Goal: Task Accomplishment & Management: Manage account settings

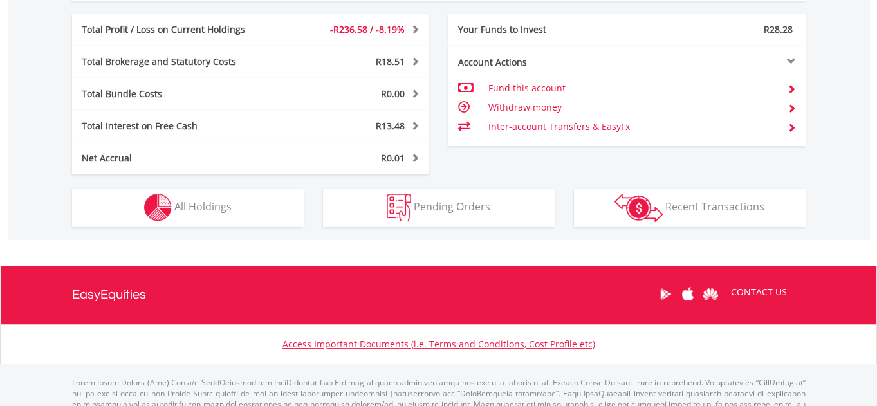
scroll to position [757, 0]
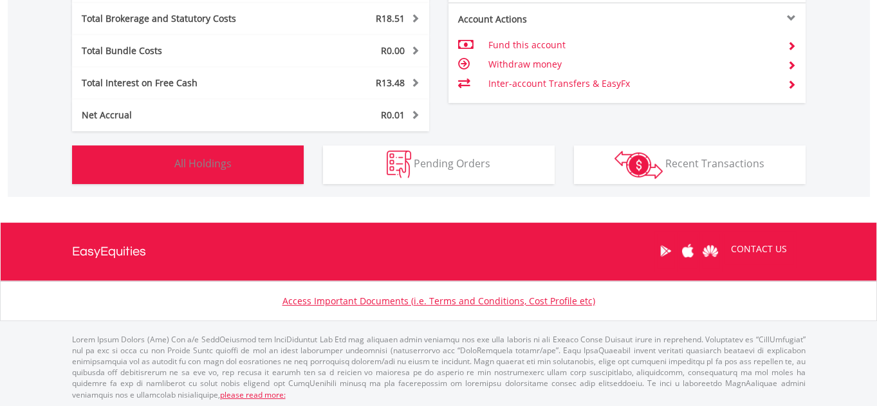
drag, startPoint x: 202, startPoint y: 165, endPoint x: 223, endPoint y: 178, distance: 24.5
click at [202, 165] on span "All Holdings" at bounding box center [202, 163] width 57 height 14
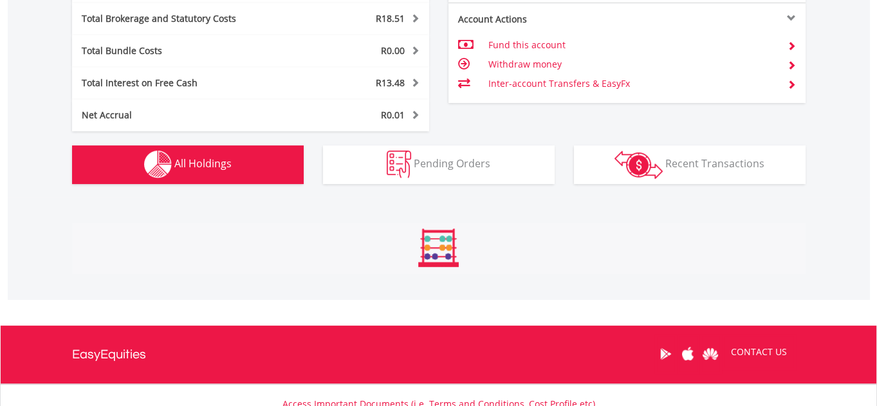
scroll to position [978, 0]
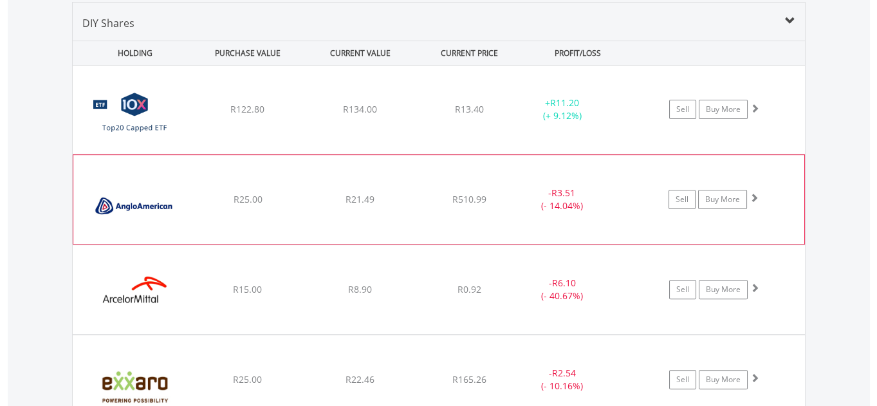
click at [756, 196] on span at bounding box center [753, 197] width 9 height 9
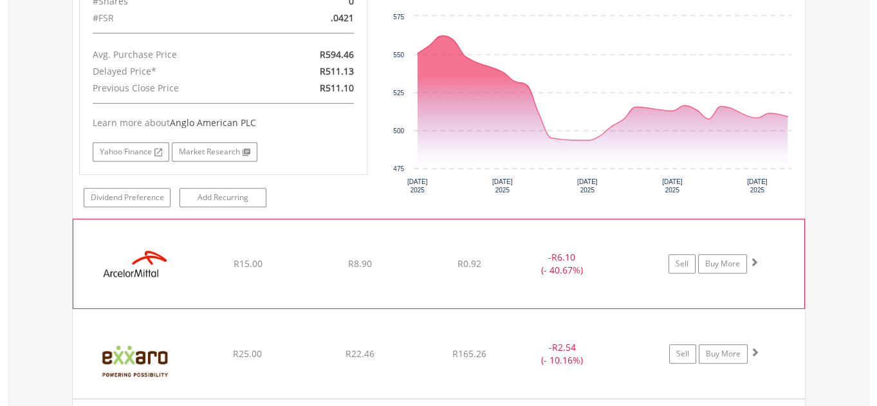
scroll to position [1270, 0]
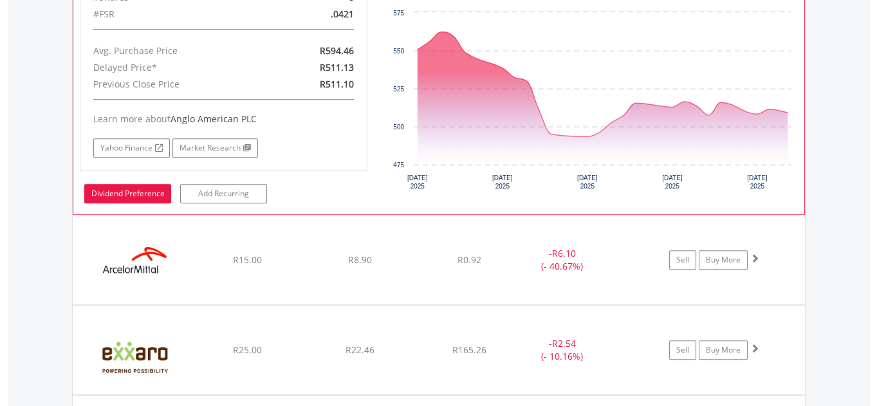
click at [119, 190] on link "Dividend Preference" at bounding box center [127, 193] width 87 height 19
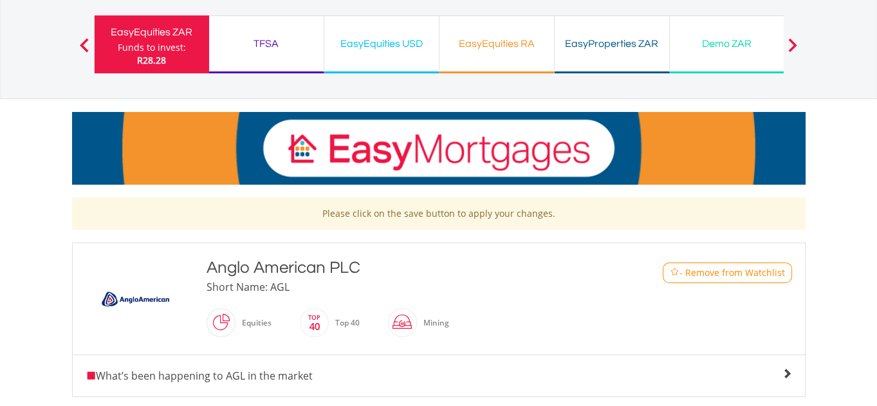
scroll to position [292, 0]
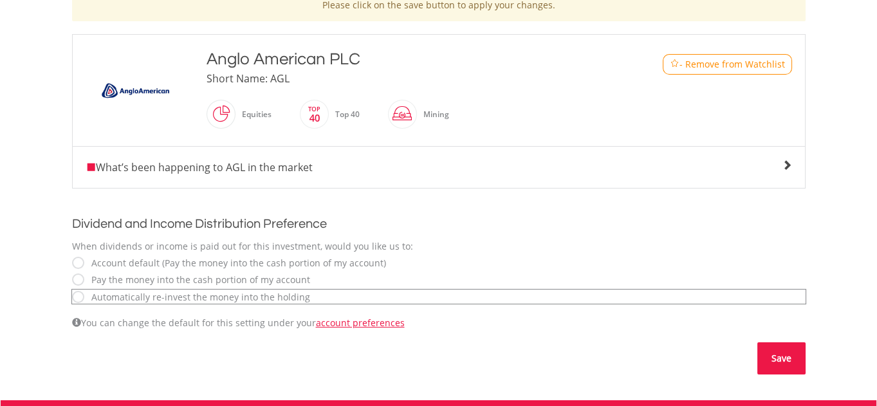
click at [783, 358] on button "Save" at bounding box center [781, 358] width 48 height 32
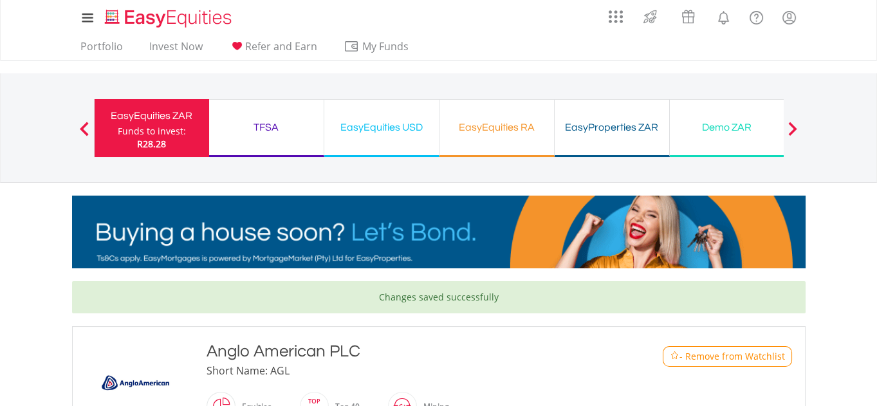
drag, startPoint x: 159, startPoint y: 125, endPoint x: 174, endPoint y: 142, distance: 22.3
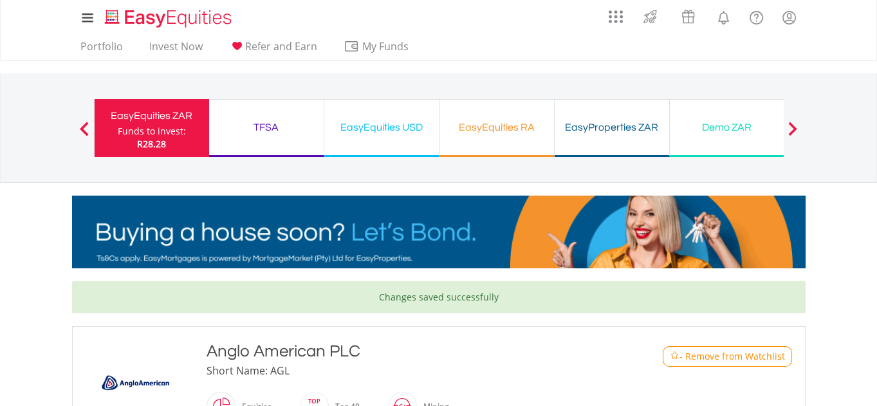
click at [159, 125] on div "Funds to invest:" at bounding box center [152, 131] width 68 height 13
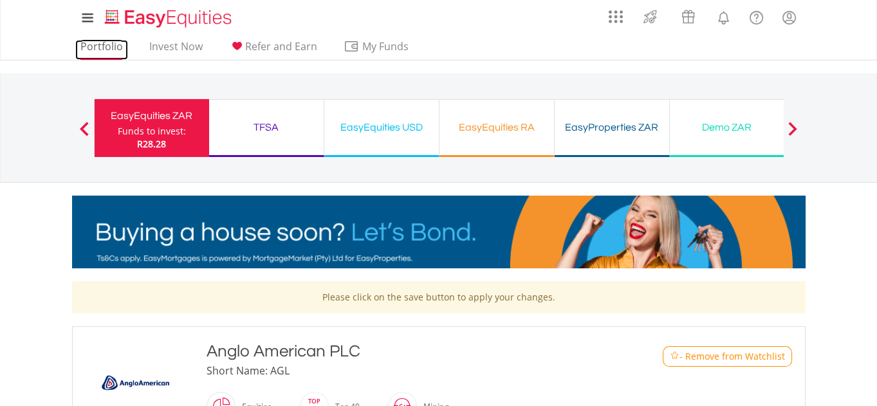
click at [101, 46] on link "Portfolio" at bounding box center [101, 50] width 53 height 20
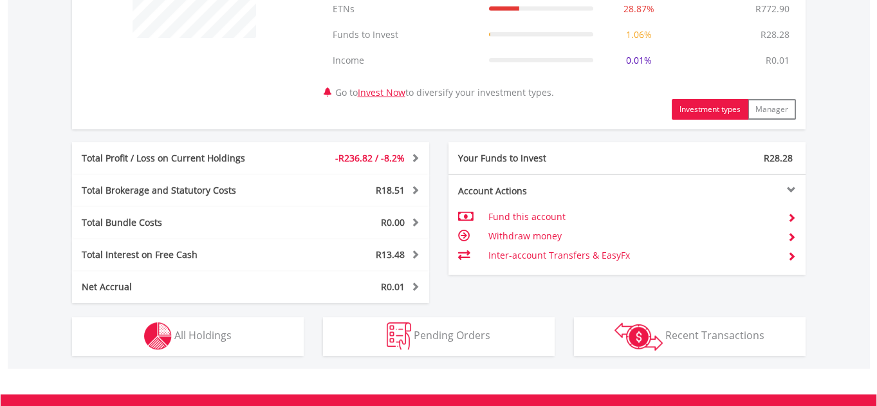
scroll to position [757, 0]
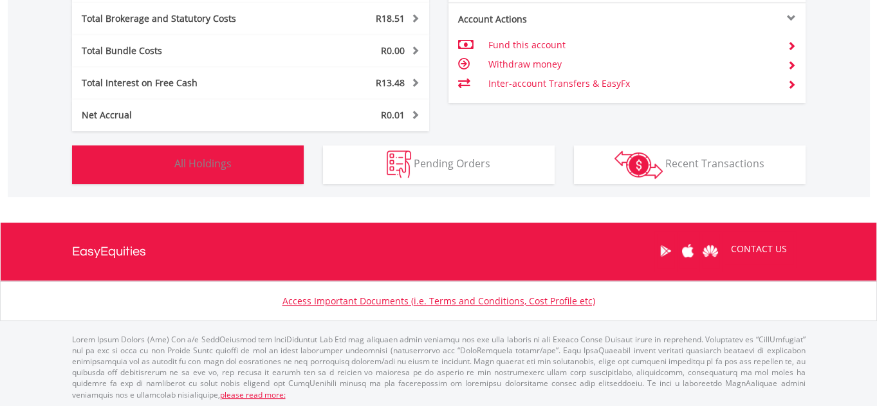
click at [222, 159] on span "All Holdings" at bounding box center [202, 163] width 57 height 14
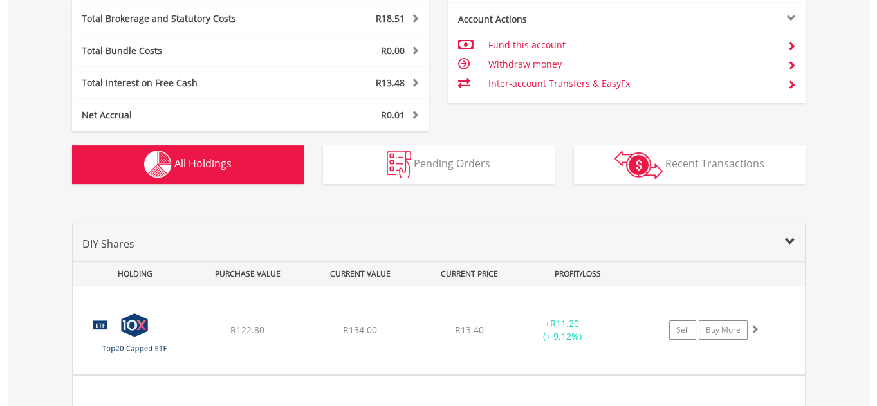
scroll to position [978, 0]
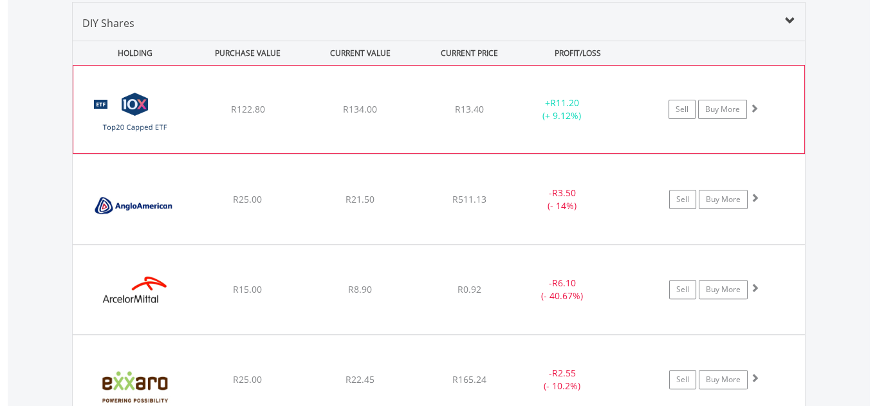
click at [754, 107] on span at bounding box center [753, 108] width 9 height 9
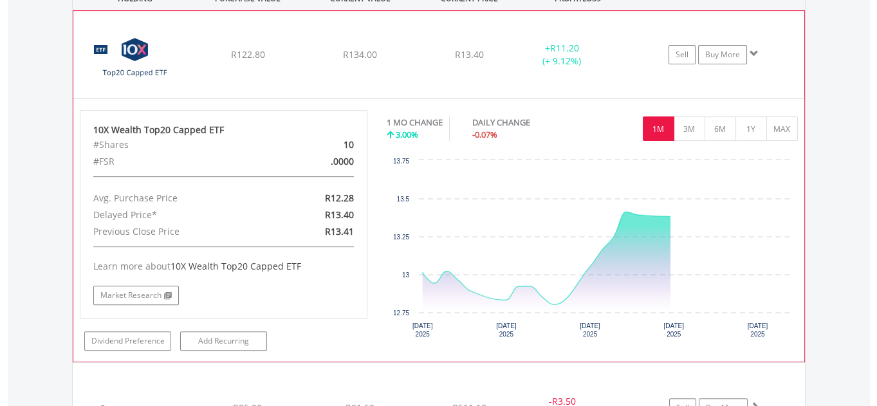
scroll to position [1153, 0]
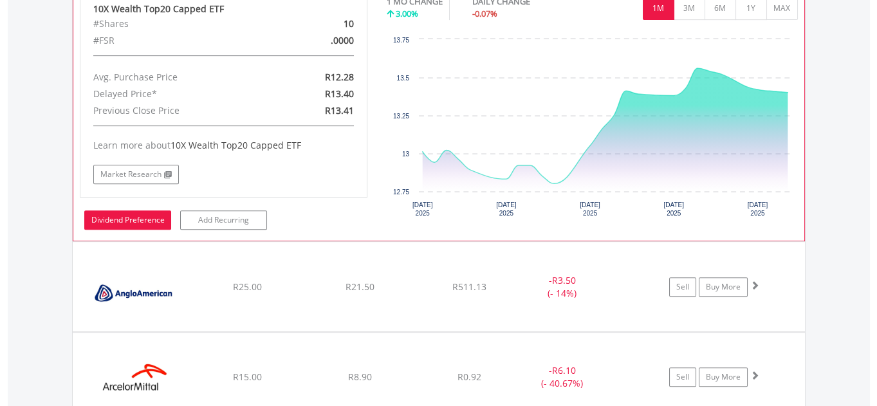
click at [141, 218] on link "Dividend Preference" at bounding box center [127, 219] width 87 height 19
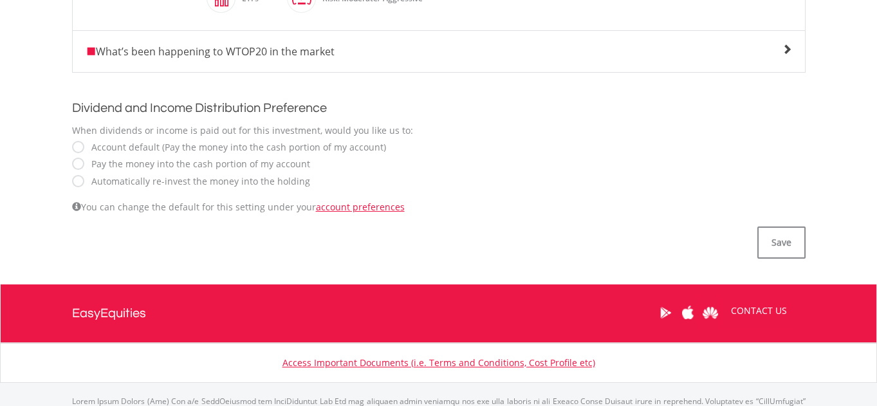
scroll to position [409, 0]
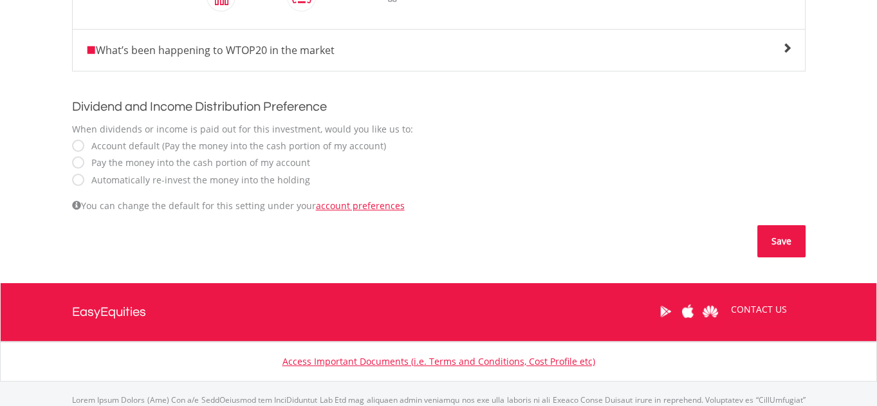
click at [785, 241] on button "Save" at bounding box center [781, 241] width 48 height 32
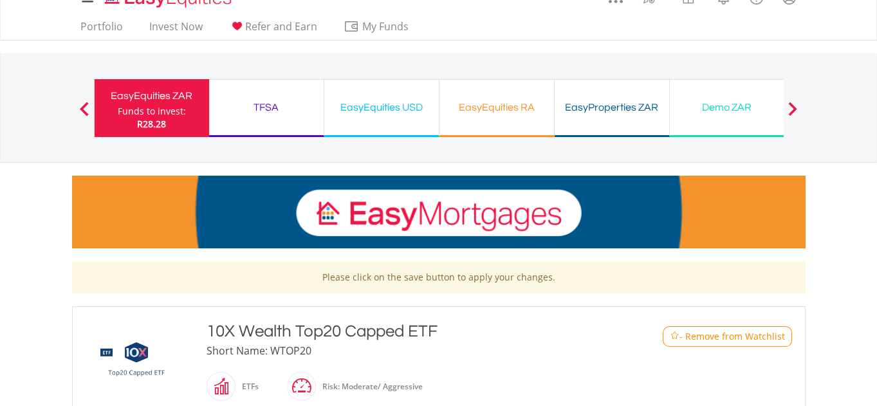
scroll to position [0, 0]
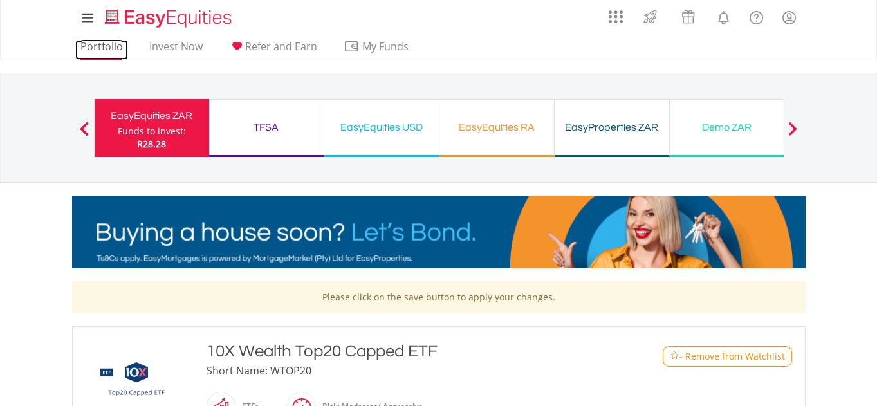
click at [105, 46] on link "Portfolio" at bounding box center [101, 50] width 53 height 20
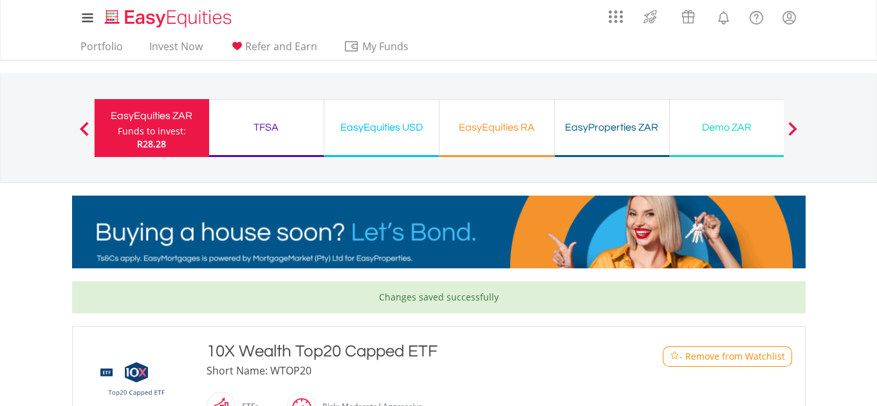
click at [150, 128] on div "Funds to invest:" at bounding box center [152, 131] width 68 height 13
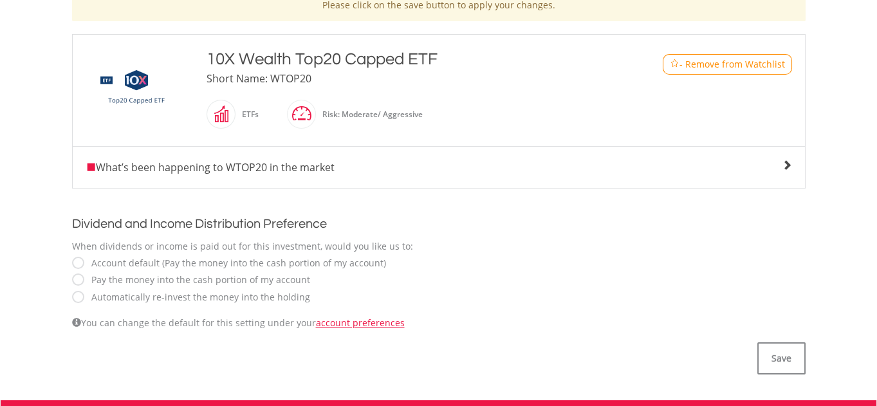
scroll to position [58, 0]
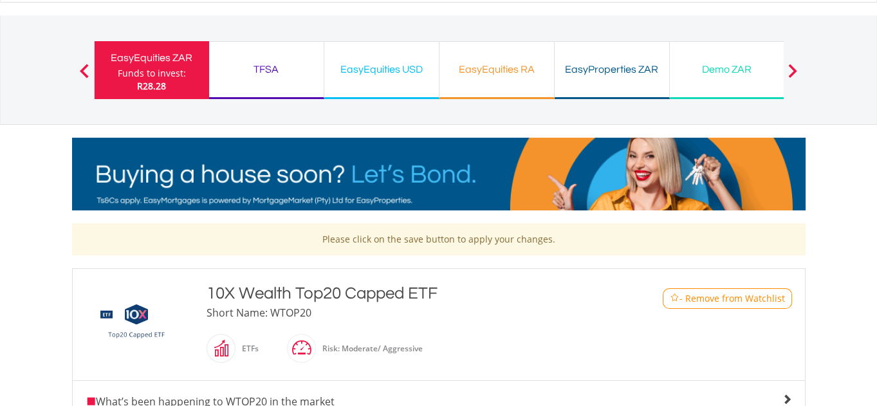
click at [266, 72] on div "TFSA" at bounding box center [266, 69] width 99 height 18
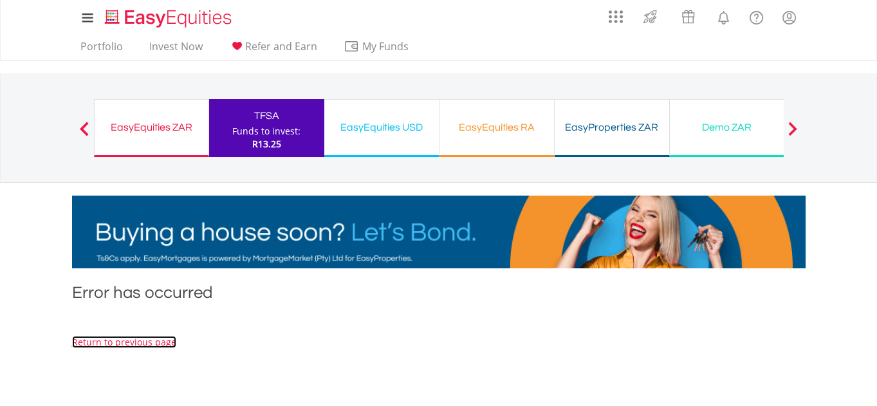
click at [133, 345] on link "Return to previous page" at bounding box center [124, 342] width 104 height 12
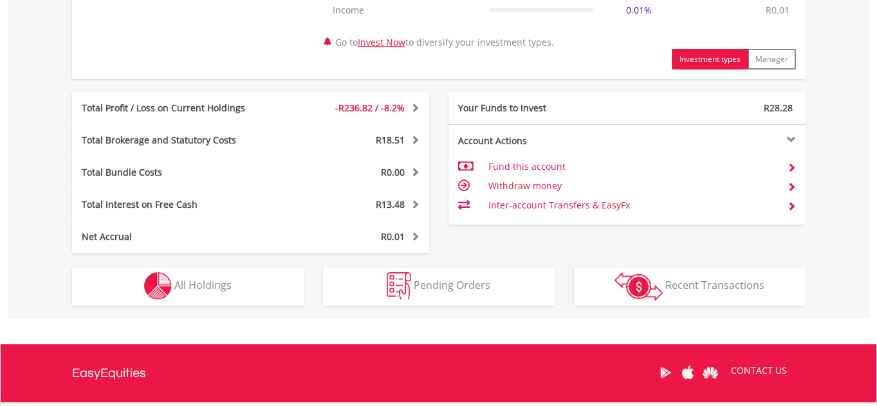
scroll to position [757, 0]
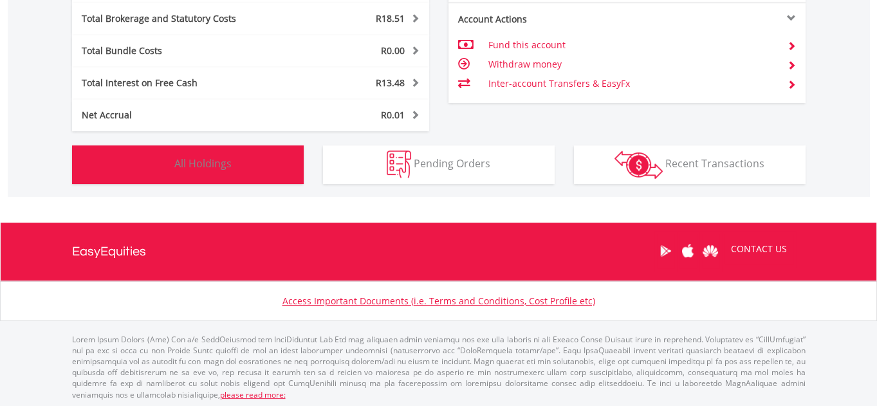
click at [176, 174] on button "Holdings All Holdings" at bounding box center [188, 164] width 232 height 39
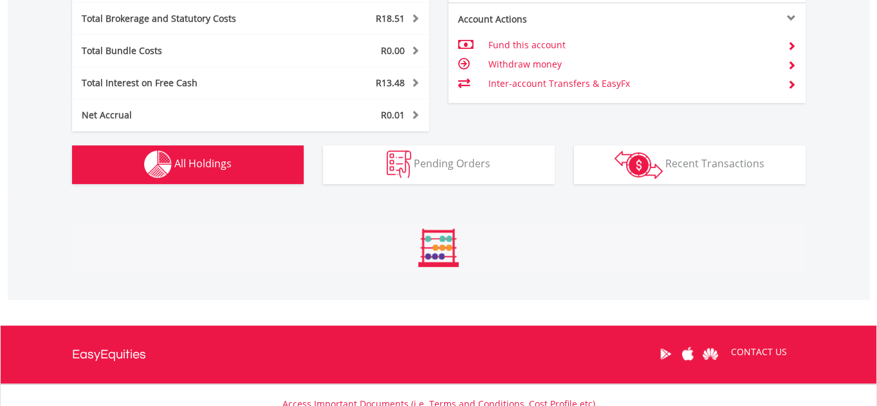
scroll to position [978, 0]
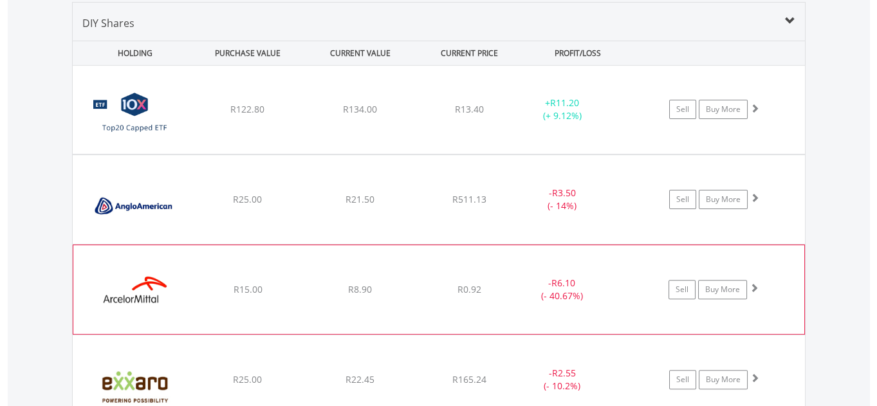
click at [752, 286] on span at bounding box center [753, 287] width 9 height 9
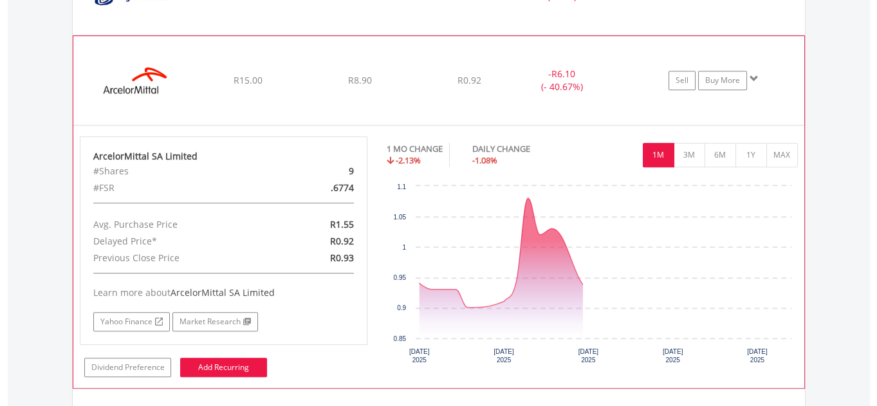
scroll to position [1270, 0]
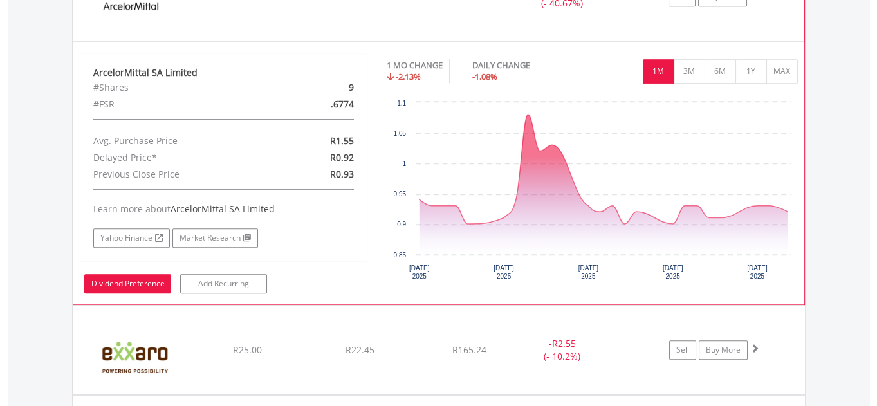
click at [113, 279] on link "Dividend Preference" at bounding box center [127, 283] width 87 height 19
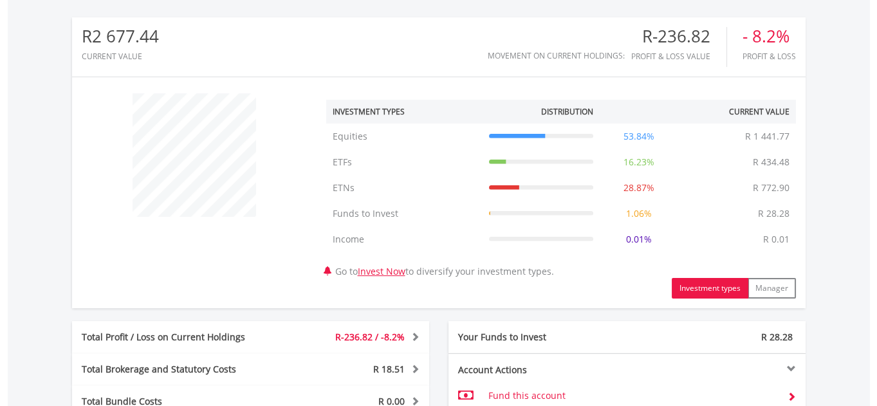
scroll to position [757, 0]
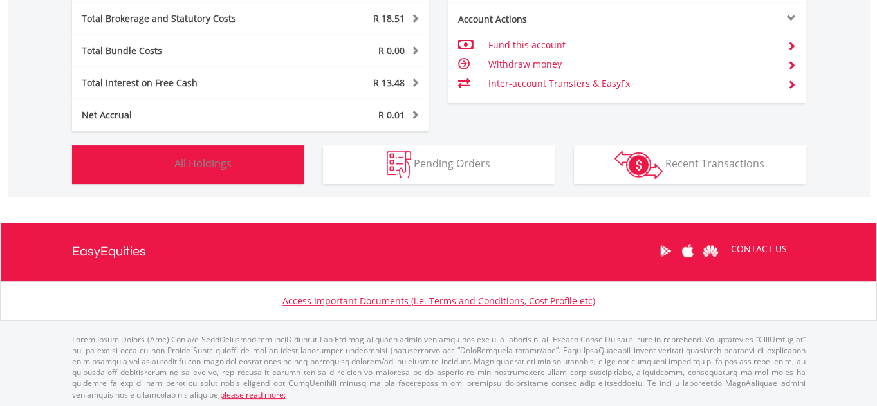
click at [216, 169] on span "All Holdings" at bounding box center [202, 163] width 57 height 14
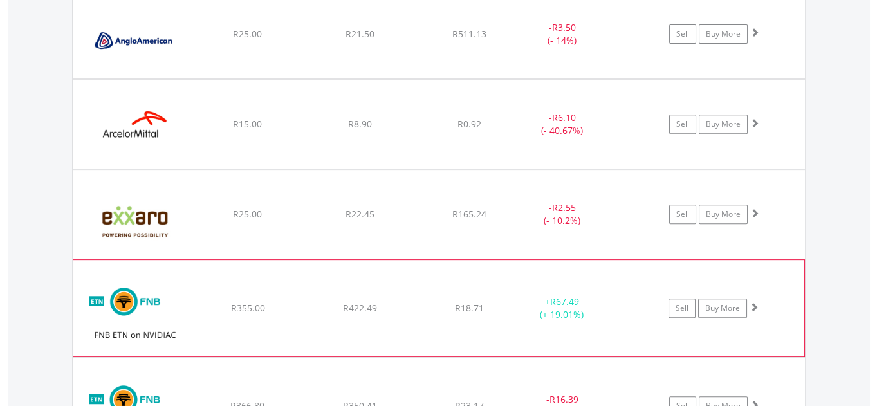
scroll to position [1153, 0]
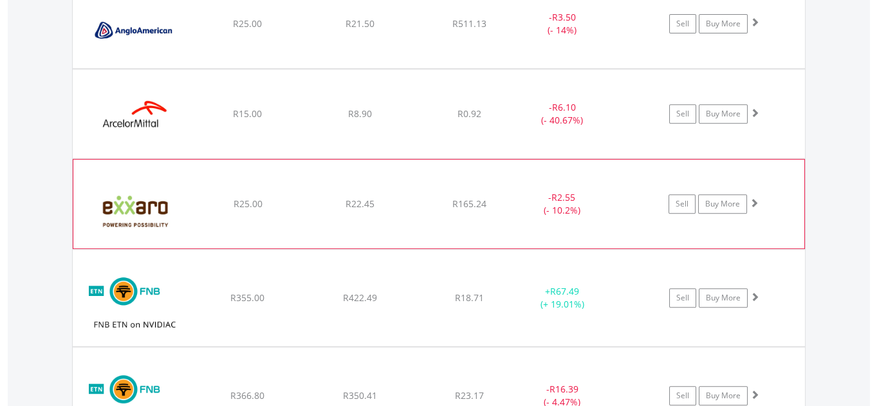
click at [756, 201] on span at bounding box center [753, 202] width 9 height 9
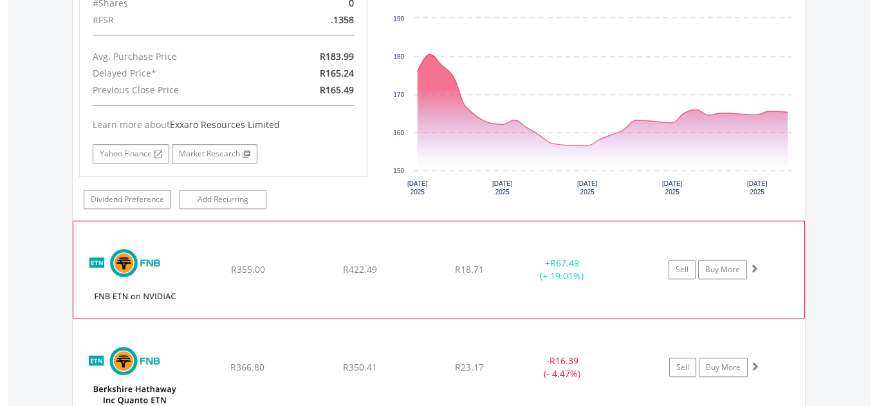
scroll to position [1446, 0]
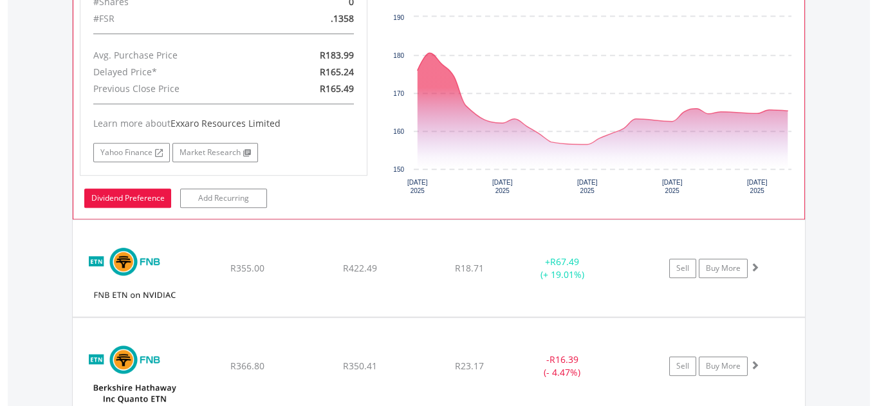
click at [111, 193] on link "Dividend Preference" at bounding box center [127, 197] width 87 height 19
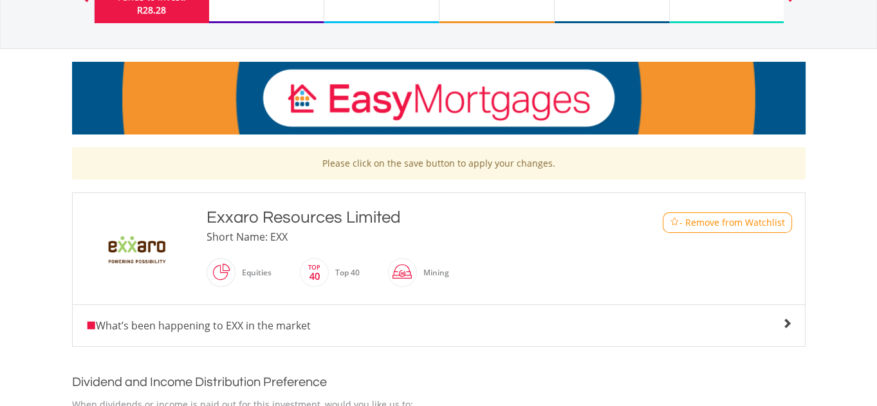
scroll to position [116, 0]
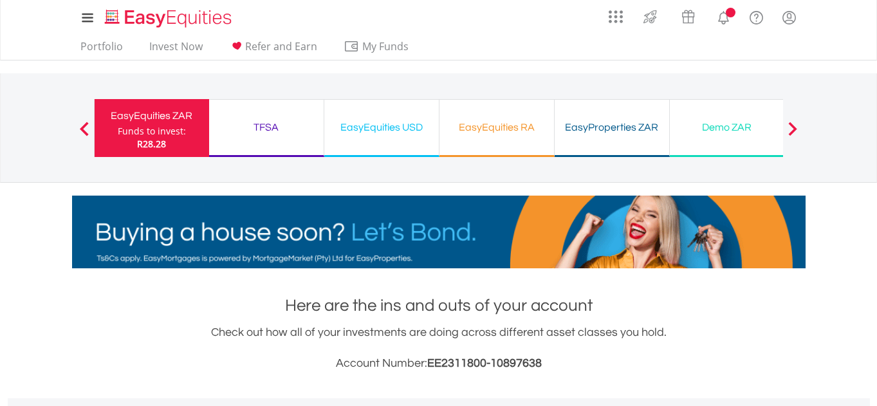
scroll to position [506, 0]
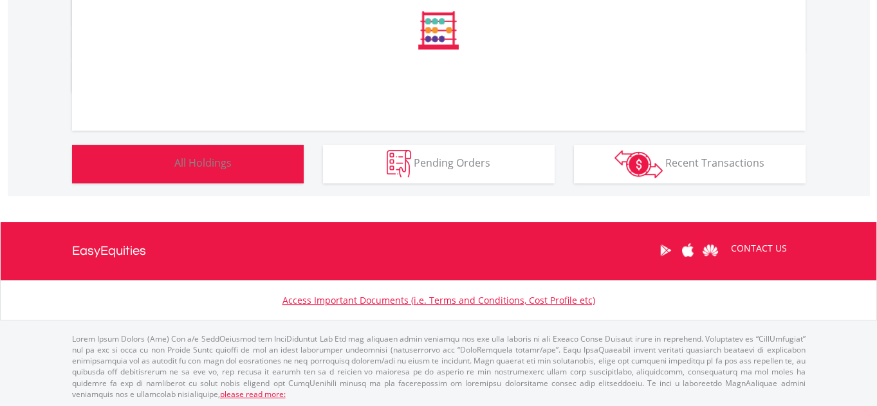
click at [230, 175] on button "Holdings All Holdings" at bounding box center [188, 164] width 232 height 39
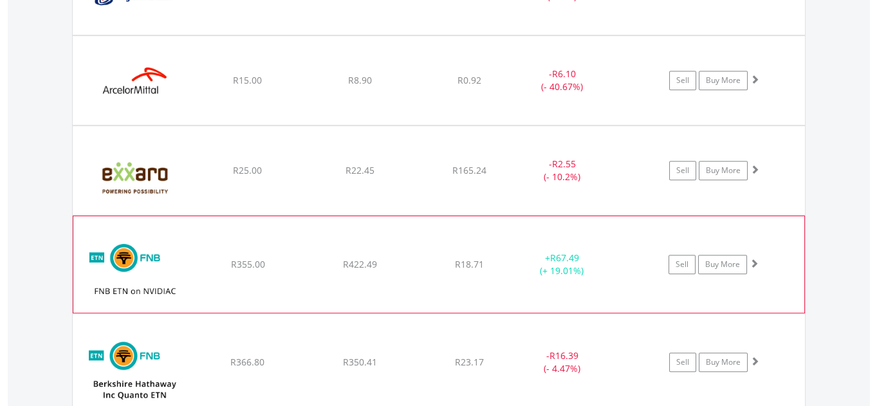
scroll to position [1212, 0]
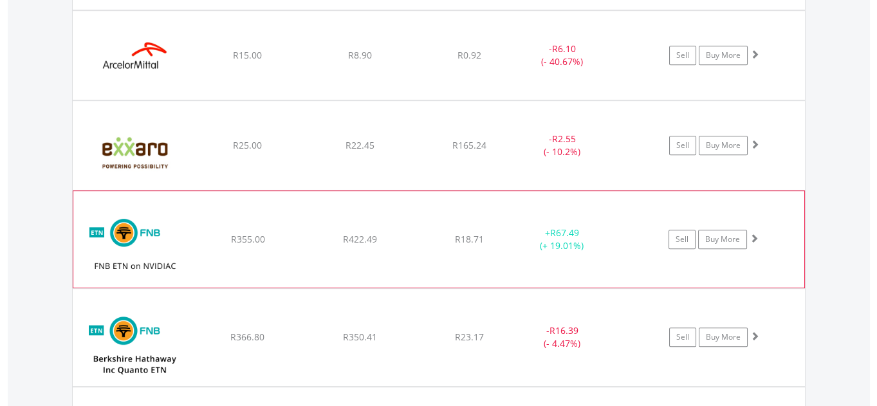
click at [752, 235] on span at bounding box center [753, 237] width 9 height 9
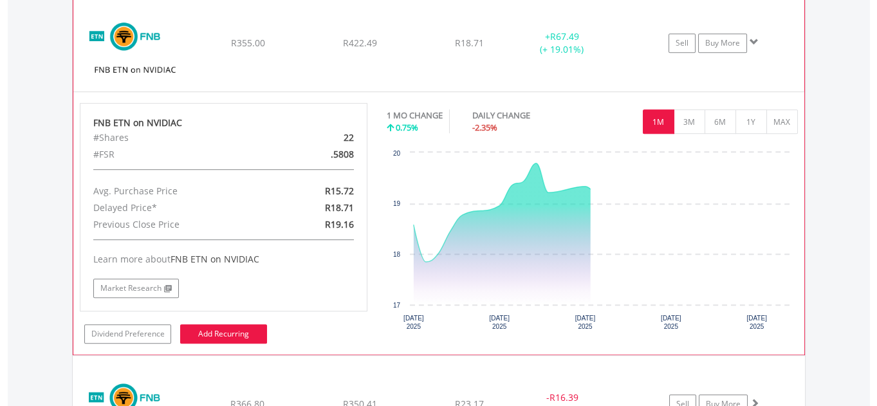
scroll to position [1446, 0]
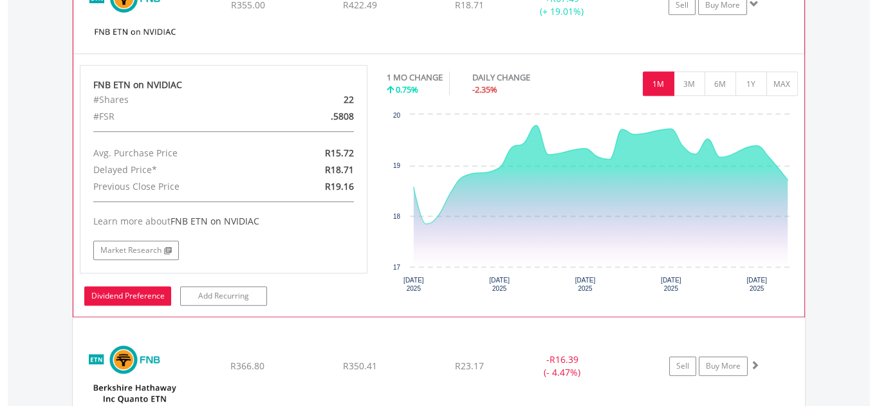
click at [124, 286] on link "Dividend Preference" at bounding box center [127, 295] width 87 height 19
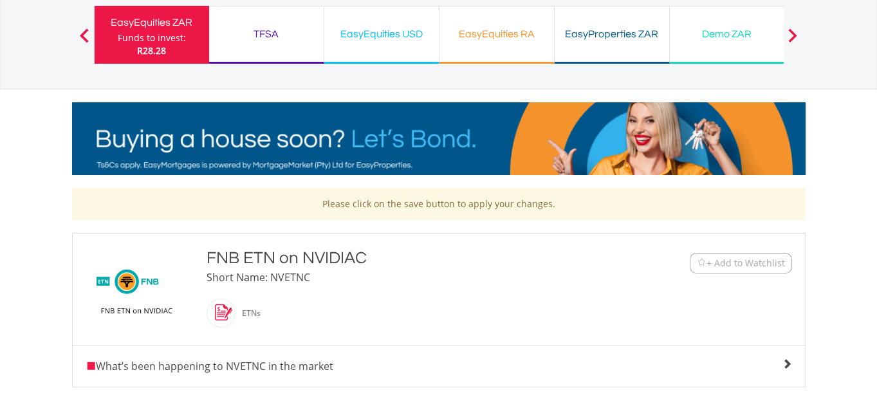
scroll to position [58, 0]
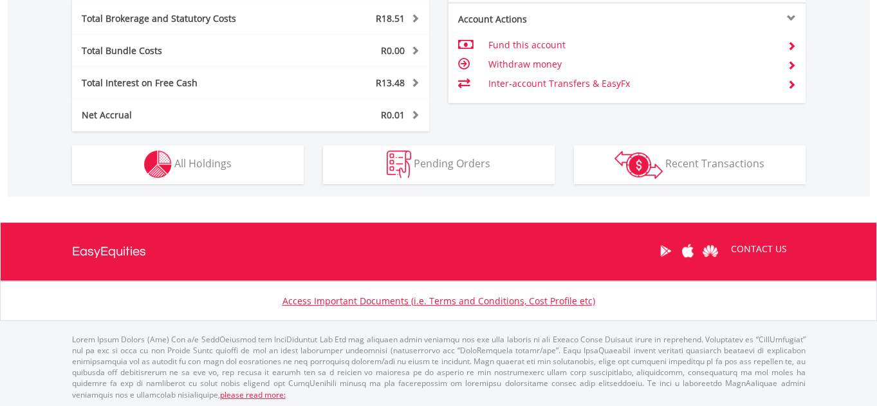
scroll to position [123, 244]
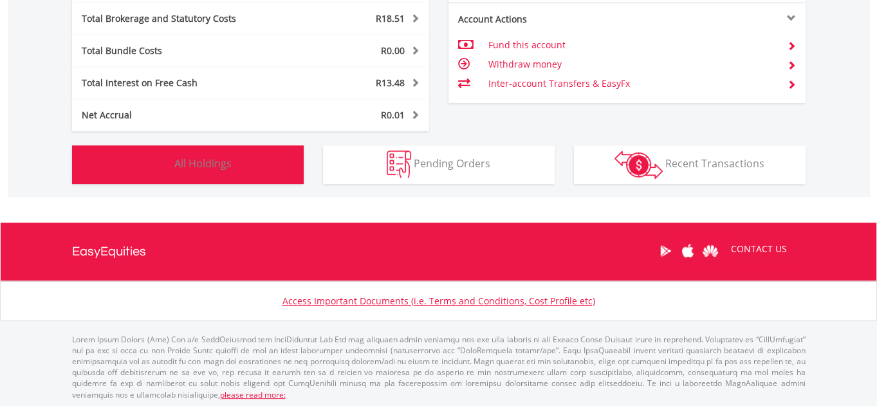
click at [138, 152] on button "Holdings All Holdings" at bounding box center [188, 164] width 232 height 39
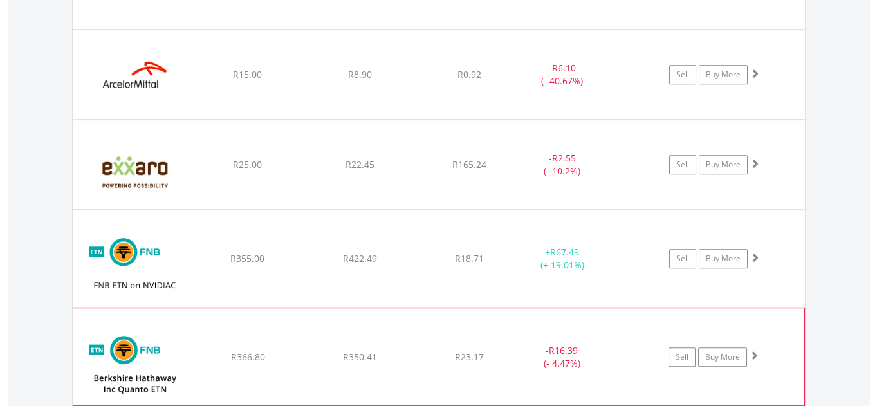
scroll to position [1212, 0]
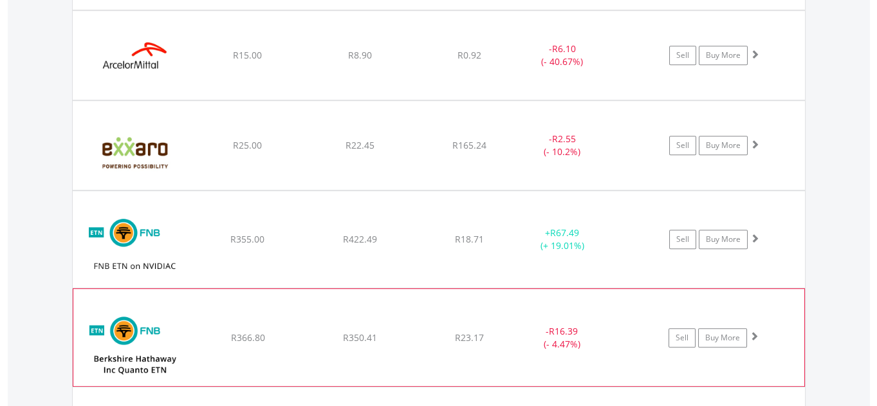
click at [750, 334] on span at bounding box center [753, 335] width 9 height 9
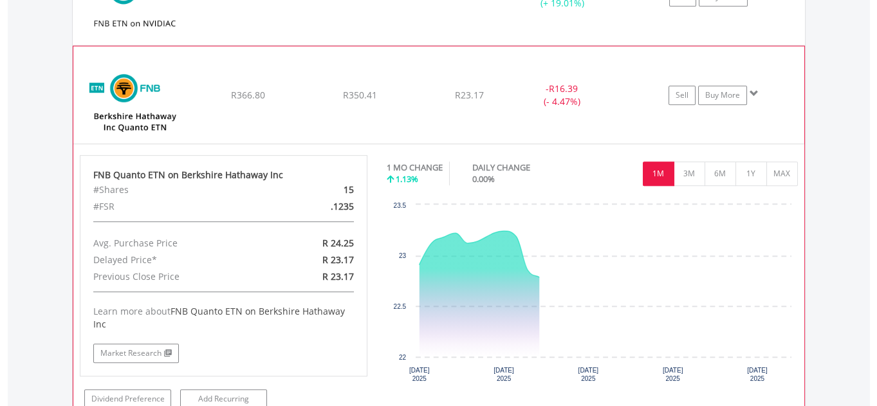
scroll to position [1504, 0]
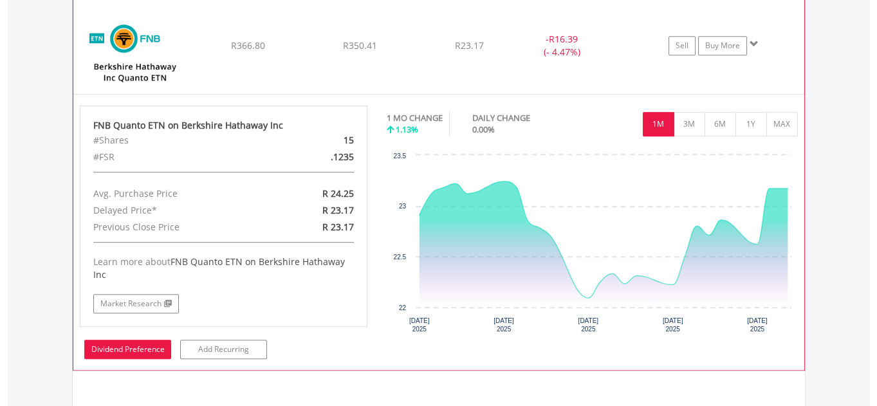
click at [121, 343] on link "Dividend Preference" at bounding box center [127, 349] width 87 height 19
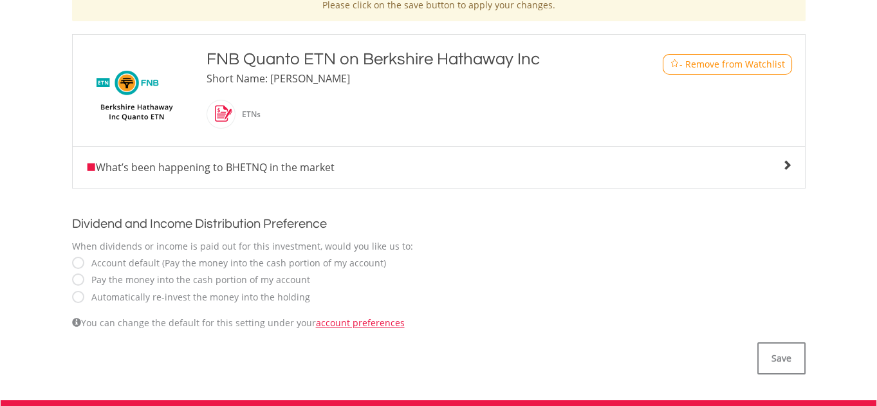
scroll to position [351, 0]
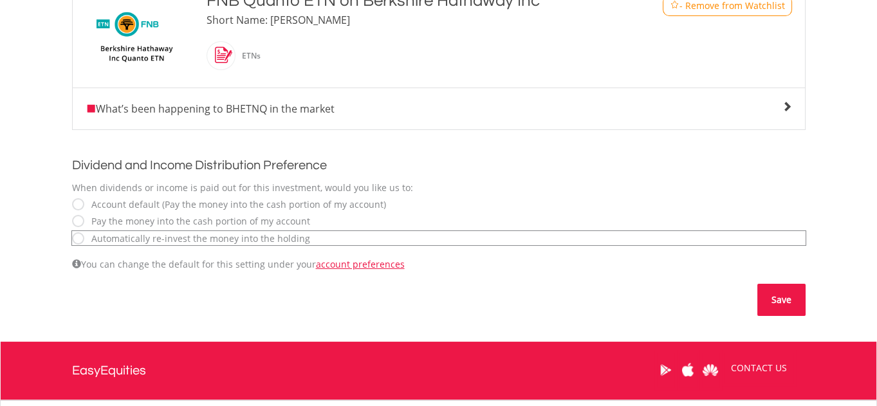
click at [780, 300] on button "Save" at bounding box center [781, 300] width 48 height 32
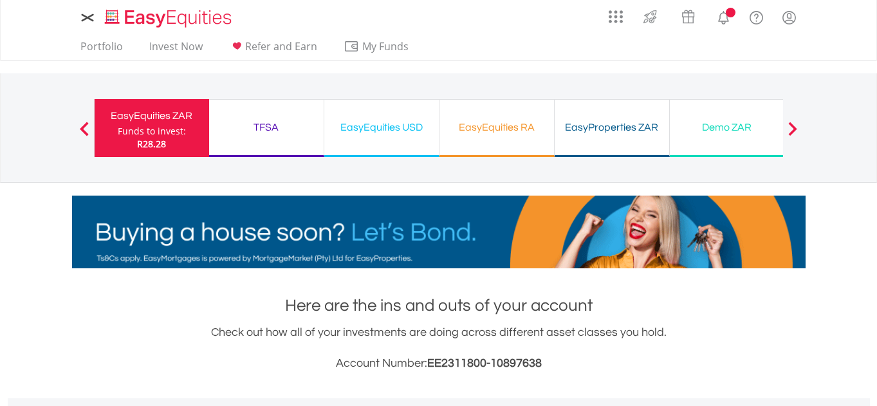
scroll to position [506, 0]
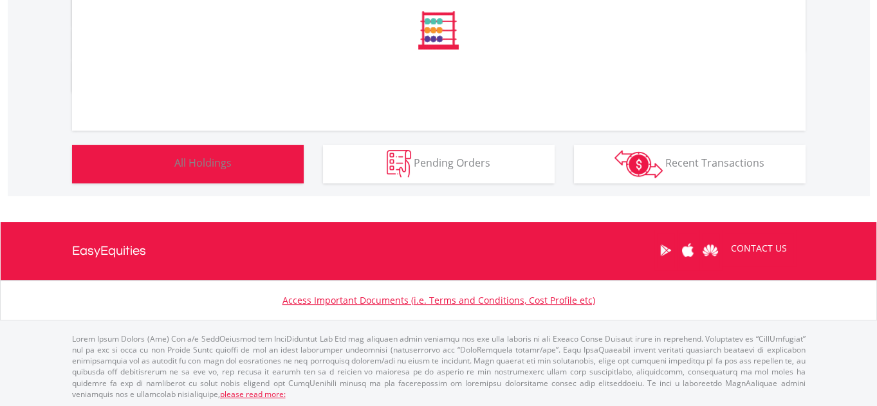
click at [178, 157] on span "All Holdings" at bounding box center [202, 163] width 57 height 14
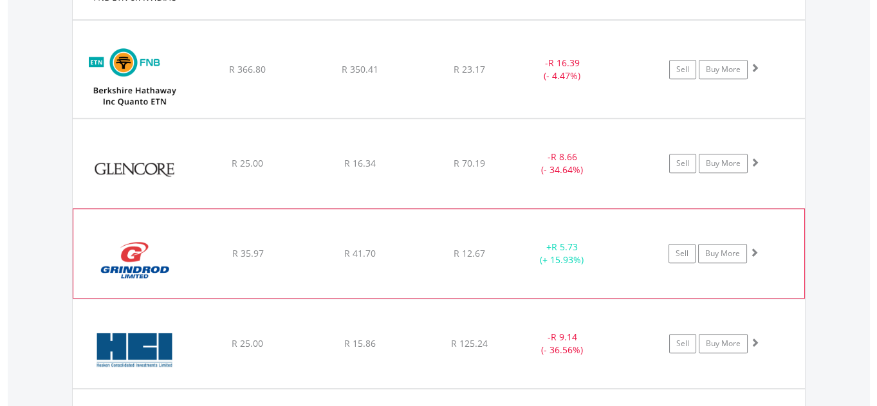
scroll to position [1504, 0]
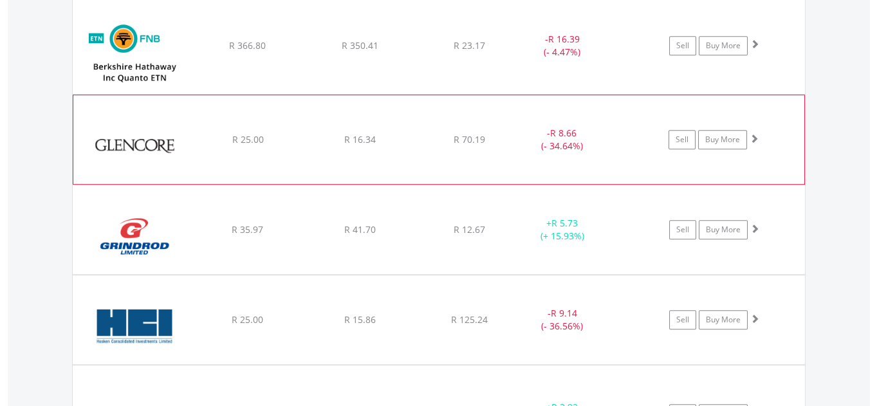
click at [752, 134] on span at bounding box center [753, 138] width 9 height 9
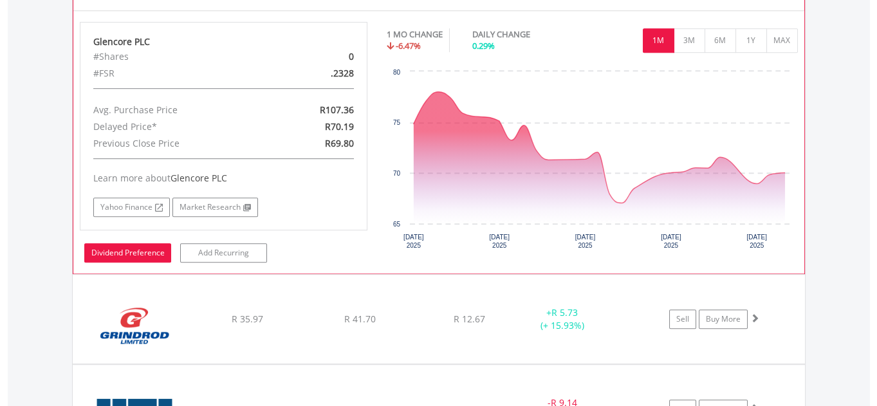
scroll to position [1679, 0]
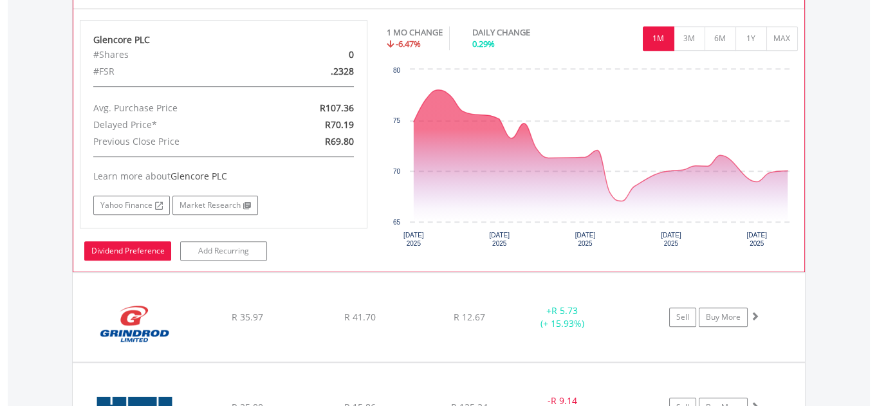
click at [109, 246] on link "Dividend Preference" at bounding box center [127, 250] width 87 height 19
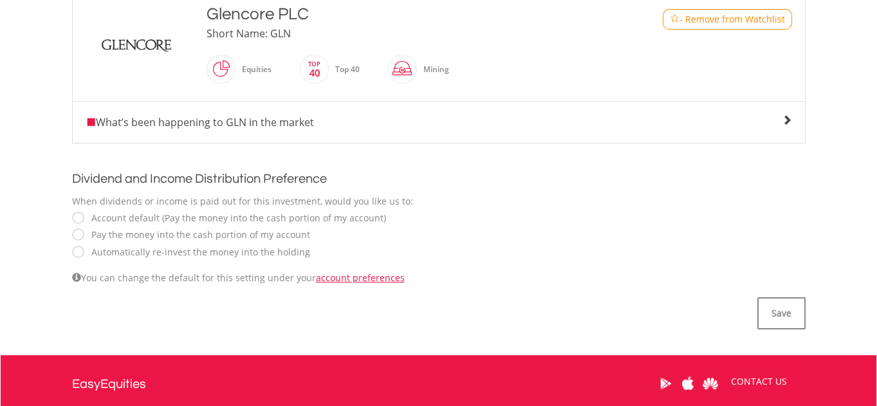
scroll to position [351, 0]
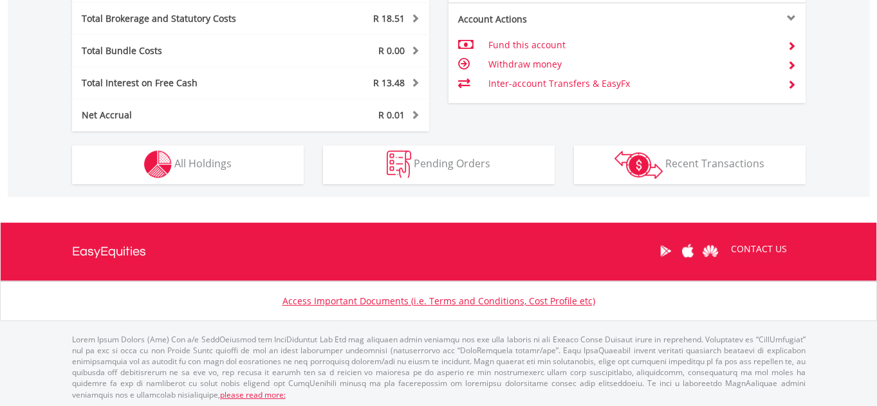
scroll to position [123, 244]
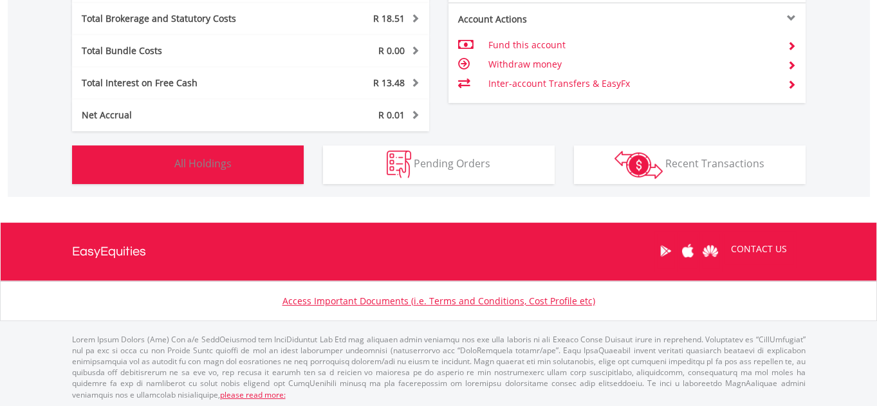
click at [156, 160] on img "button" at bounding box center [158, 164] width 28 height 28
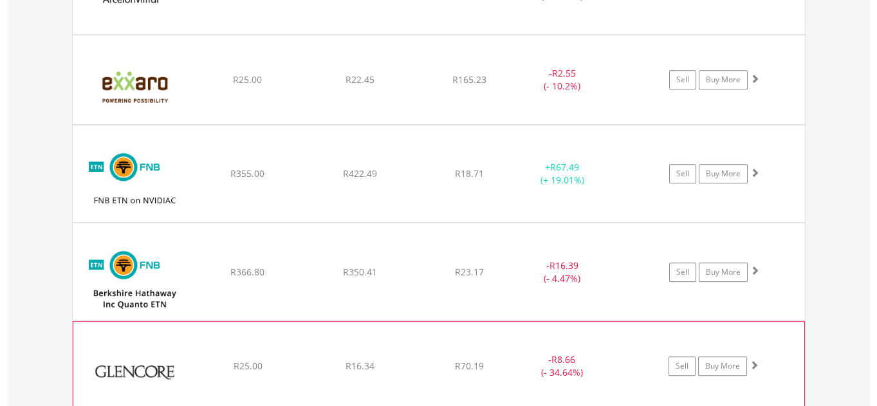
scroll to position [1387, 0]
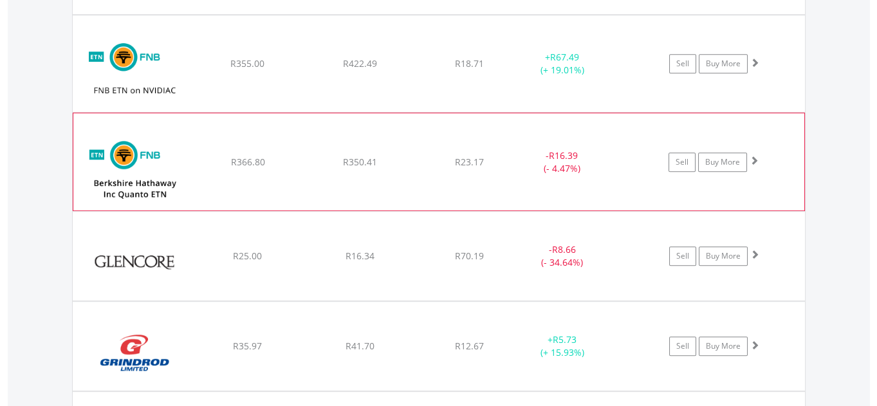
click at [754, 157] on span at bounding box center [753, 160] width 9 height 9
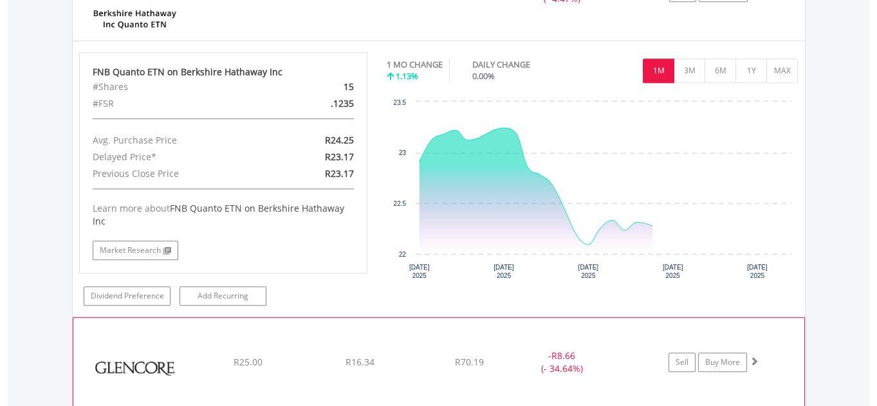
scroll to position [1621, 0]
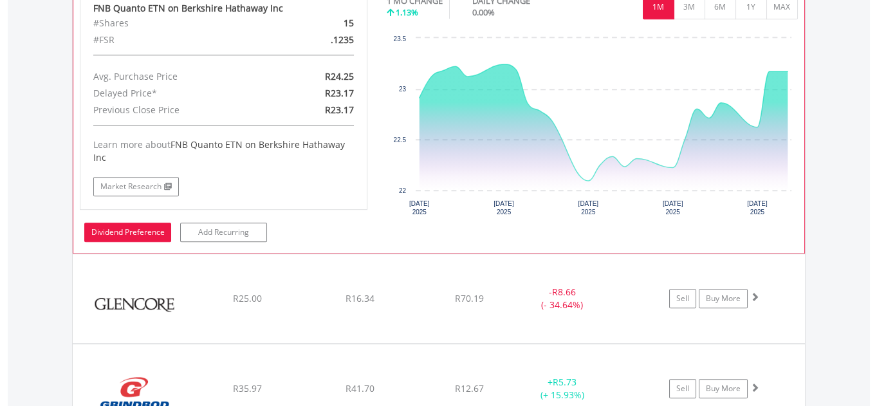
click at [122, 230] on link "Dividend Preference" at bounding box center [127, 232] width 87 height 19
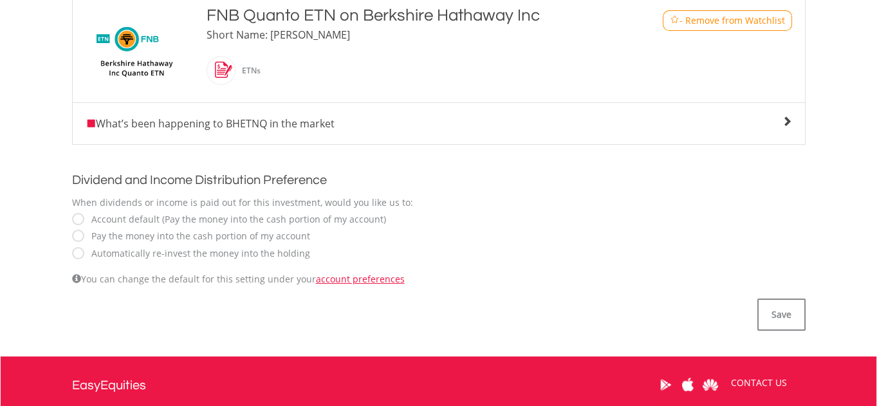
scroll to position [351, 0]
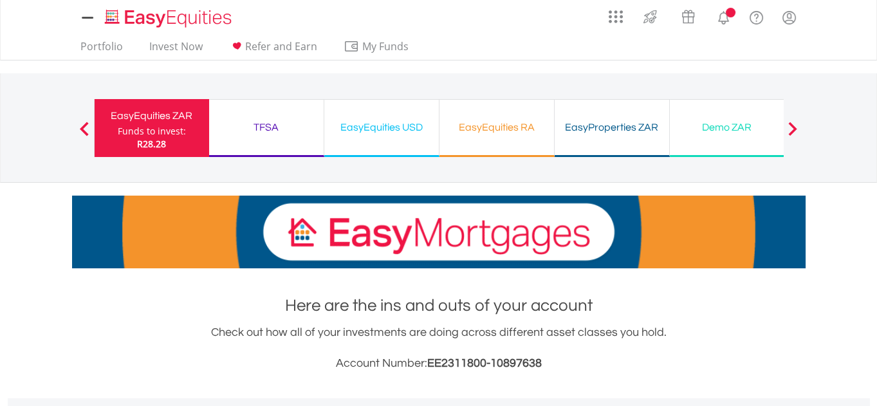
scroll to position [506, 0]
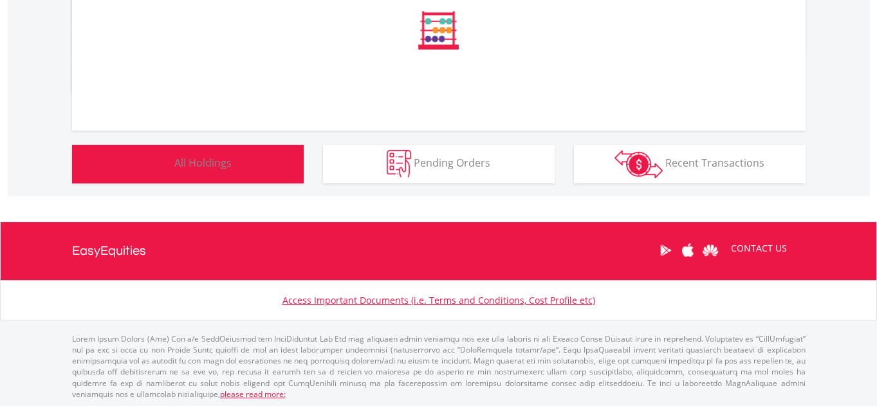
click at [188, 148] on button "Holdings All Holdings" at bounding box center [188, 164] width 232 height 39
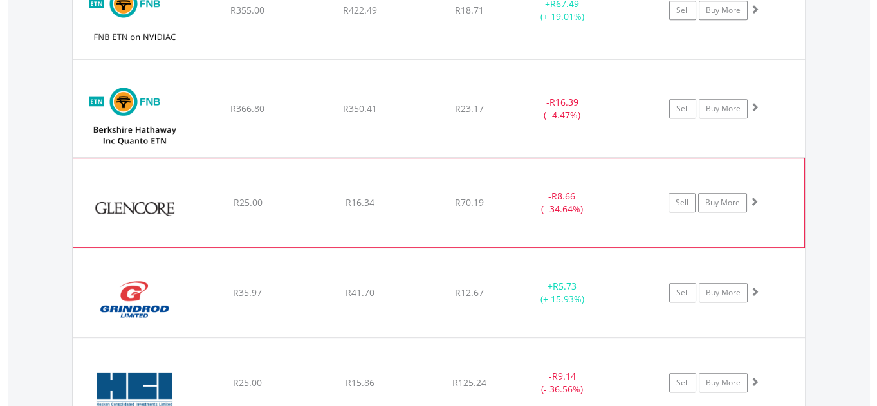
scroll to position [1446, 0]
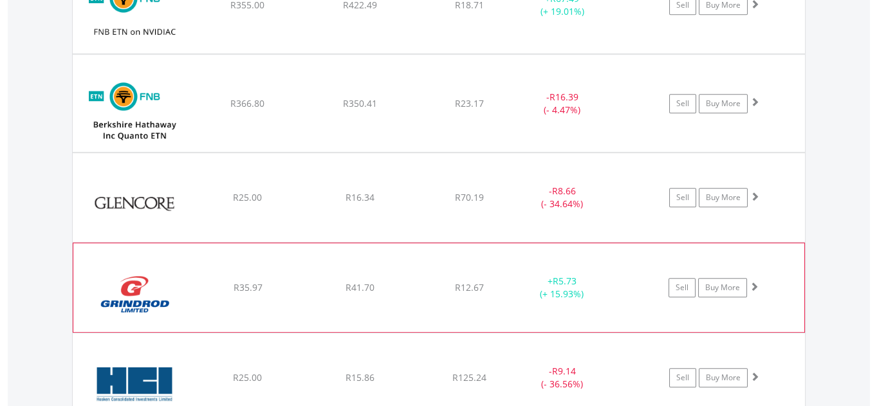
click at [754, 285] on span at bounding box center [753, 286] width 9 height 9
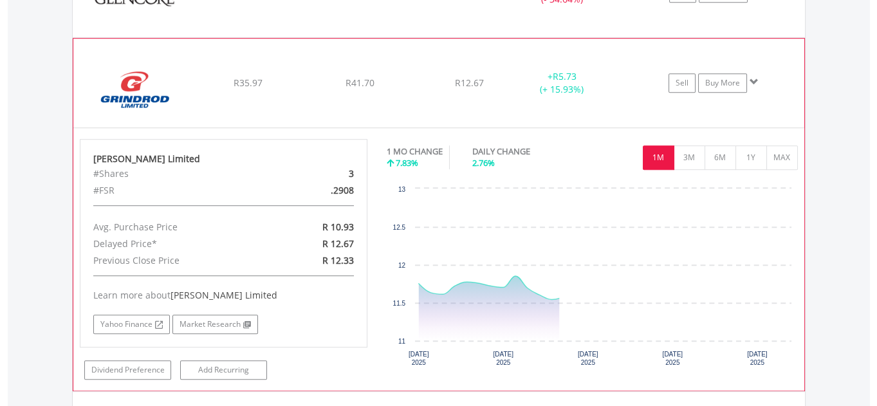
scroll to position [1679, 0]
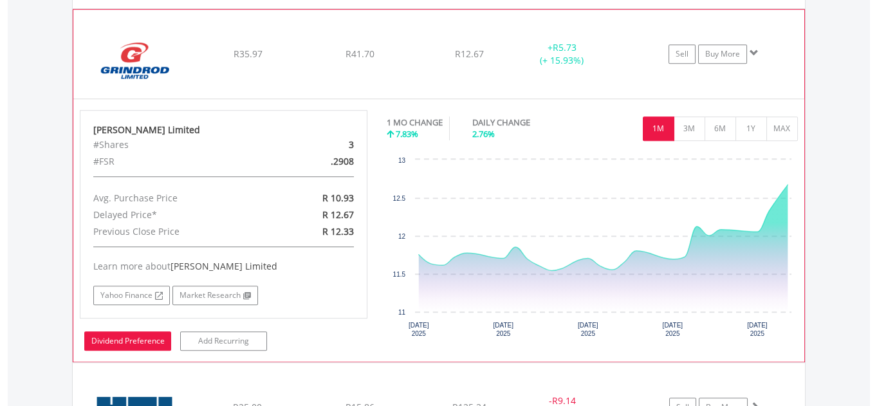
click at [124, 336] on link "Dividend Preference" at bounding box center [127, 340] width 87 height 19
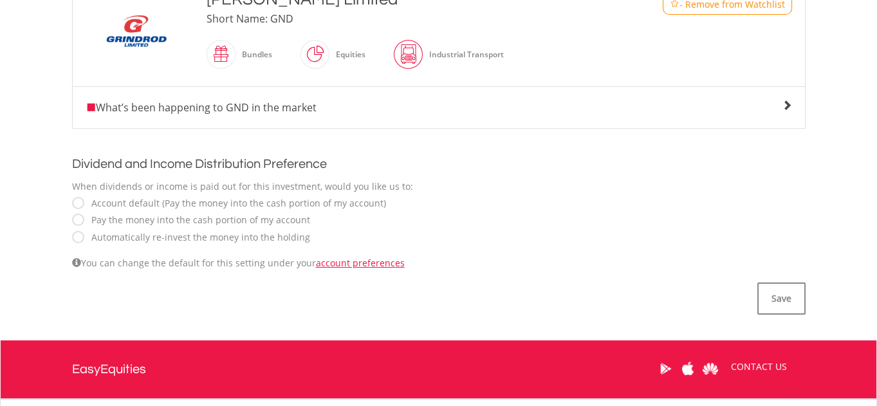
scroll to position [409, 0]
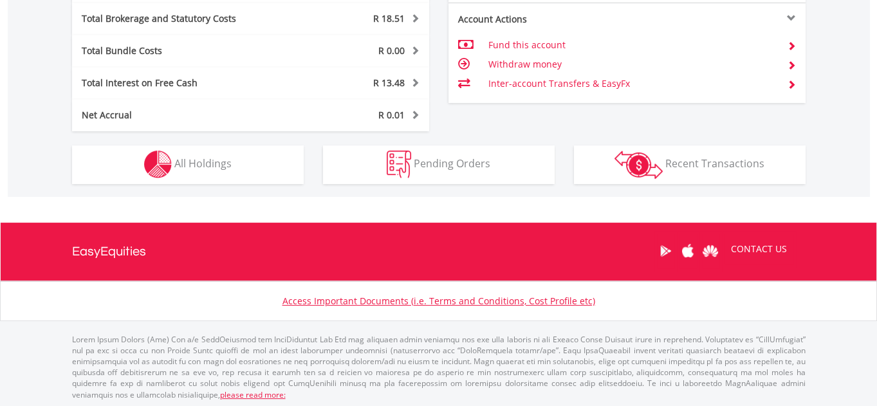
scroll to position [123, 244]
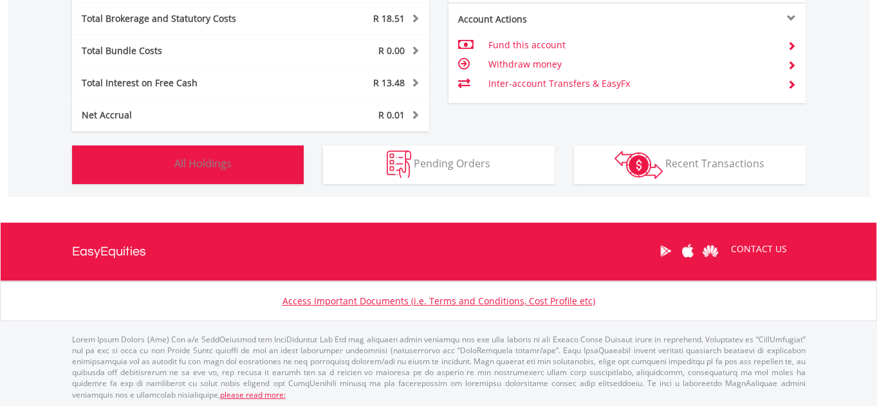
click at [183, 167] on span "All Holdings" at bounding box center [202, 163] width 57 height 14
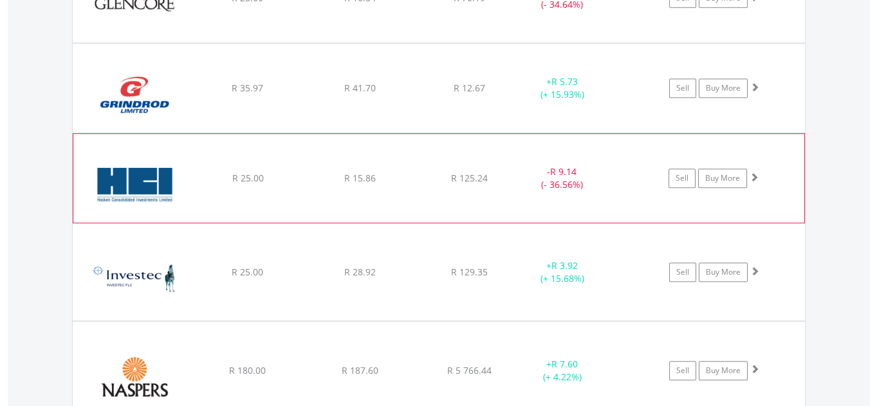
scroll to position [1679, 0]
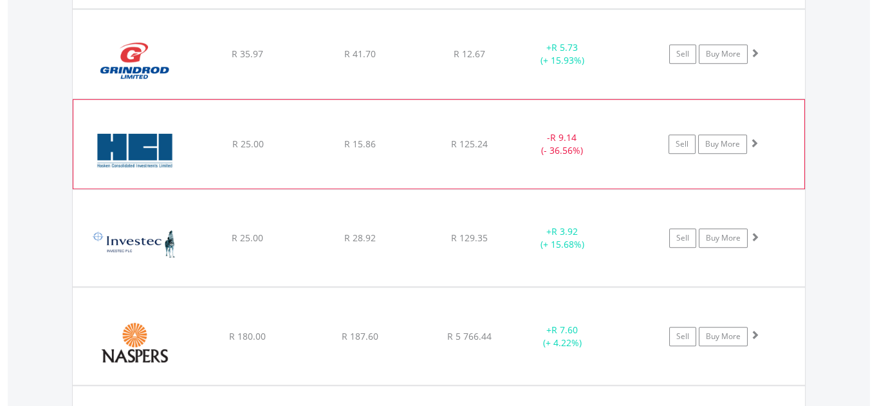
click at [753, 139] on span at bounding box center [753, 142] width 9 height 9
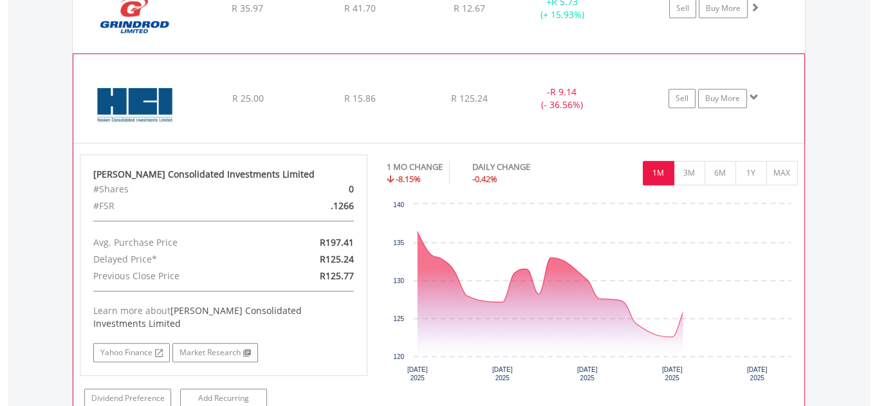
scroll to position [1796, 0]
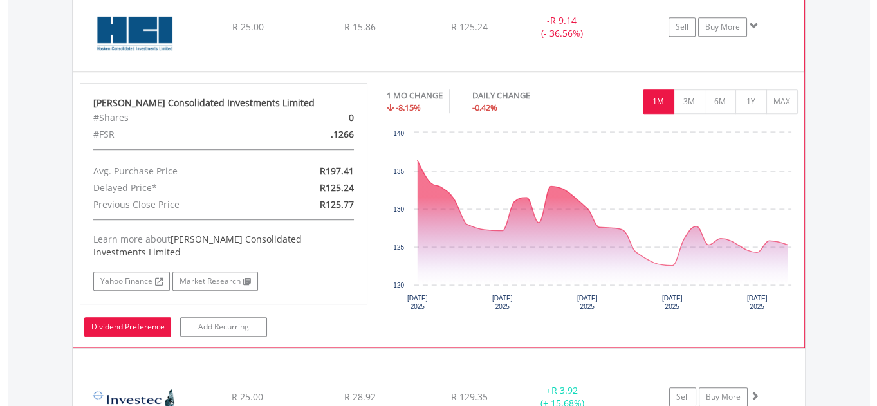
click at [129, 317] on link "Dividend Preference" at bounding box center [127, 326] width 87 height 19
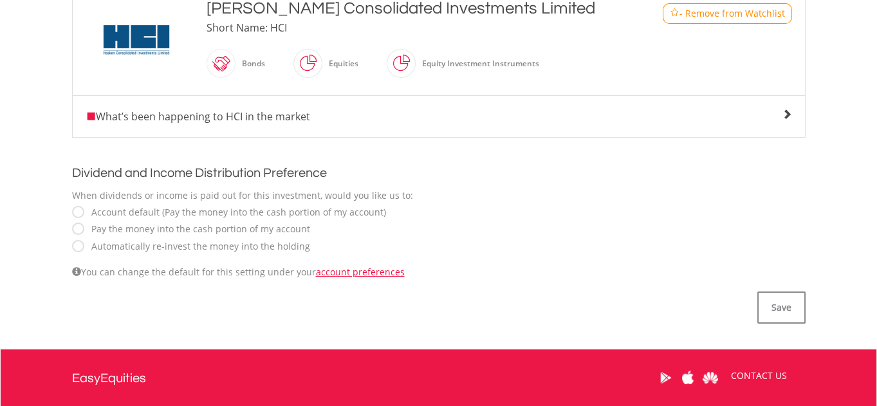
scroll to position [351, 0]
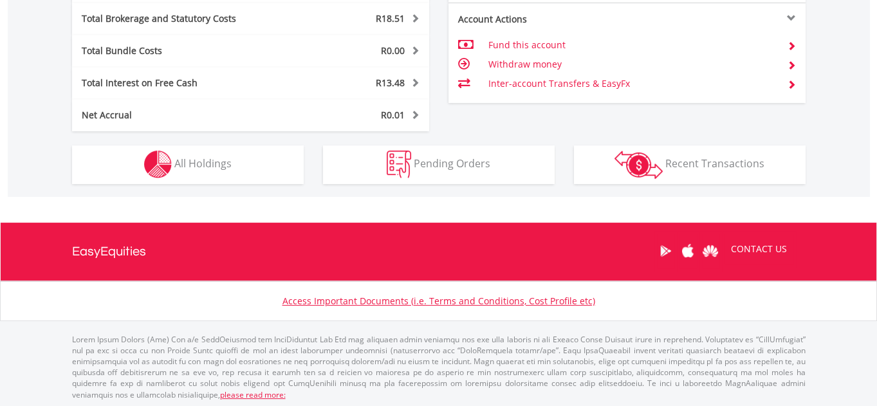
scroll to position [123, 244]
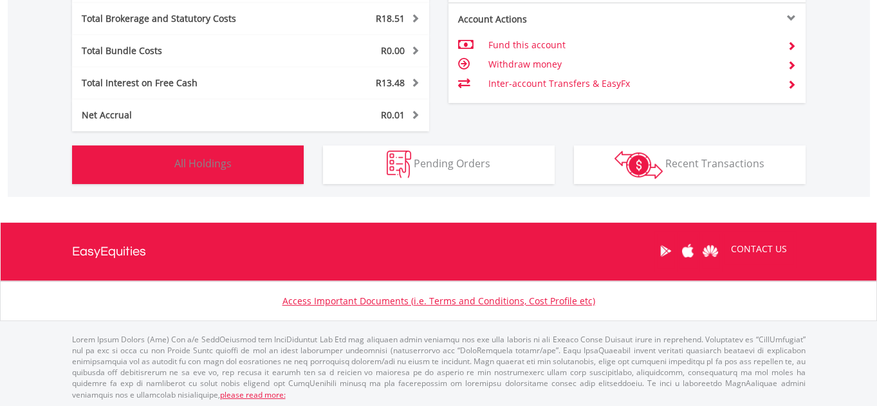
click at [163, 159] on img "button" at bounding box center [158, 164] width 28 height 28
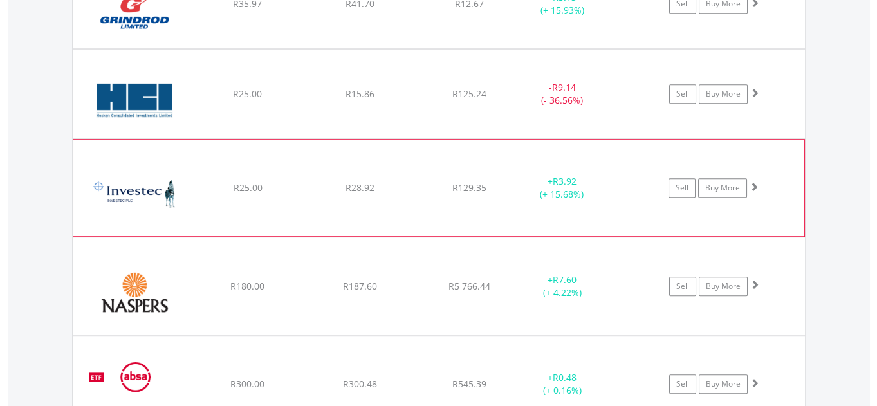
scroll to position [1738, 0]
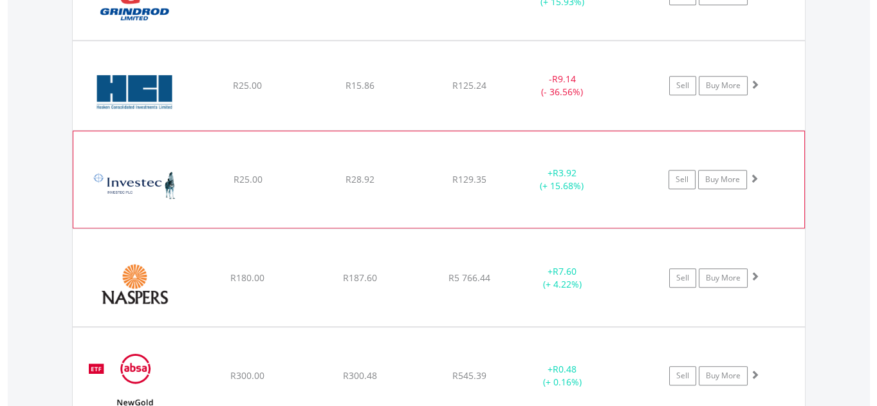
click at [756, 176] on span at bounding box center [753, 178] width 9 height 9
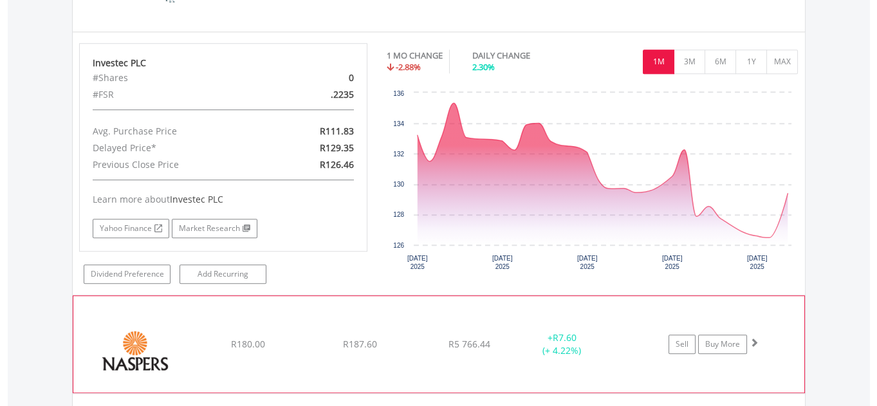
scroll to position [1972, 0]
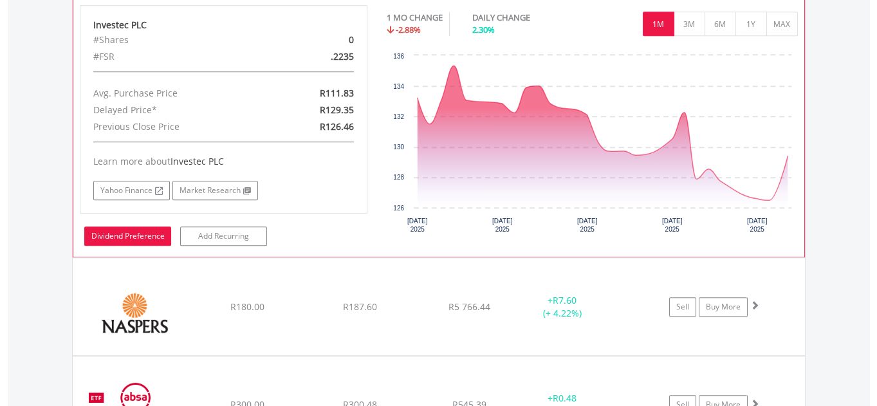
click at [107, 233] on link "Dividend Preference" at bounding box center [127, 235] width 87 height 19
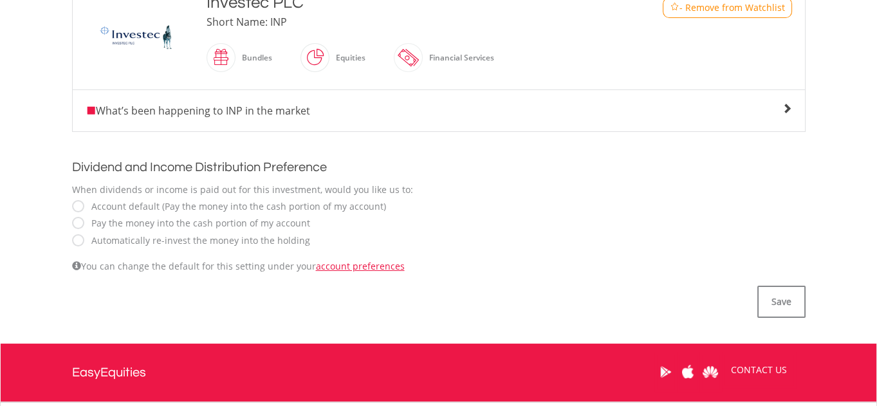
scroll to position [409, 0]
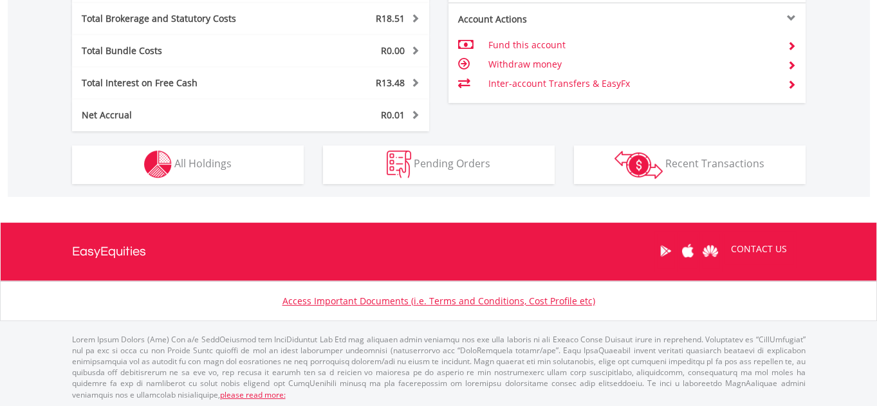
scroll to position [123, 244]
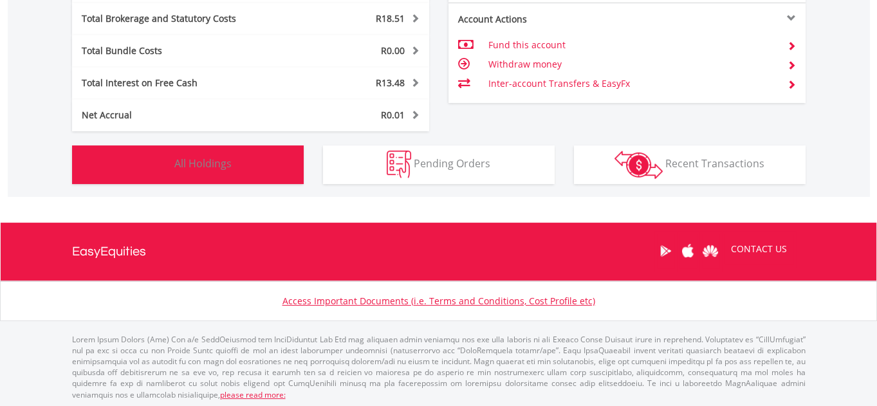
click at [228, 170] on button "Holdings All Holdings" at bounding box center [188, 164] width 232 height 39
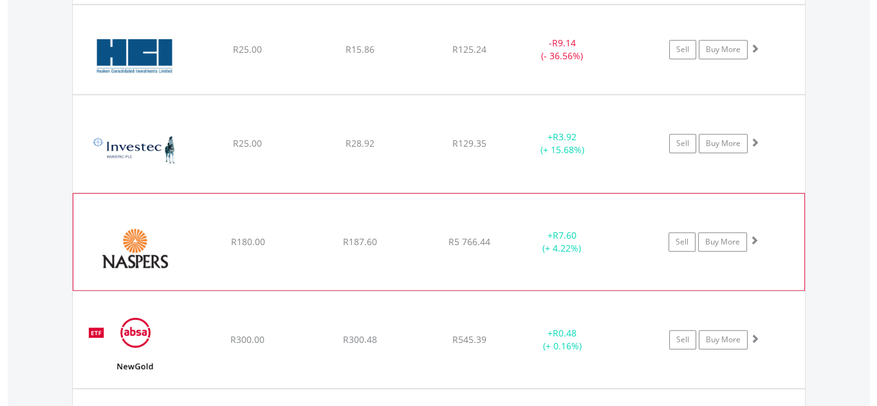
scroll to position [1796, 0]
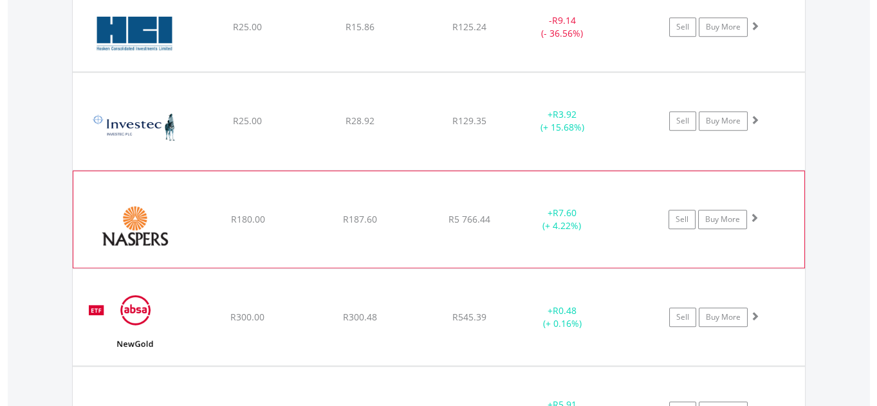
click at [754, 215] on span at bounding box center [753, 217] width 9 height 9
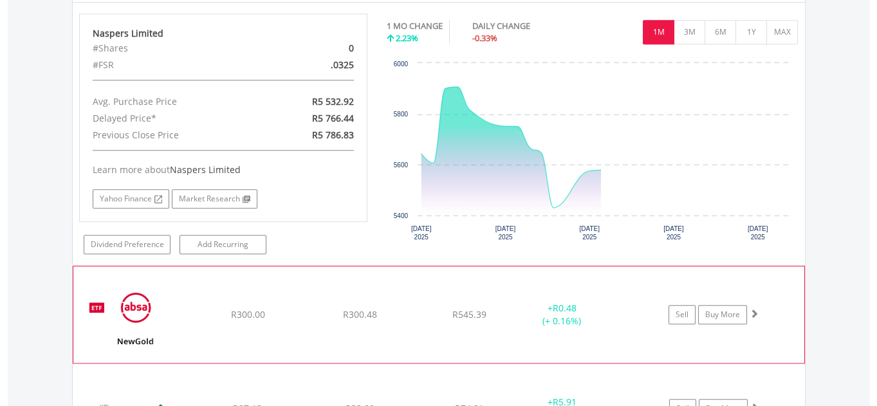
scroll to position [2089, 0]
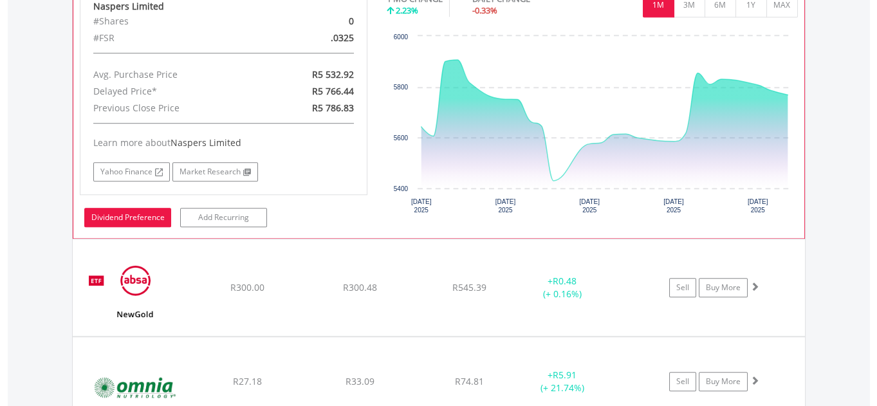
click at [137, 212] on link "Dividend Preference" at bounding box center [127, 217] width 87 height 19
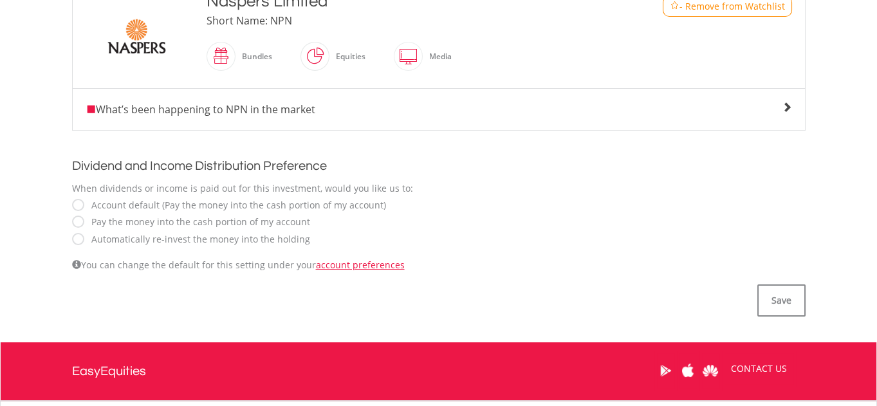
scroll to position [351, 0]
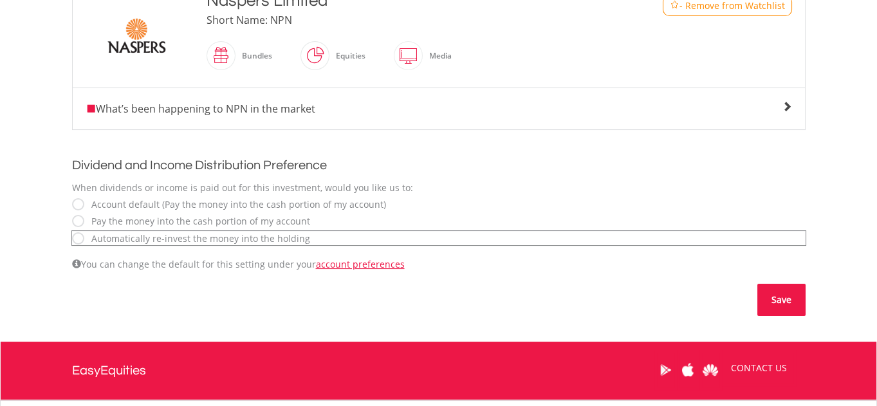
click at [777, 300] on button "Save" at bounding box center [781, 300] width 48 height 32
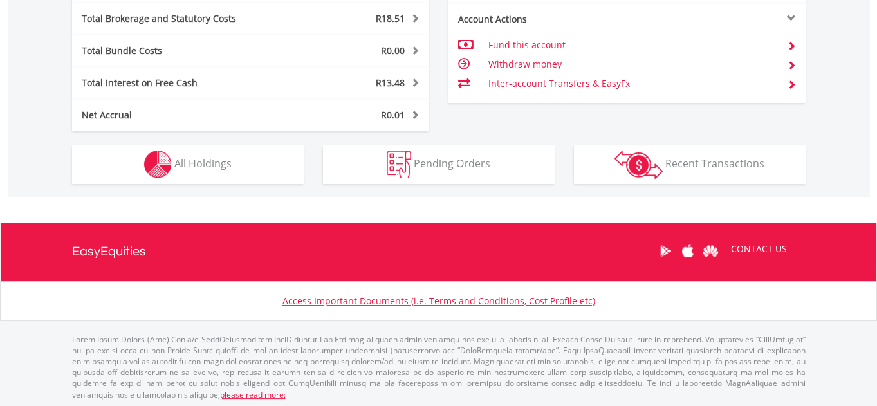
scroll to position [123, 244]
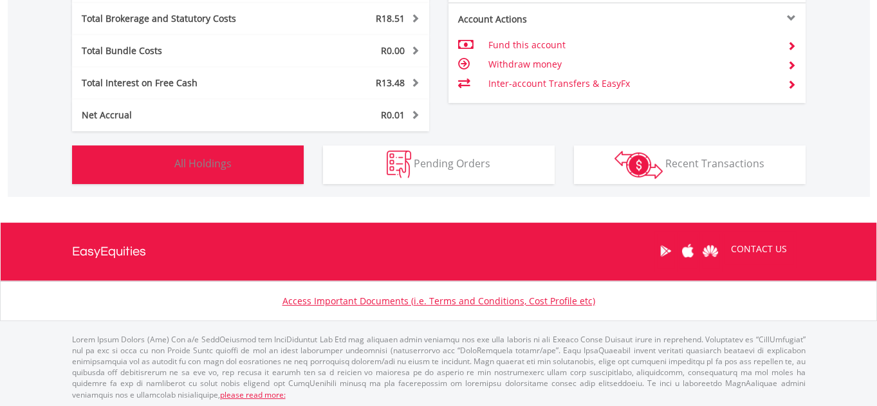
click at [224, 166] on span "All Holdings" at bounding box center [202, 163] width 57 height 14
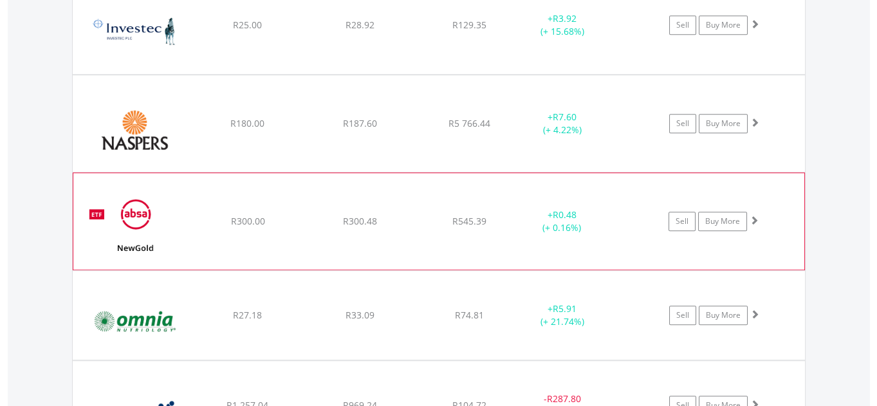
scroll to position [1913, 0]
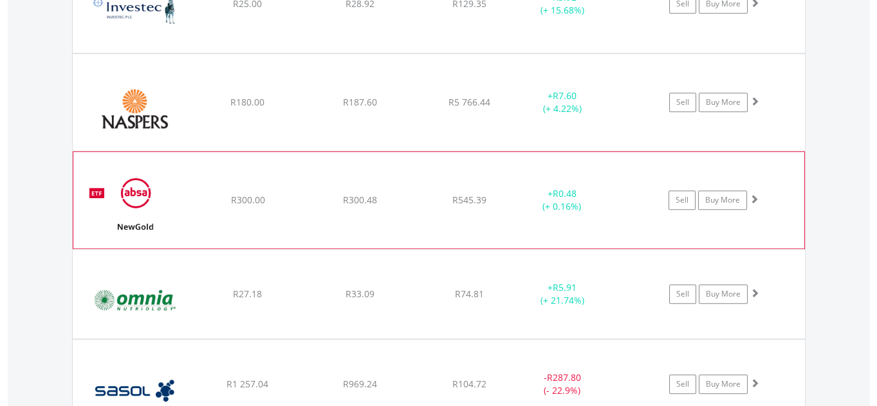
click at [752, 194] on span at bounding box center [753, 198] width 9 height 9
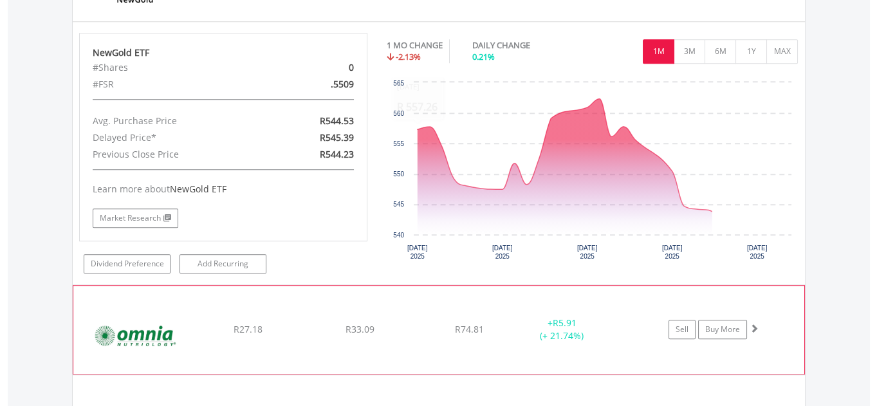
scroll to position [2205, 0]
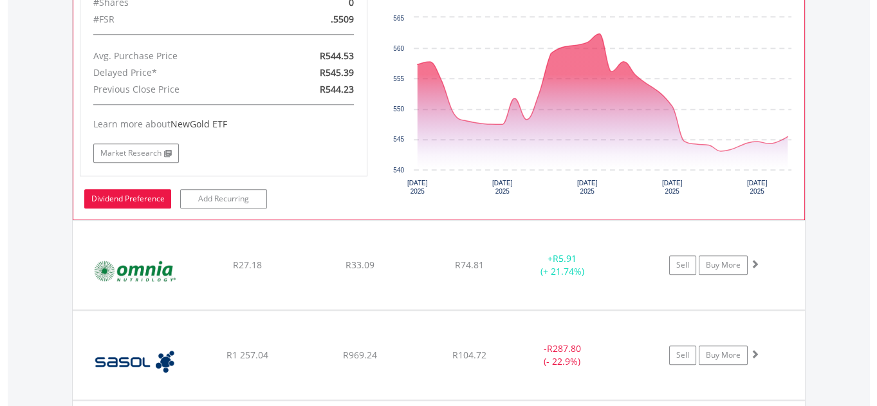
click at [110, 194] on link "Dividend Preference" at bounding box center [127, 198] width 87 height 19
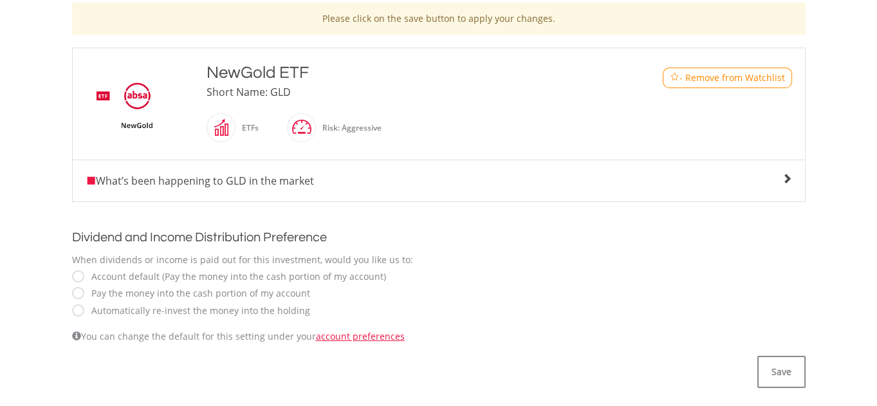
scroll to position [292, 0]
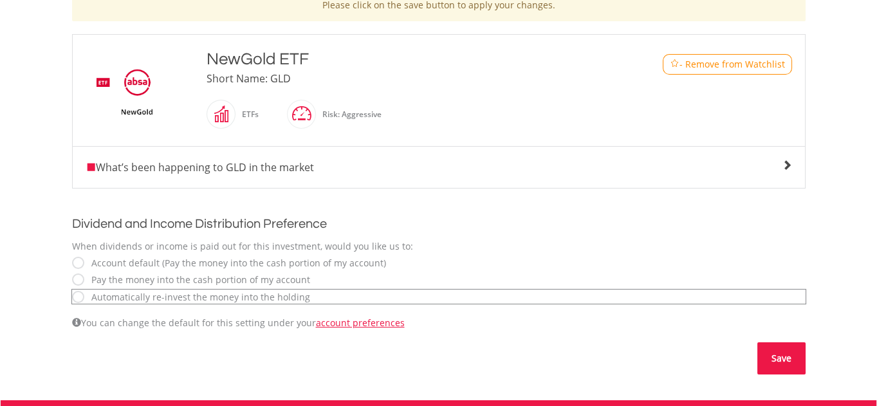
click at [773, 359] on button "Save" at bounding box center [781, 358] width 48 height 32
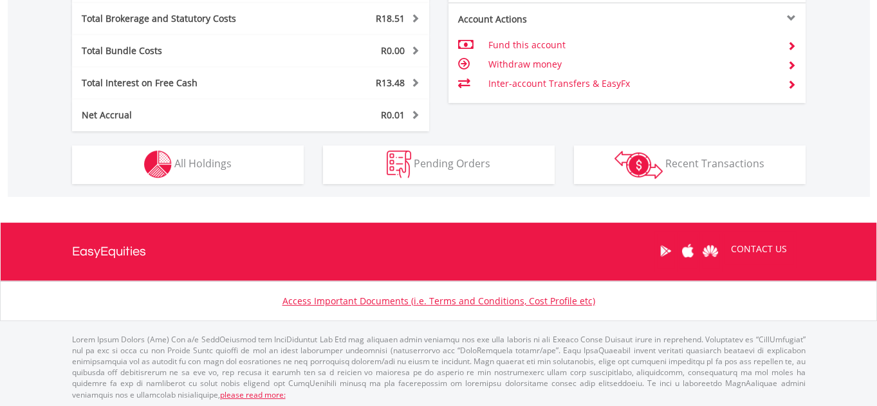
scroll to position [123, 244]
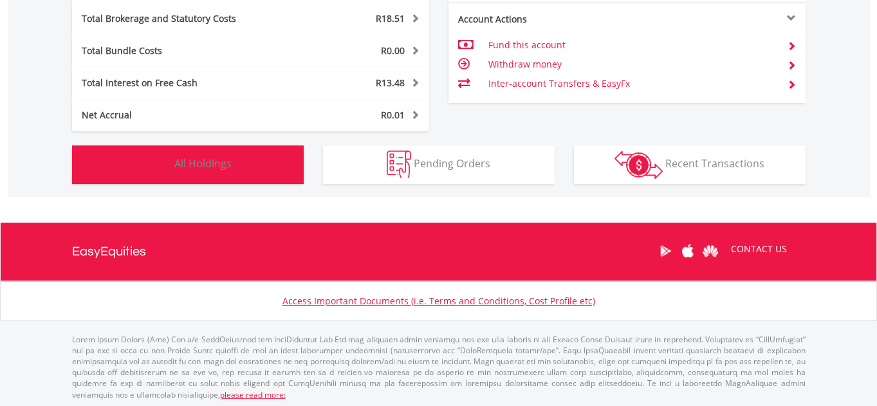
click at [176, 164] on span "All Holdings" at bounding box center [202, 163] width 57 height 14
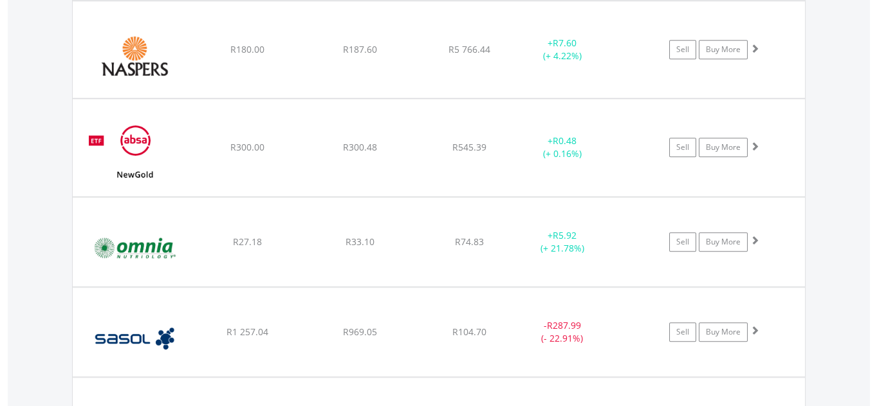
scroll to position [1972, 0]
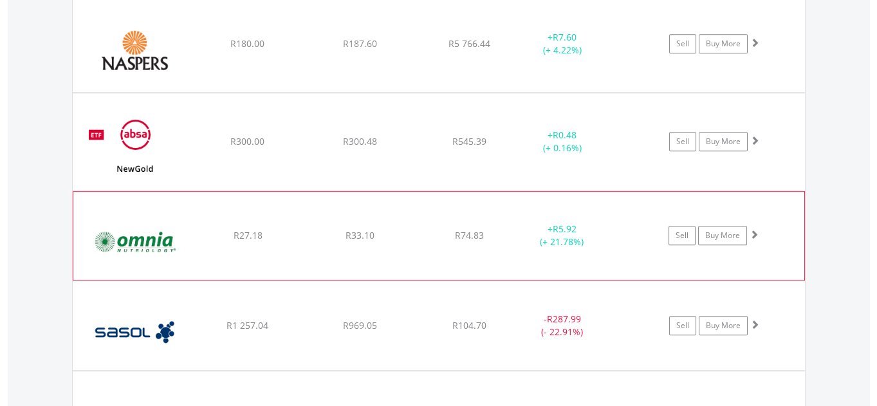
click at [751, 230] on span at bounding box center [753, 234] width 9 height 9
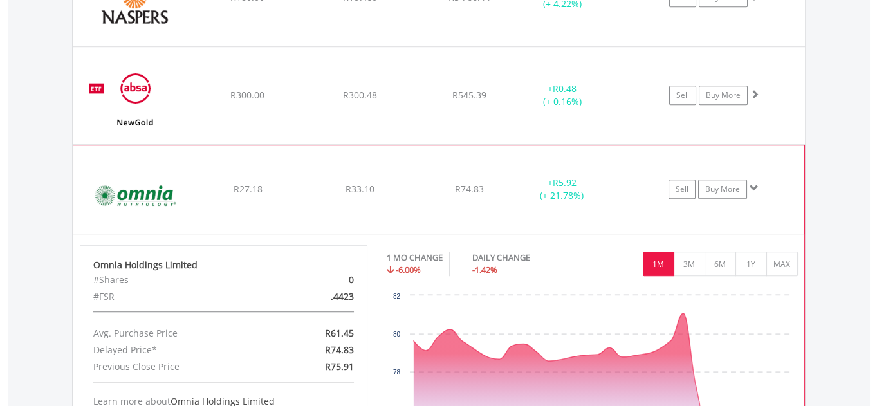
scroll to position [2264, 0]
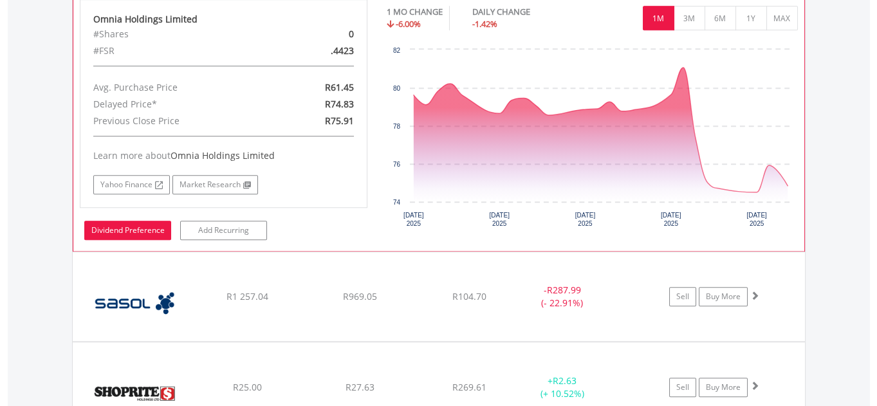
click at [101, 223] on link "Dividend Preference" at bounding box center [127, 230] width 87 height 19
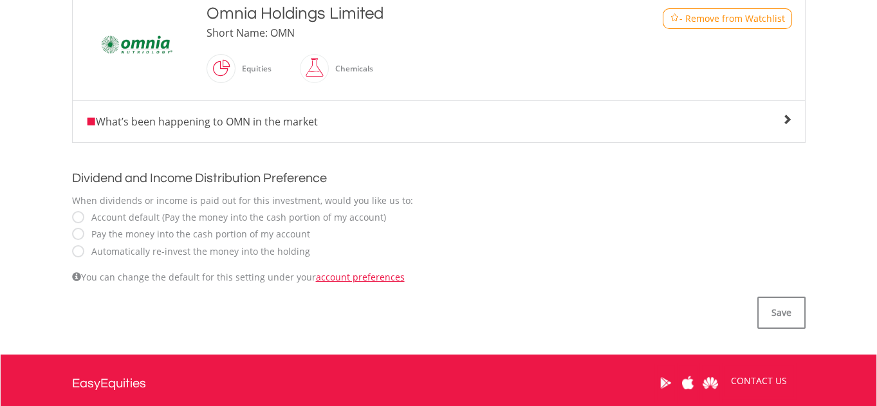
scroll to position [351, 0]
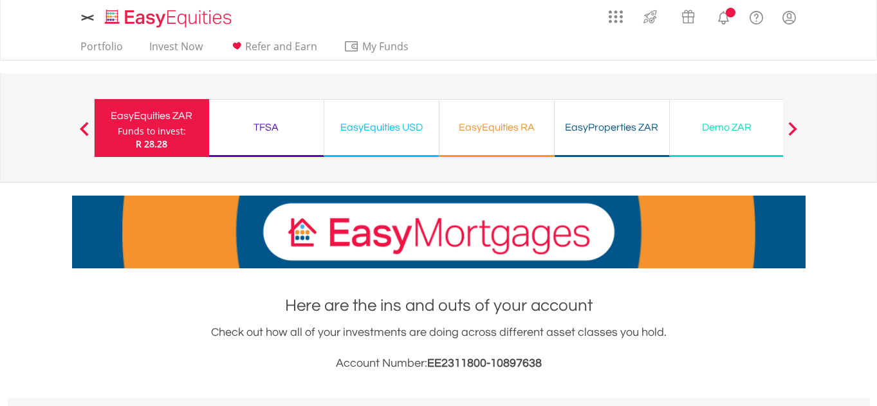
scroll to position [506, 0]
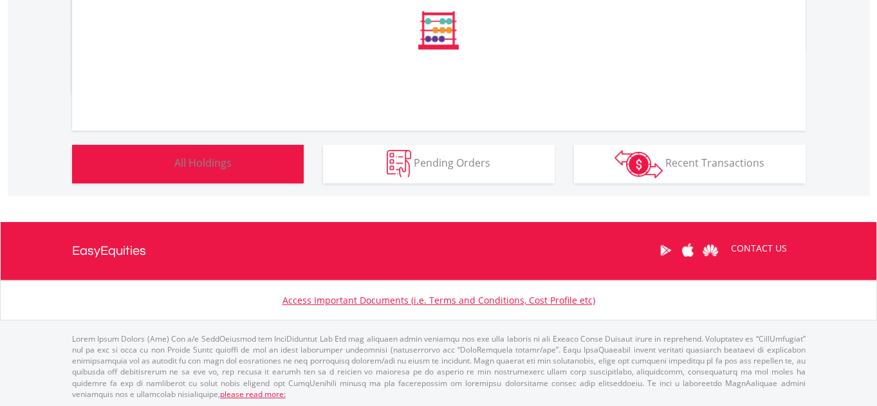
click at [202, 161] on span "All Holdings" at bounding box center [202, 163] width 57 height 14
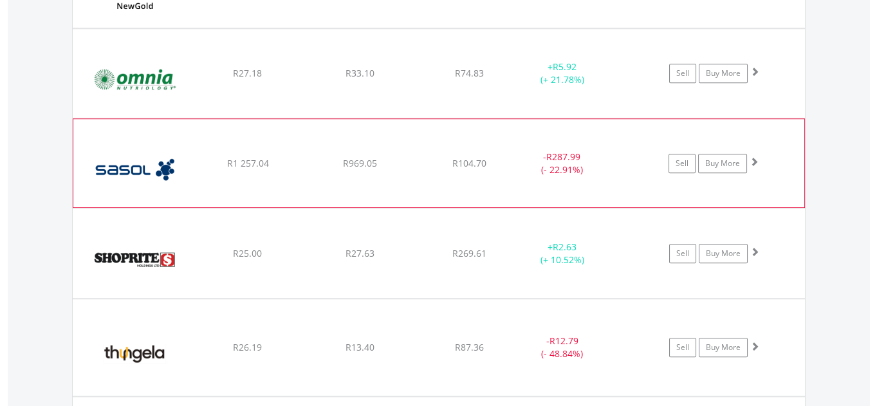
scroll to position [2147, 0]
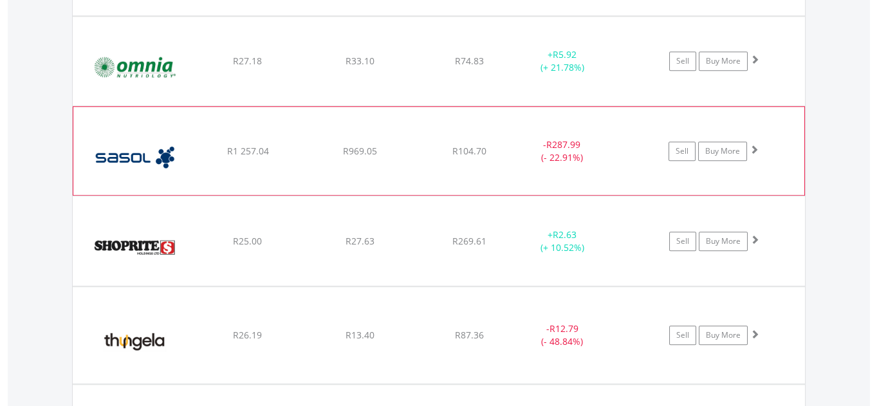
click at [756, 145] on span at bounding box center [753, 149] width 9 height 9
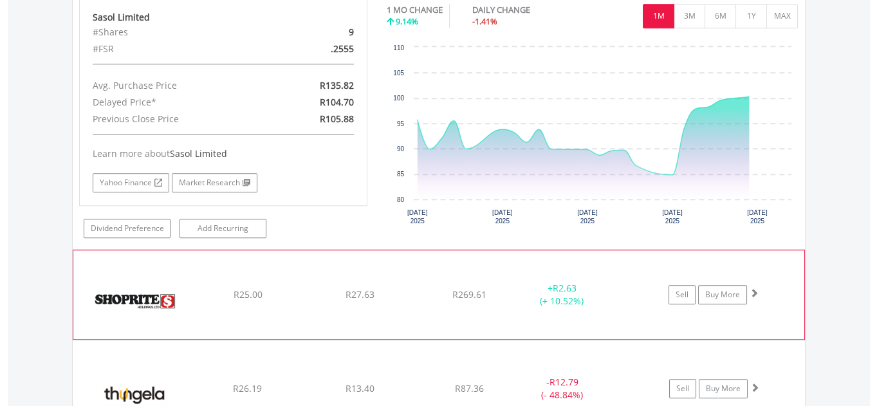
scroll to position [2381, 0]
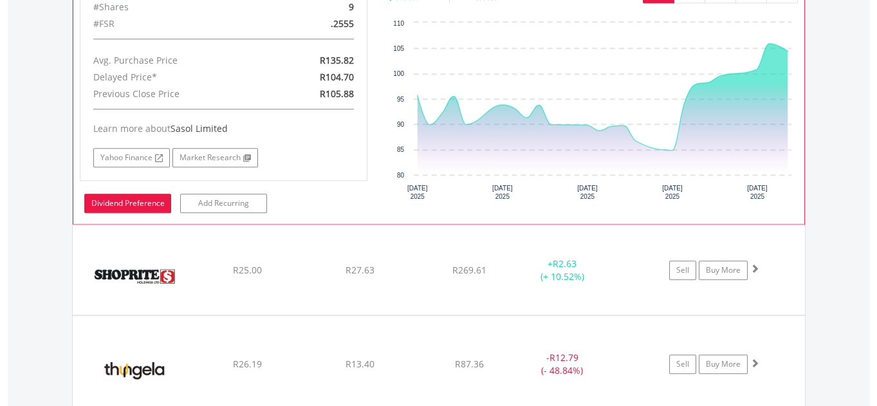
click at [118, 199] on link "Dividend Preference" at bounding box center [127, 203] width 87 height 19
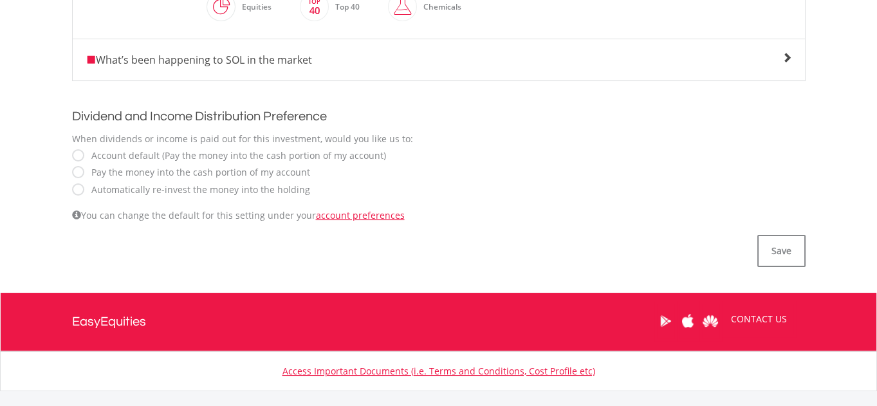
scroll to position [409, 0]
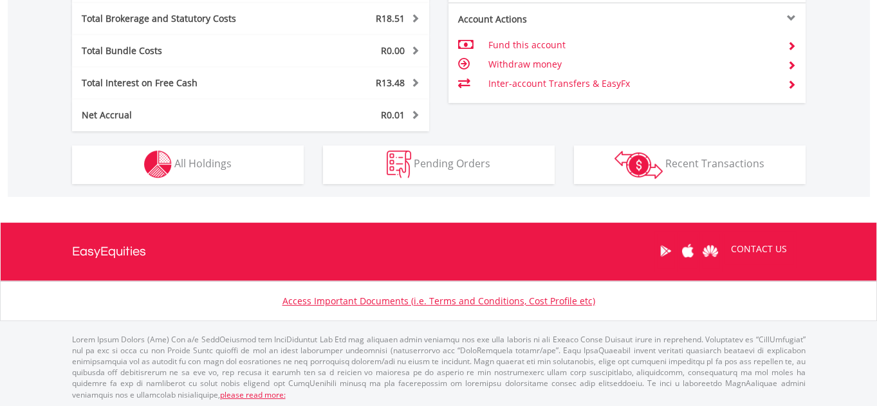
scroll to position [123, 244]
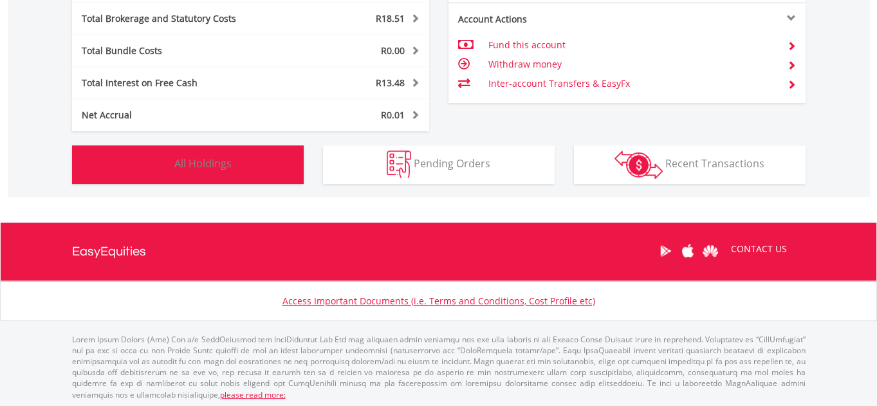
drag, startPoint x: 176, startPoint y: 164, endPoint x: 217, endPoint y: 183, distance: 46.0
click at [176, 164] on span "All Holdings" at bounding box center [202, 163] width 57 height 14
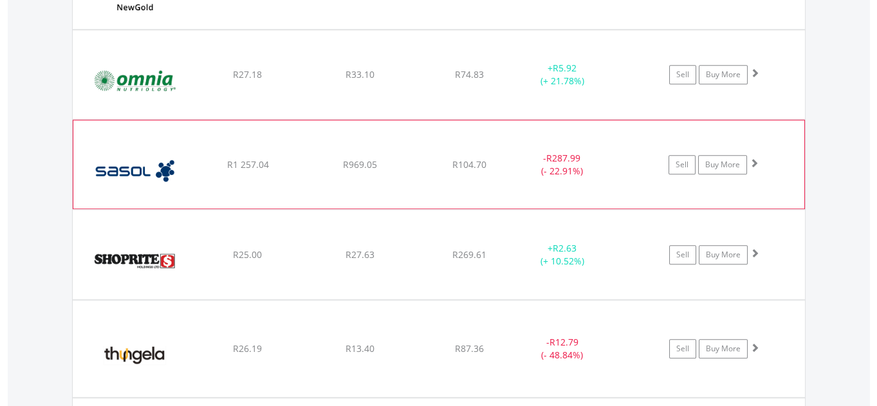
scroll to position [2205, 0]
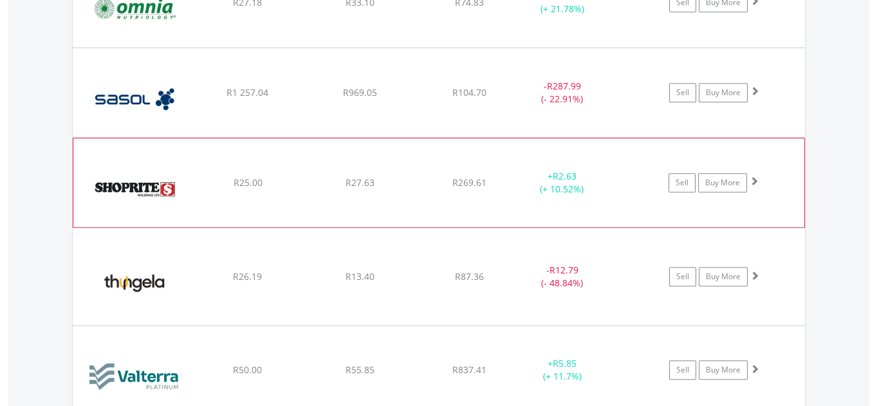
click at [752, 176] on span at bounding box center [753, 180] width 9 height 9
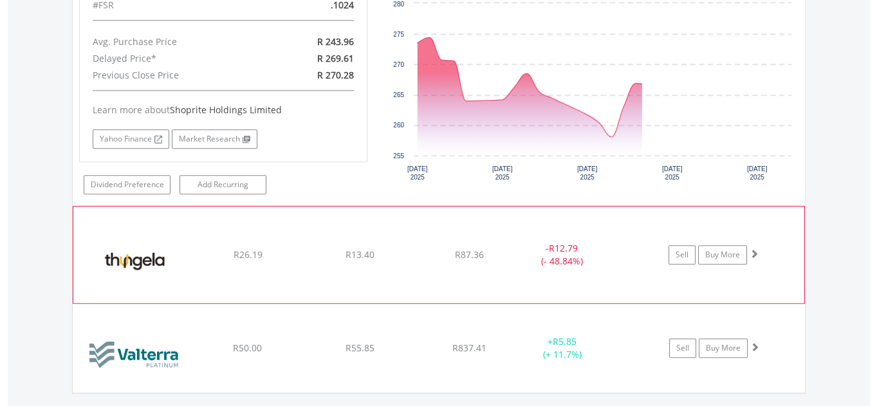
scroll to position [2499, 0]
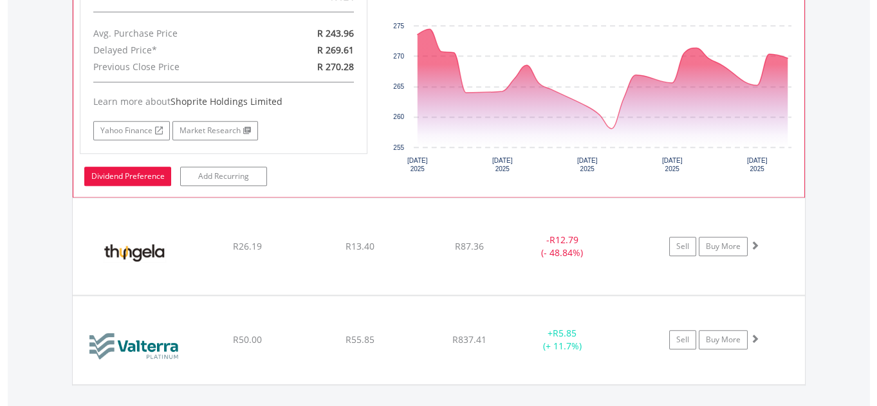
click at [111, 168] on link "Dividend Preference" at bounding box center [127, 176] width 87 height 19
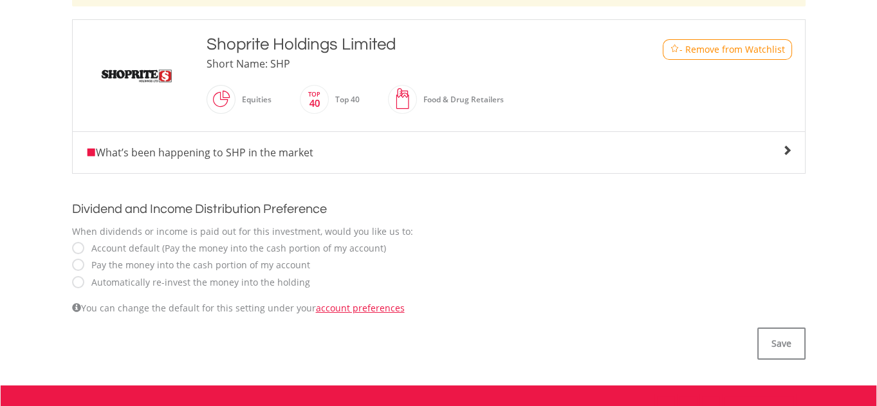
scroll to position [351, 0]
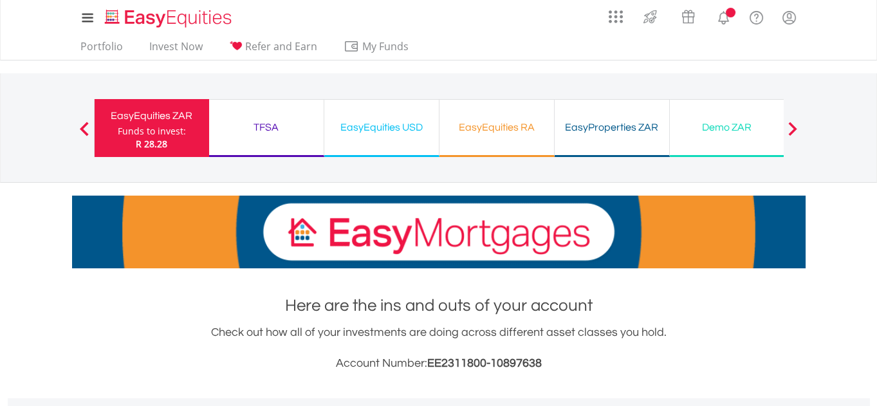
scroll to position [506, 0]
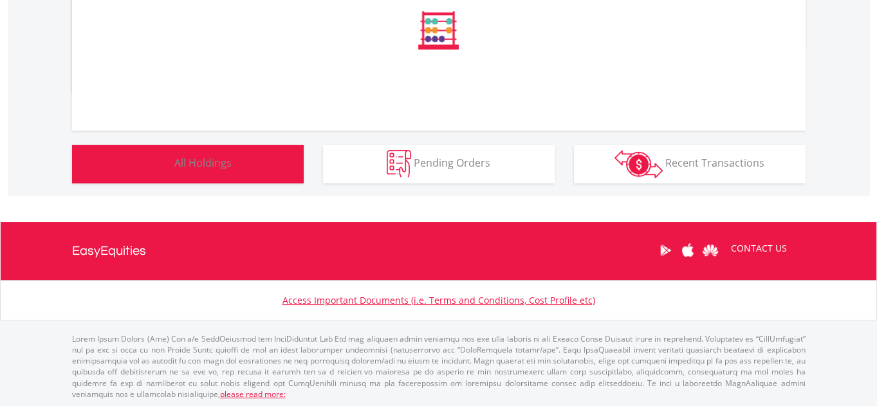
click at [214, 160] on span "All Holdings" at bounding box center [202, 163] width 57 height 14
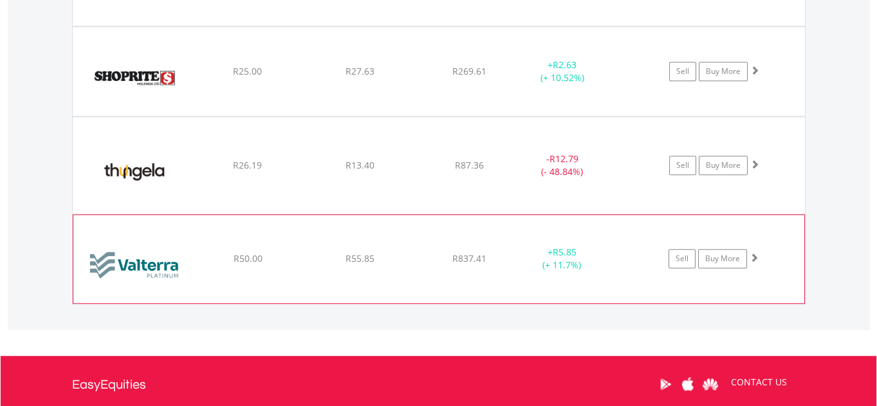
scroll to position [2323, 0]
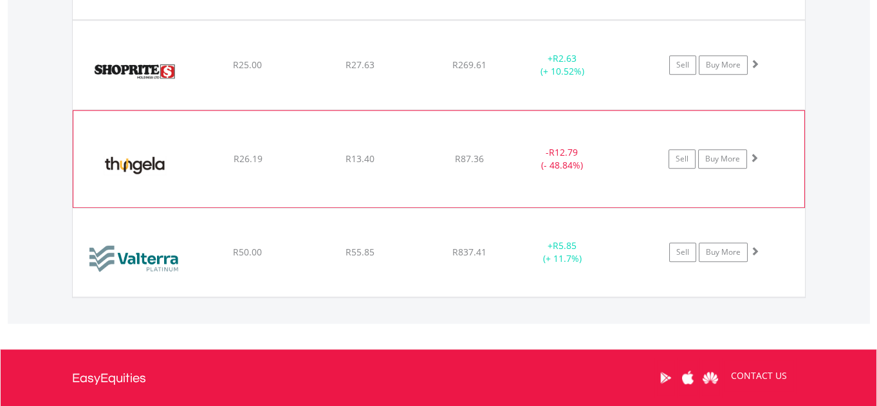
click at [753, 153] on span at bounding box center [753, 157] width 9 height 9
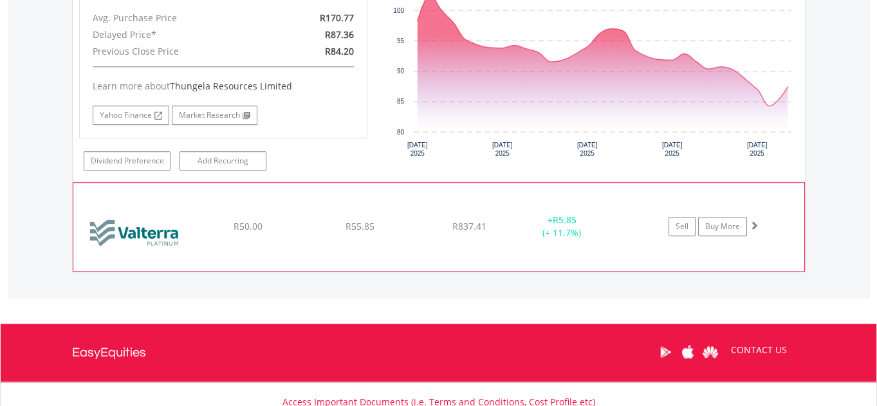
scroll to position [2616, 0]
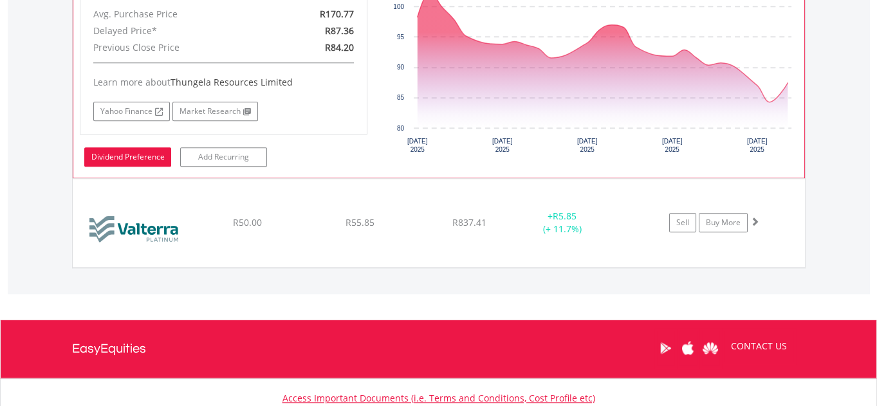
click at [111, 151] on link "Dividend Preference" at bounding box center [127, 156] width 87 height 19
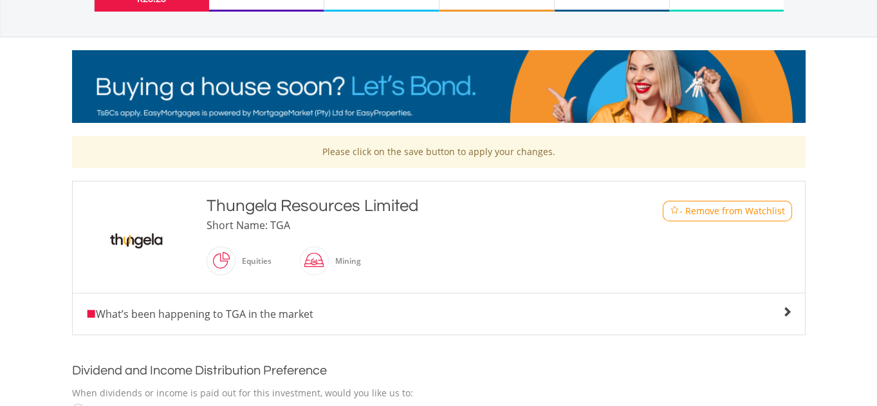
scroll to position [292, 0]
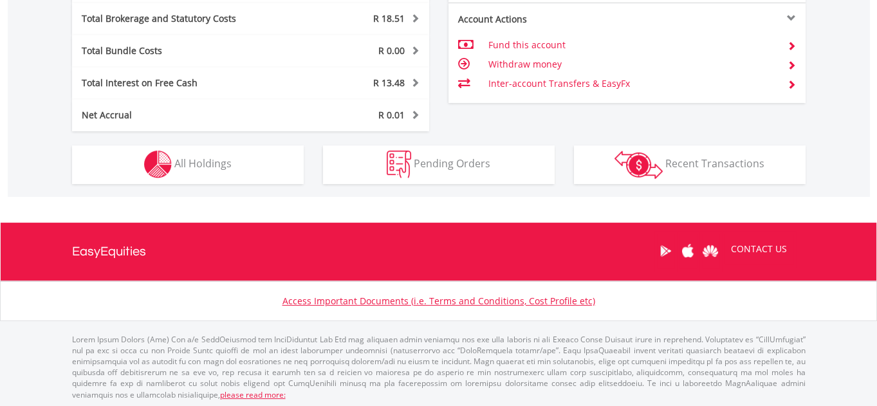
scroll to position [123, 244]
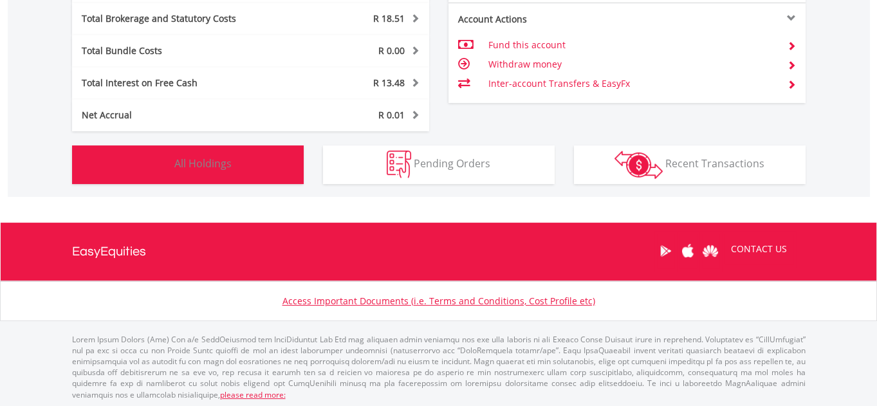
click at [194, 161] on span "All Holdings" at bounding box center [202, 163] width 57 height 14
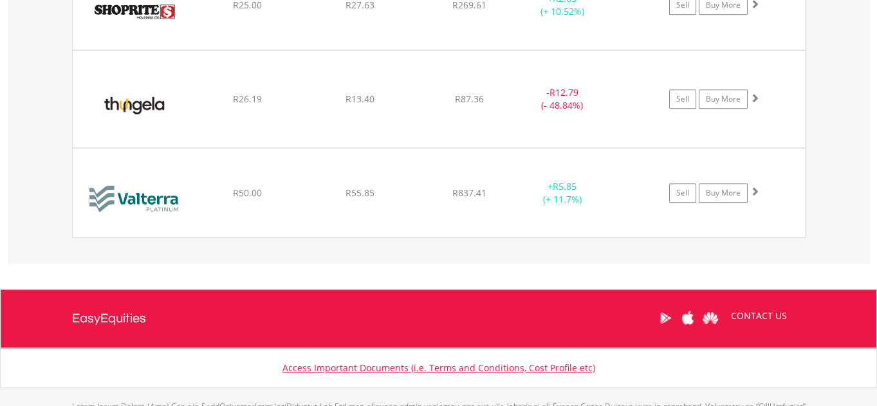
scroll to position [2444, 0]
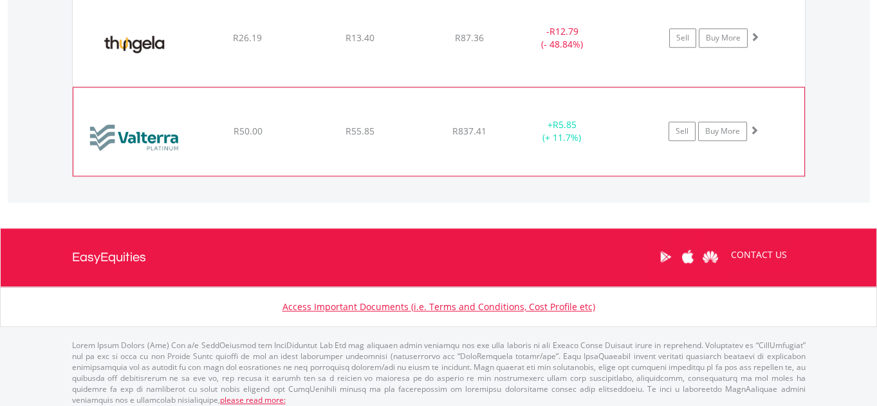
click at [752, 125] on span at bounding box center [753, 129] width 9 height 9
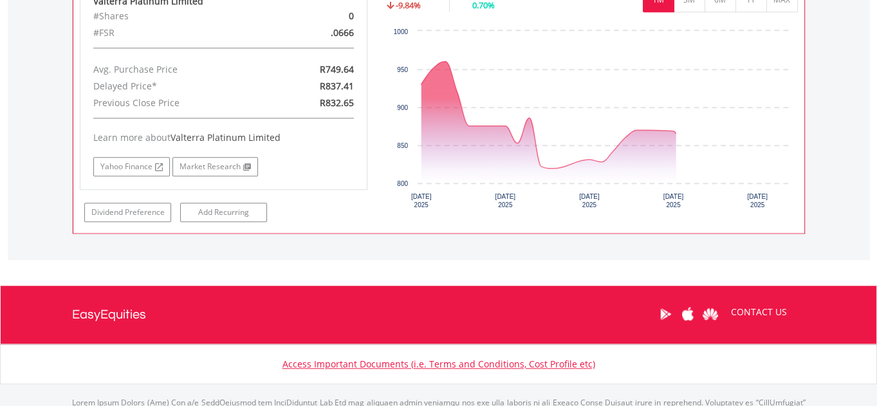
scroll to position [2678, 0]
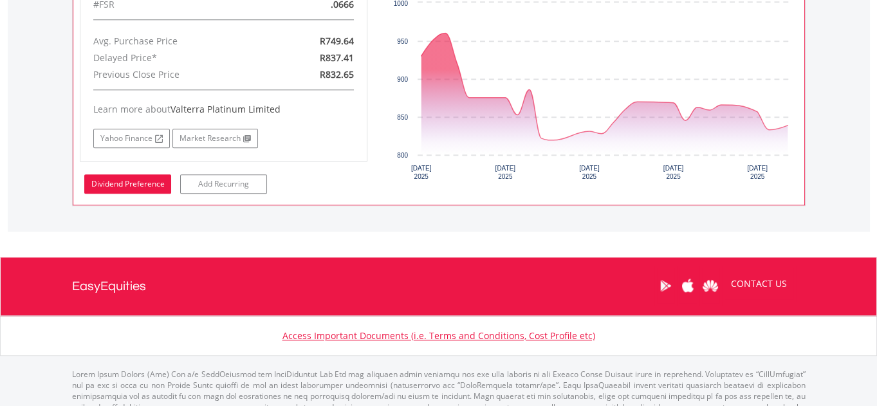
click at [112, 178] on link "Dividend Preference" at bounding box center [127, 183] width 87 height 19
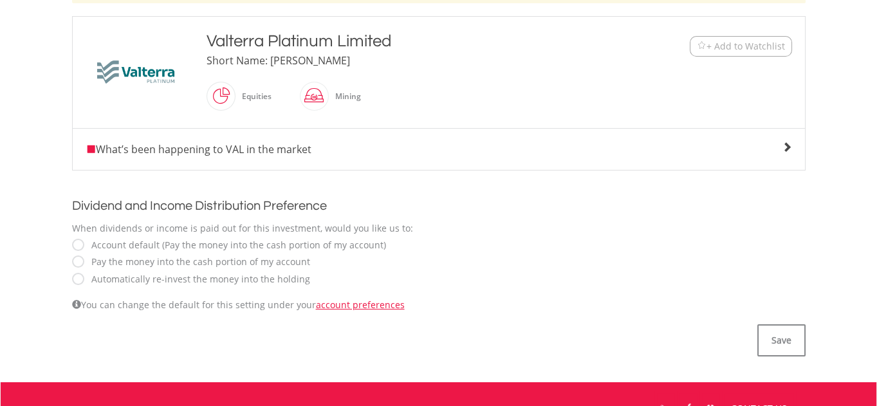
scroll to position [351, 0]
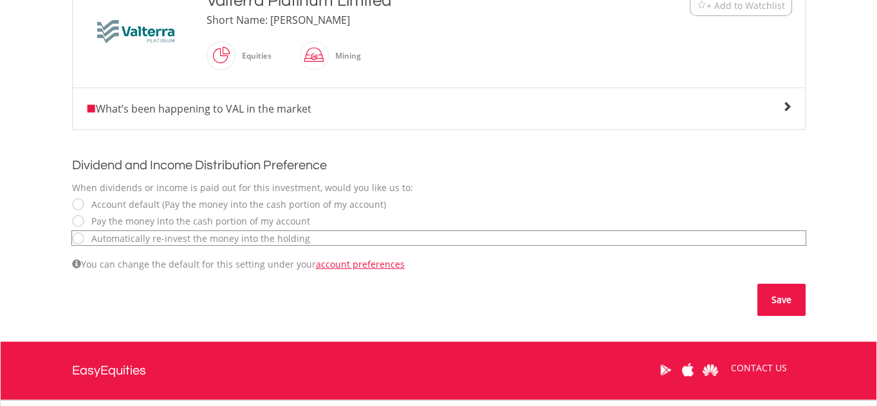
drag, startPoint x: 776, startPoint y: 300, endPoint x: 740, endPoint y: 302, distance: 36.7
click at [777, 300] on button "Save" at bounding box center [781, 300] width 48 height 32
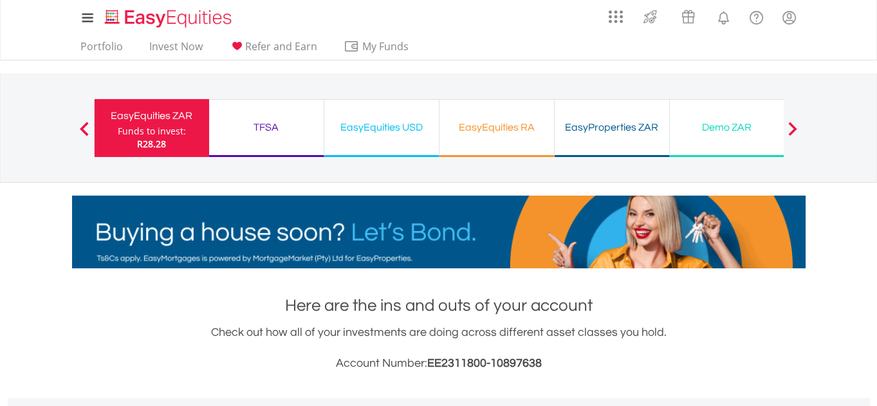
scroll to position [123, 244]
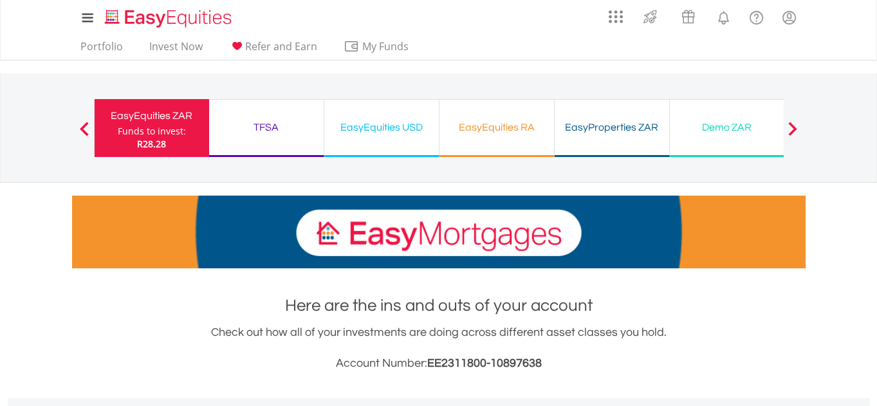
click at [287, 127] on div "TFSA" at bounding box center [266, 127] width 99 height 18
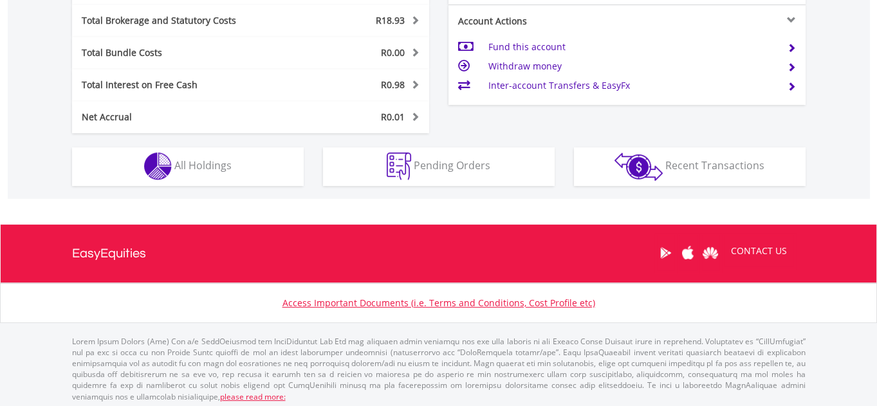
scroll to position [706, 0]
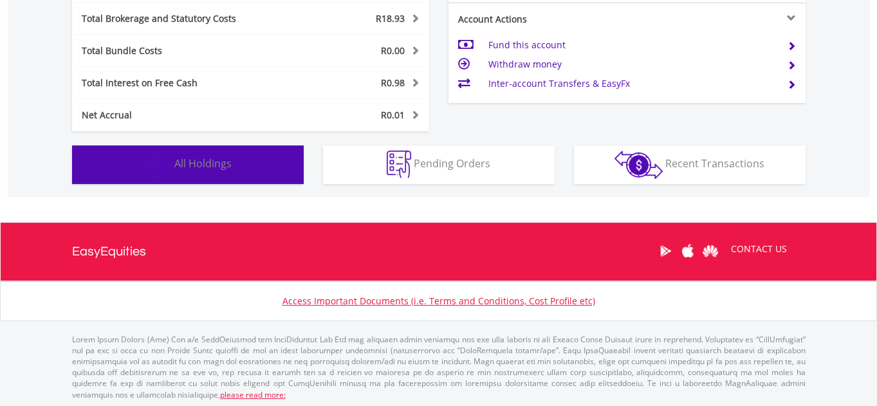
click at [212, 167] on span "All Holdings" at bounding box center [202, 163] width 57 height 14
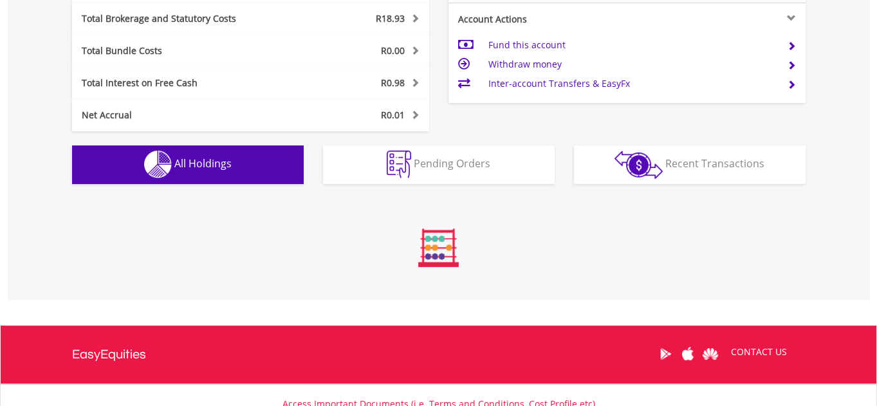
scroll to position [926, 0]
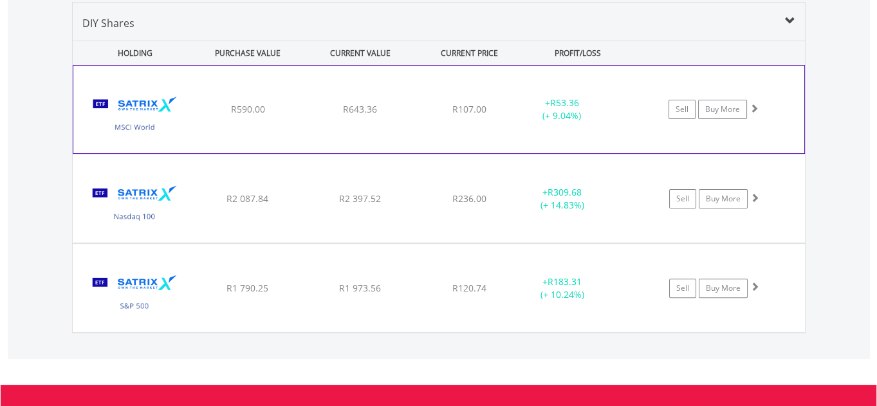
click at [754, 107] on span at bounding box center [753, 108] width 9 height 9
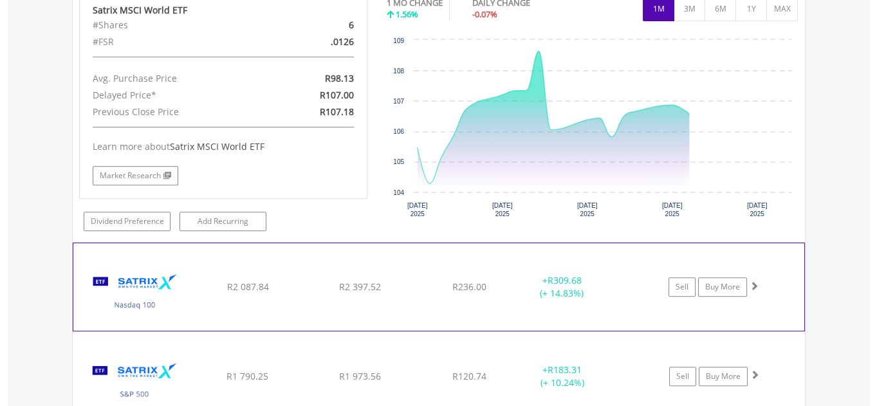
scroll to position [1102, 0]
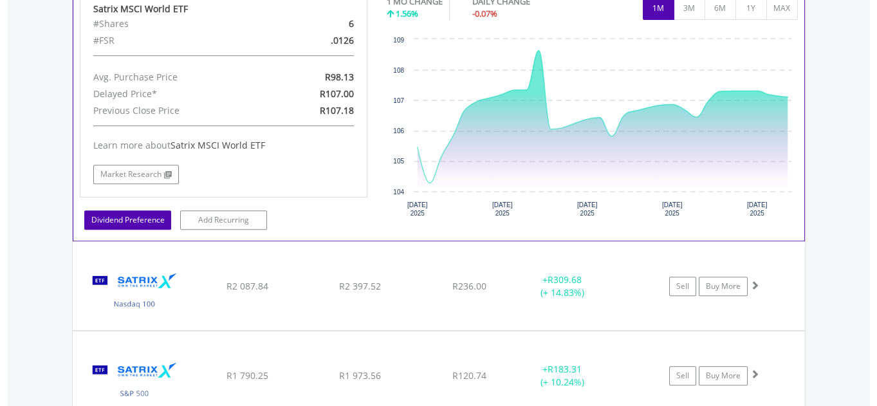
click at [120, 215] on link "Dividend Preference" at bounding box center [127, 219] width 87 height 19
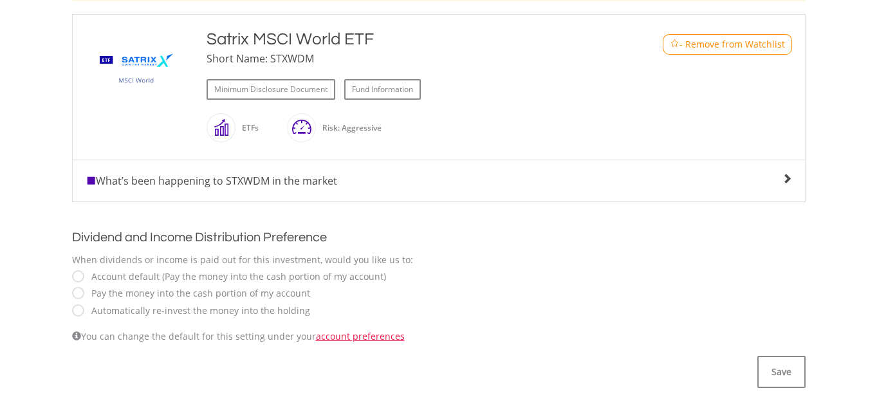
scroll to position [351, 0]
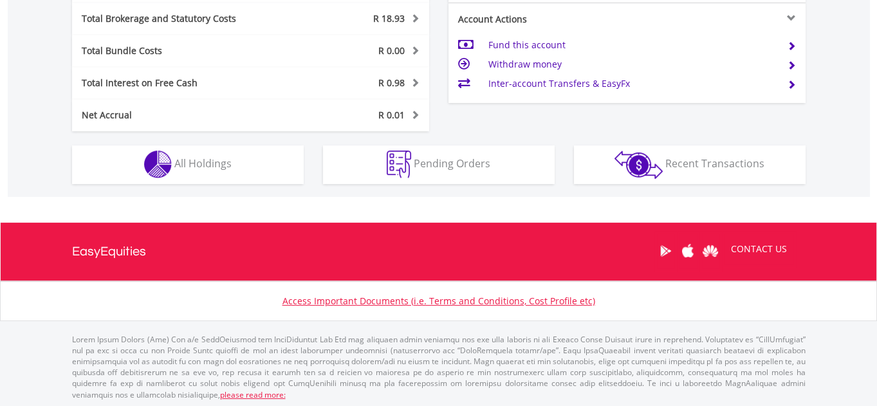
scroll to position [123, 244]
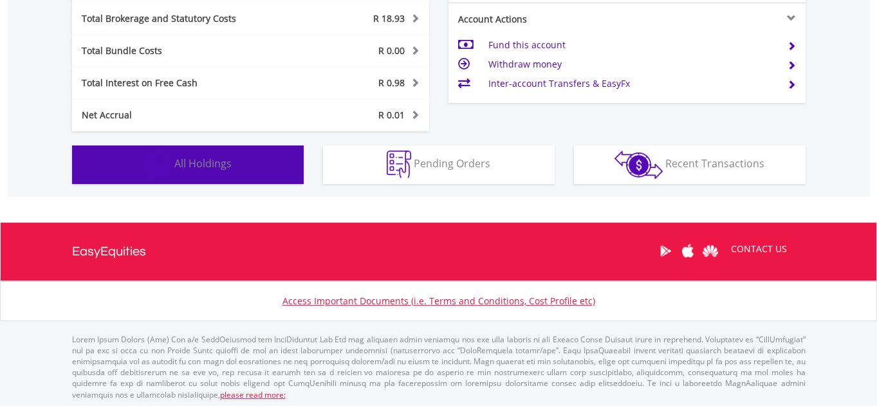
click at [185, 167] on span "All Holdings" at bounding box center [202, 163] width 57 height 14
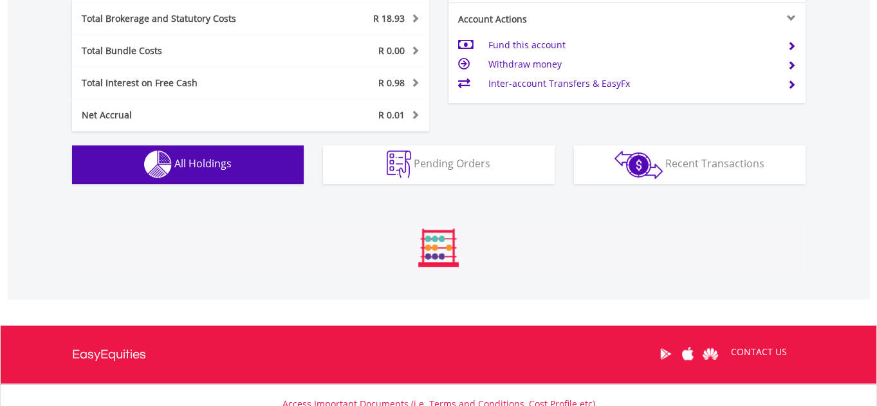
scroll to position [926, 0]
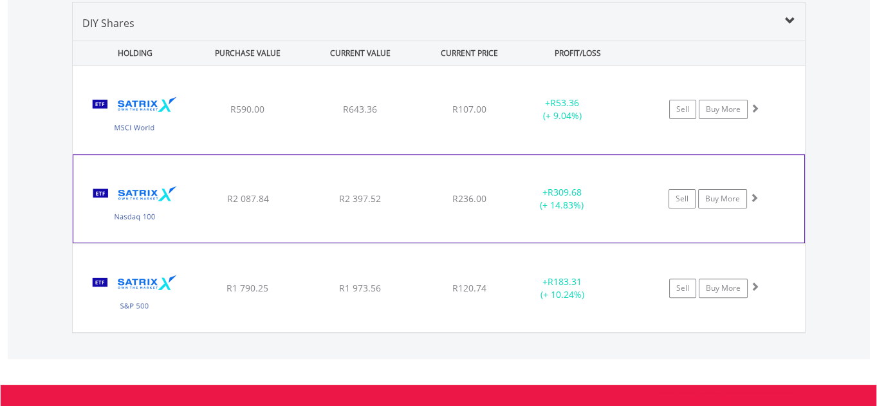
click at [753, 194] on span at bounding box center [753, 197] width 9 height 9
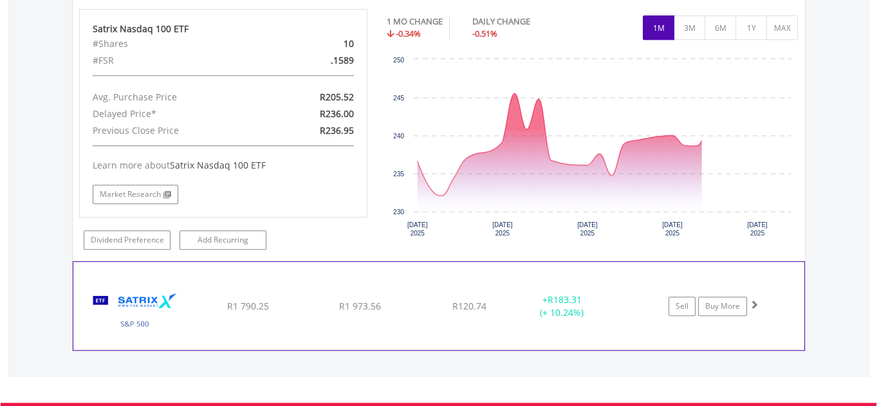
scroll to position [1219, 0]
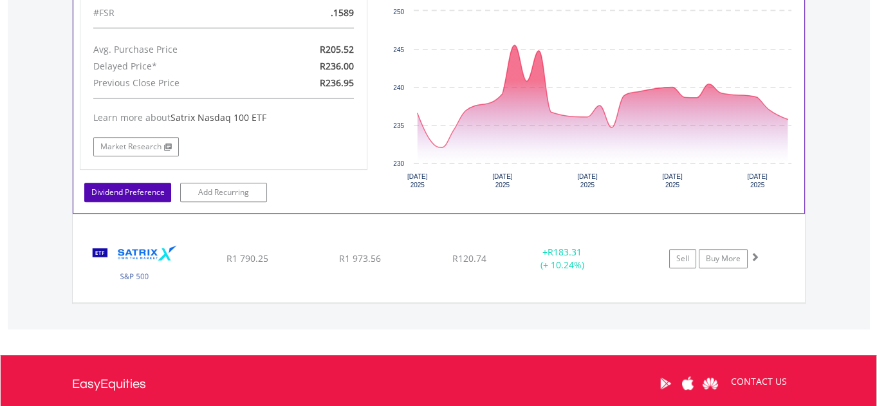
click at [121, 191] on link "Dividend Preference" at bounding box center [127, 192] width 87 height 19
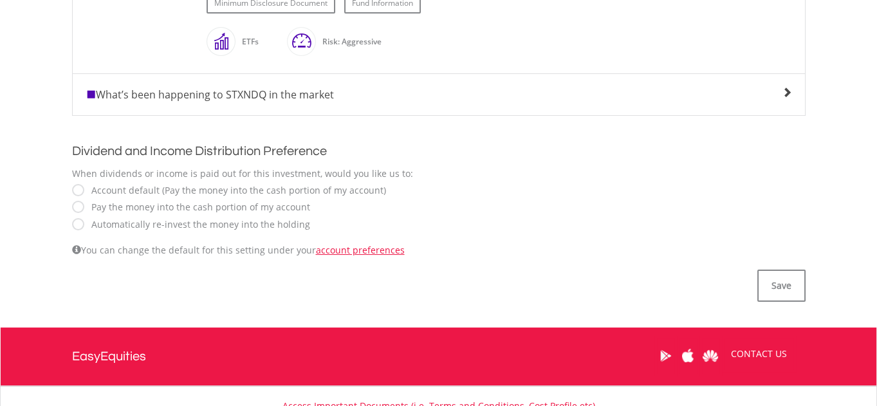
scroll to position [409, 0]
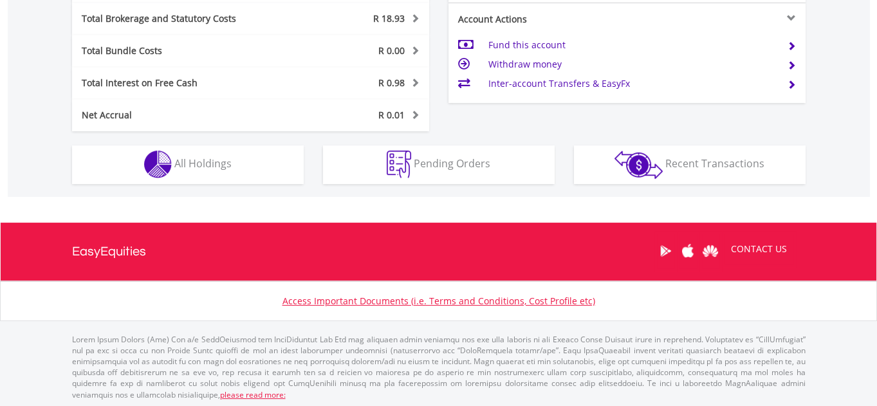
scroll to position [123, 244]
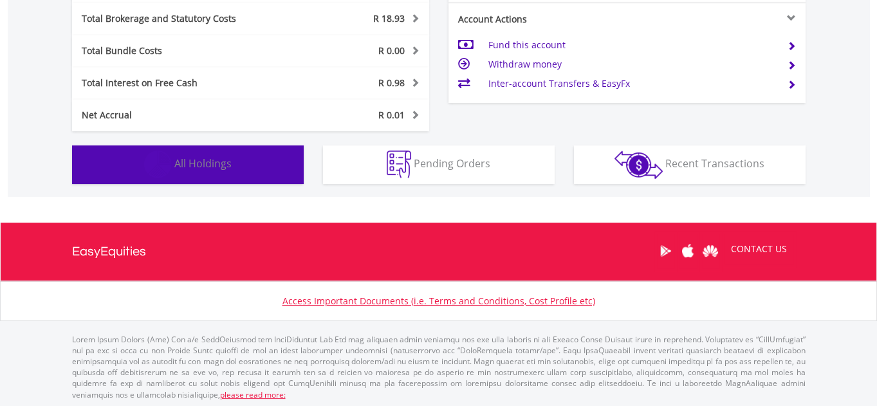
click at [204, 164] on span "All Holdings" at bounding box center [202, 163] width 57 height 14
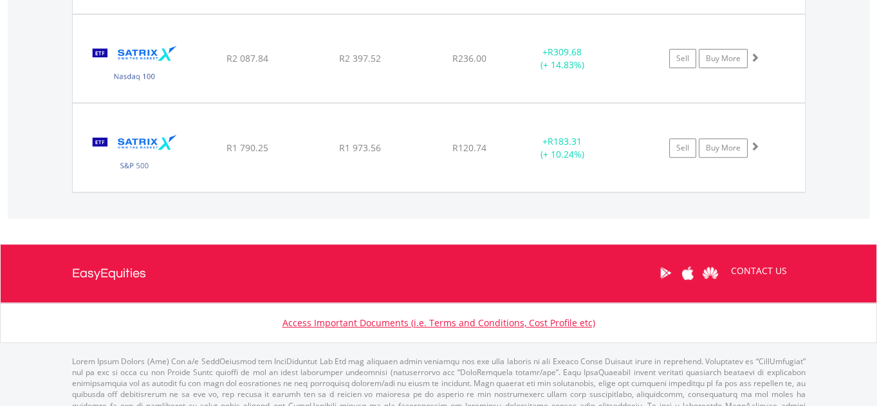
scroll to position [1087, 0]
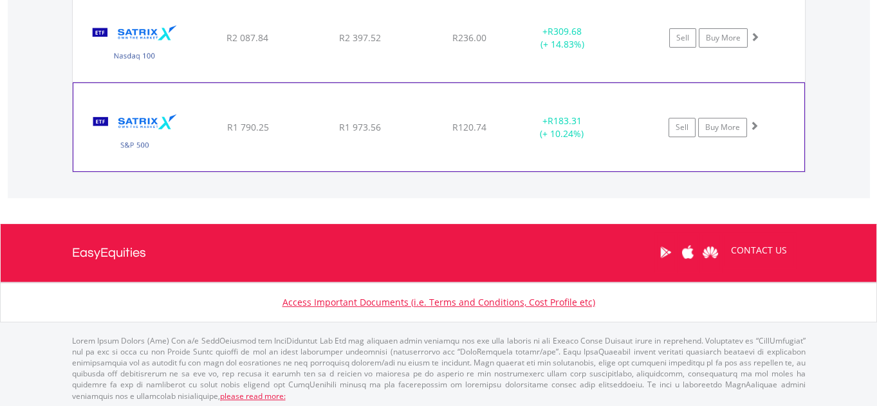
click at [754, 123] on span at bounding box center [753, 125] width 9 height 9
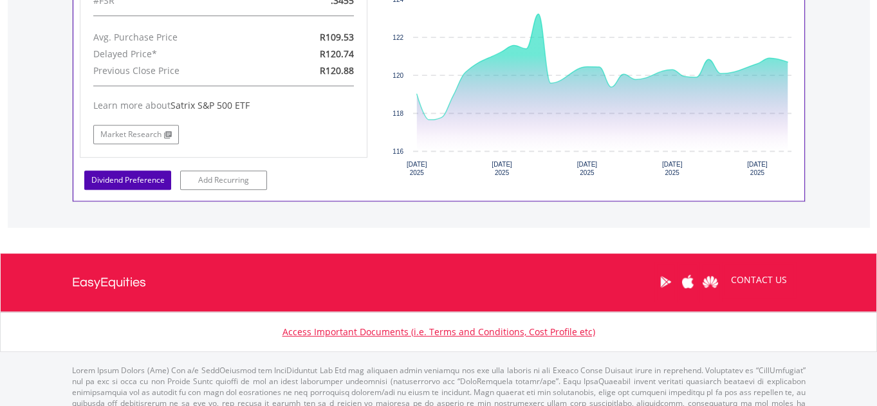
click at [114, 178] on link "Dividend Preference" at bounding box center [127, 179] width 87 height 19
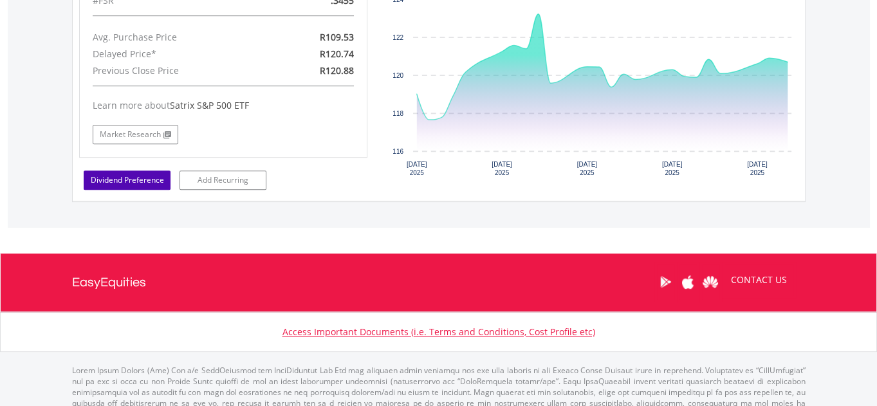
scroll to position [1320, 0]
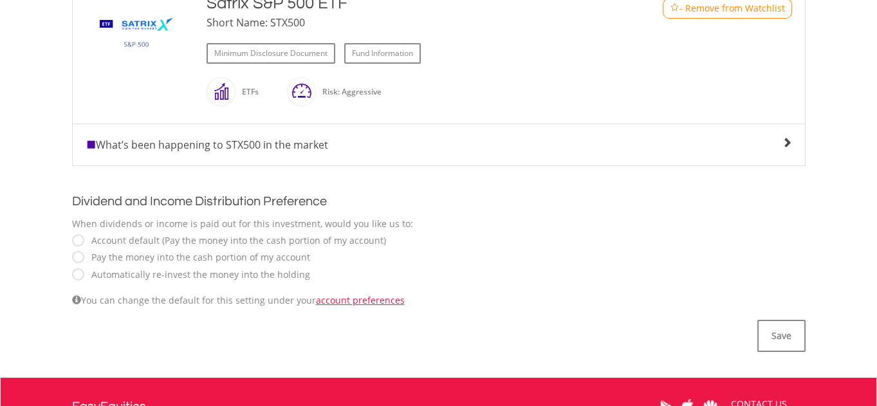
scroll to position [351, 0]
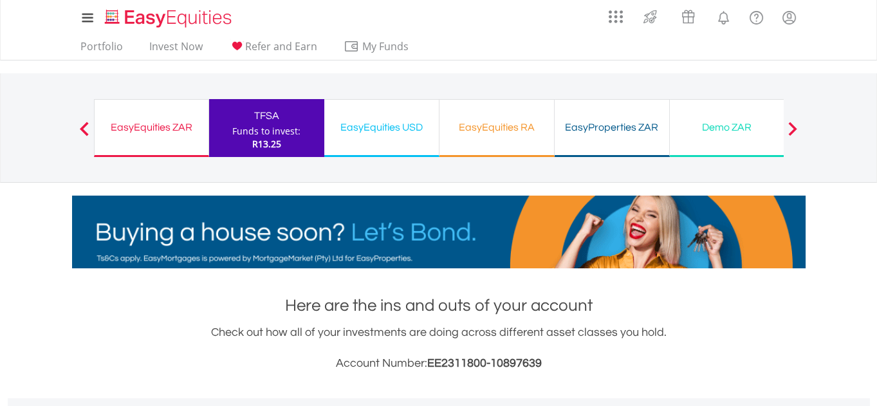
click at [472, 123] on div "EasyEquities RA" at bounding box center [496, 127] width 99 height 18
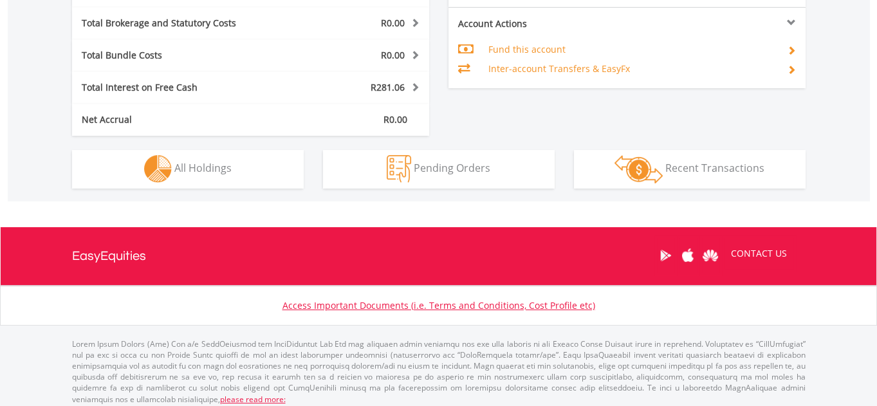
scroll to position [706, 0]
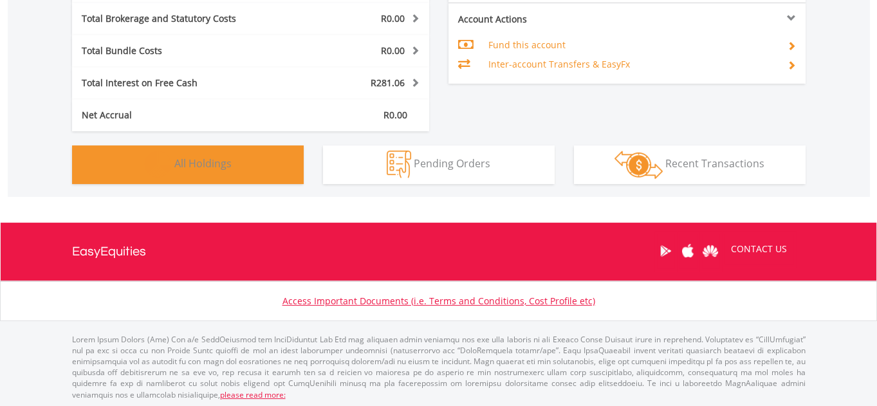
click at [242, 155] on button "Holdings All Holdings" at bounding box center [188, 164] width 232 height 39
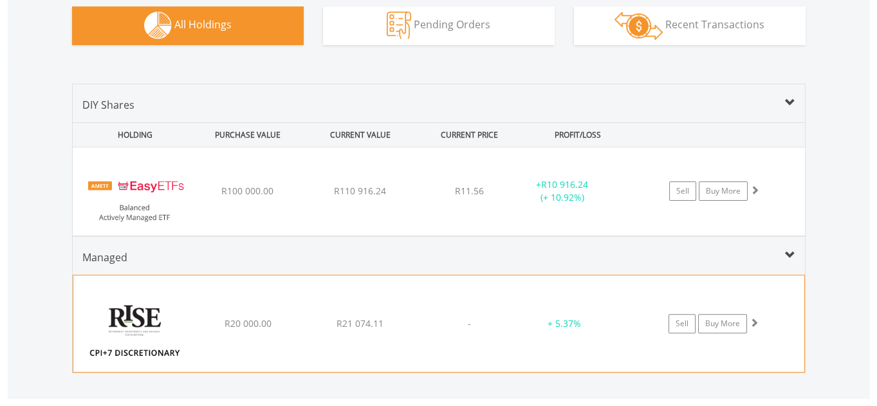
scroll to position [1000, 0]
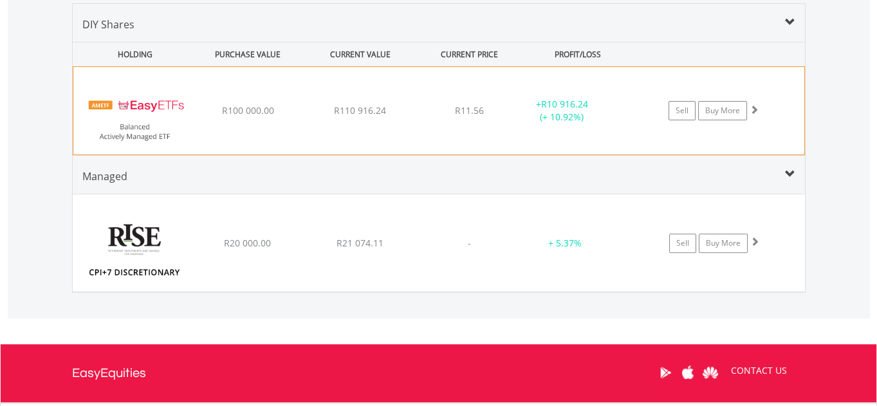
click at [754, 108] on span at bounding box center [753, 109] width 9 height 9
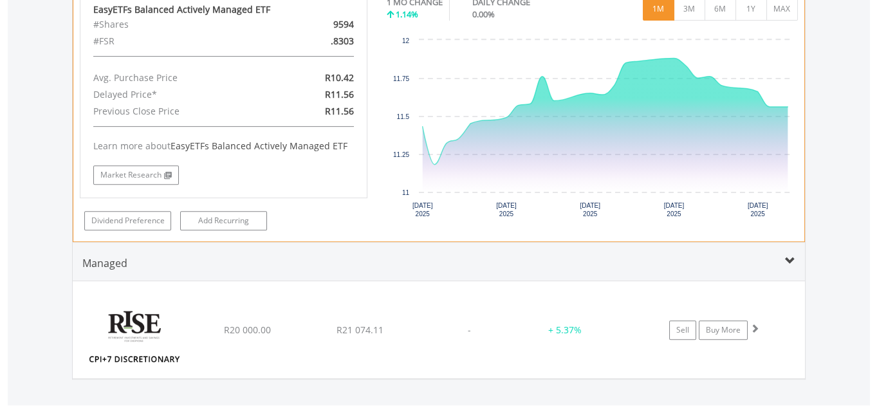
scroll to position [1176, 0]
click at [122, 212] on link "Dividend Preference" at bounding box center [127, 221] width 87 height 19
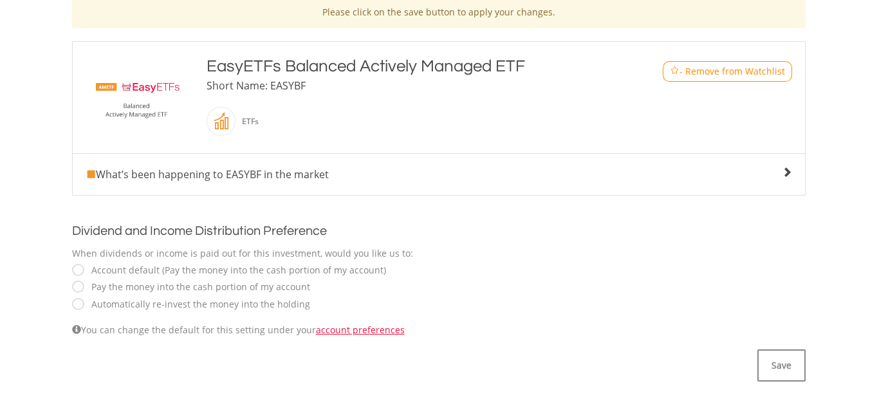
scroll to position [292, 0]
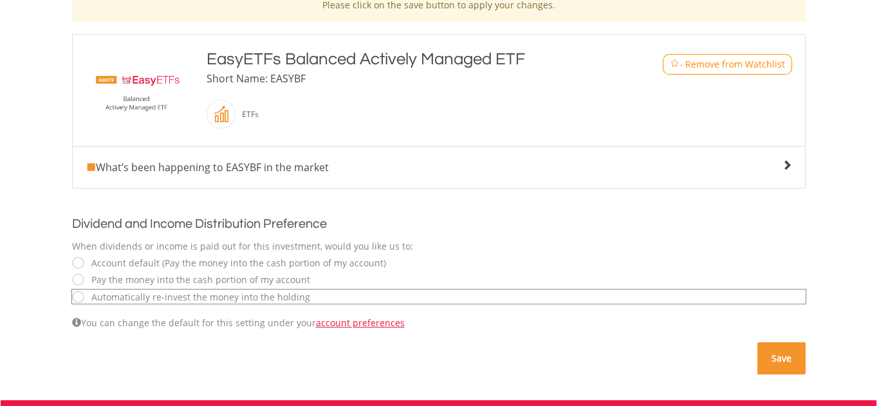
click at [782, 358] on button "Save" at bounding box center [781, 358] width 48 height 32
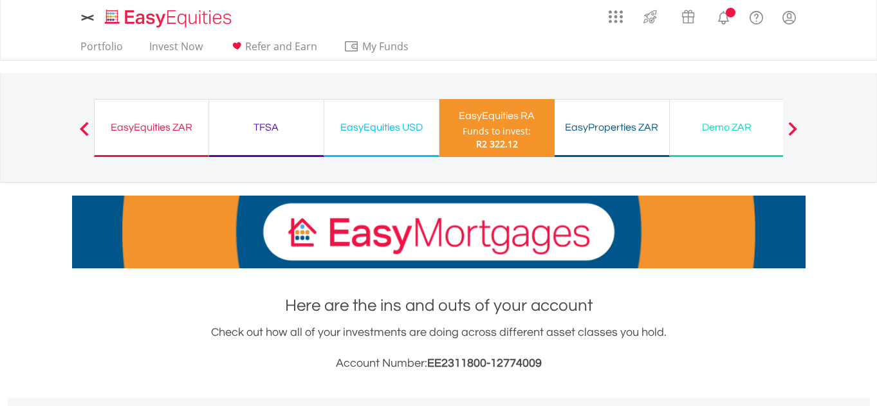
scroll to position [506, 0]
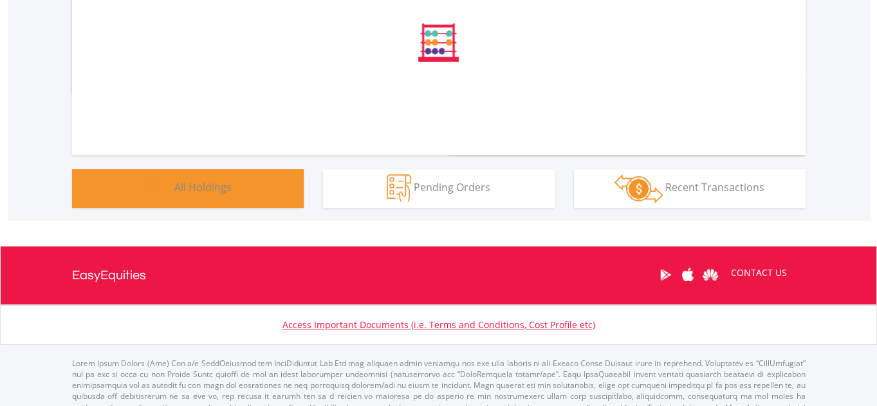
click at [132, 185] on button "Holdings All Holdings" at bounding box center [188, 188] width 232 height 39
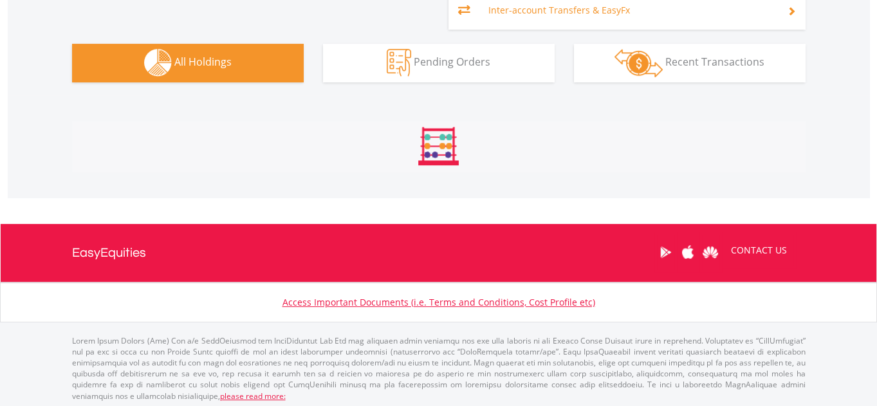
scroll to position [1000, 0]
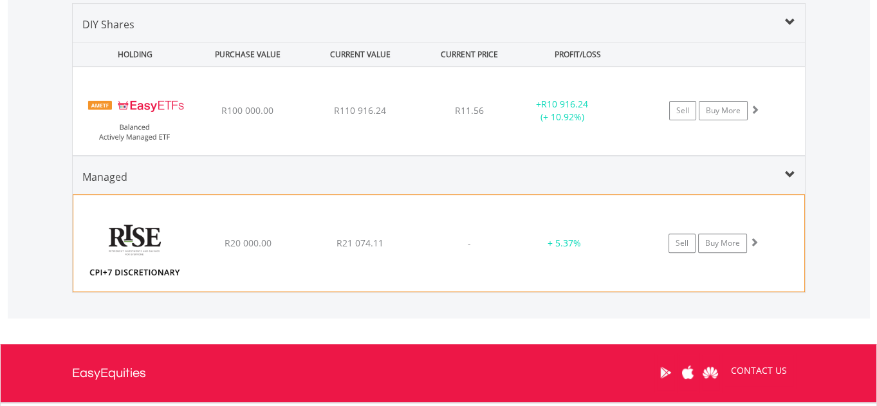
click at [754, 238] on span at bounding box center [753, 241] width 9 height 9
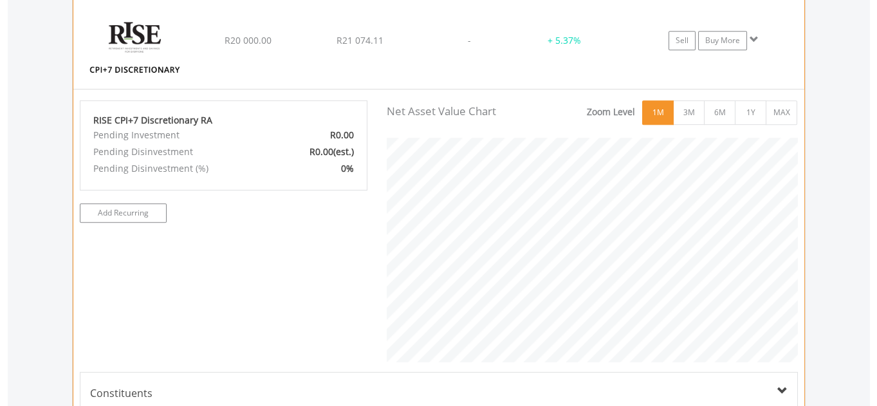
scroll to position [1171, 0]
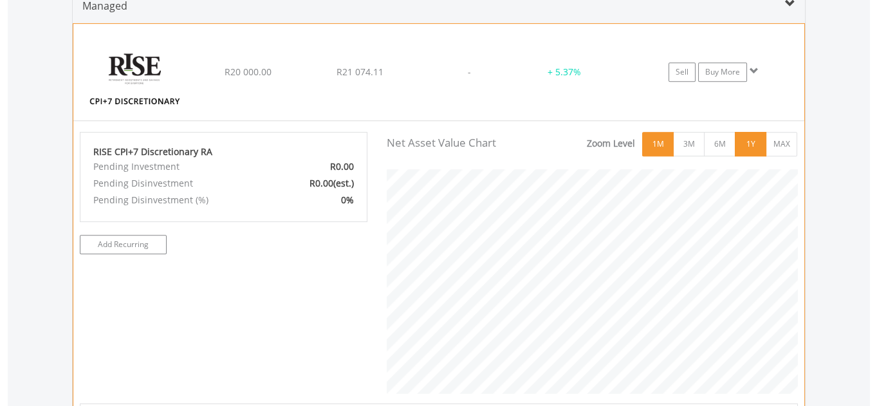
click at [754, 142] on button "1Y" at bounding box center [750, 144] width 32 height 24
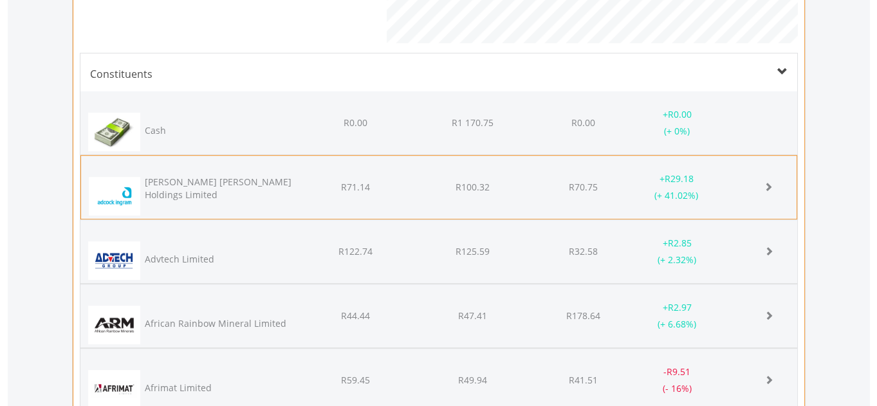
scroll to position [642869, 642700]
click at [769, 182] on span at bounding box center [767, 186] width 9 height 9
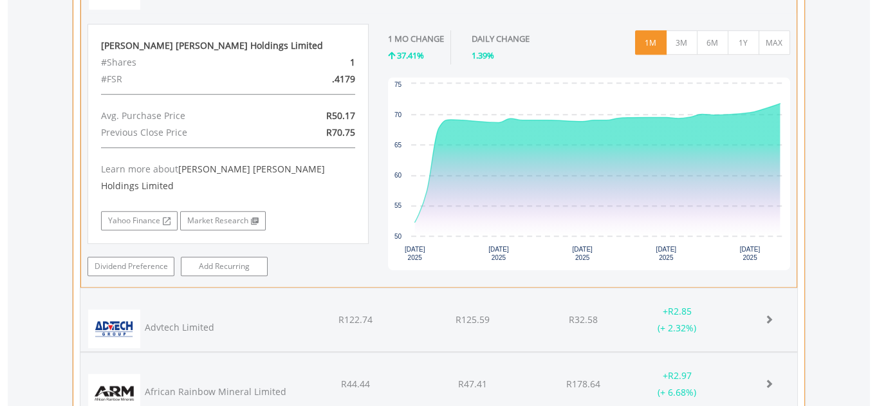
scroll to position [1756, 0]
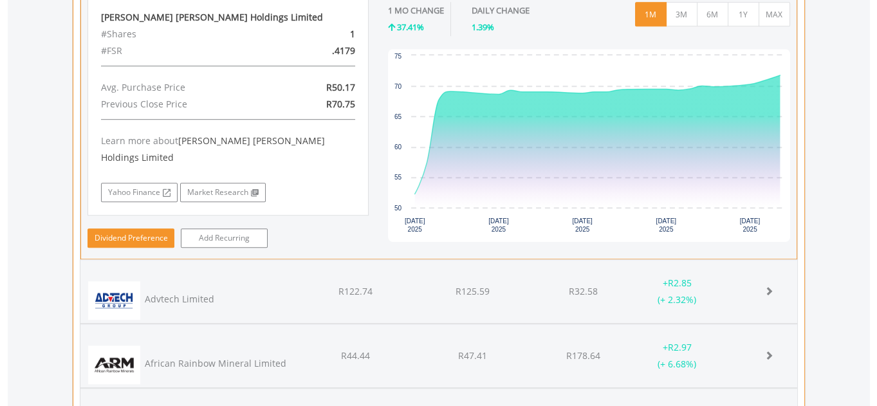
click at [131, 228] on link "Dividend Preference" at bounding box center [130, 237] width 87 height 19
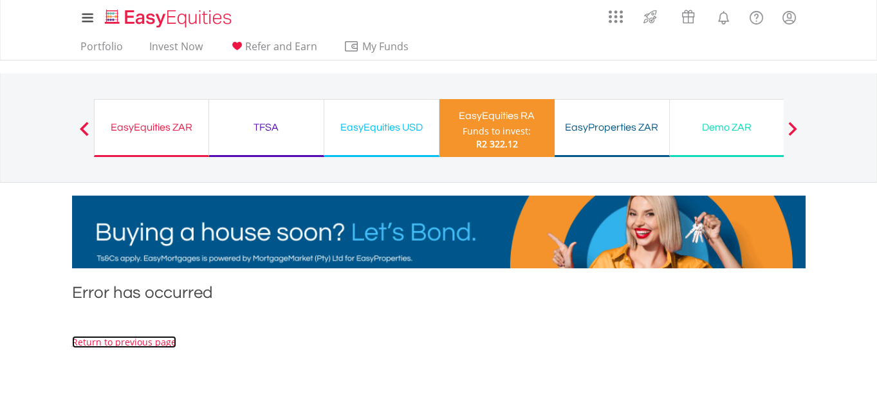
click at [137, 336] on link "Return to previous page" at bounding box center [124, 342] width 104 height 12
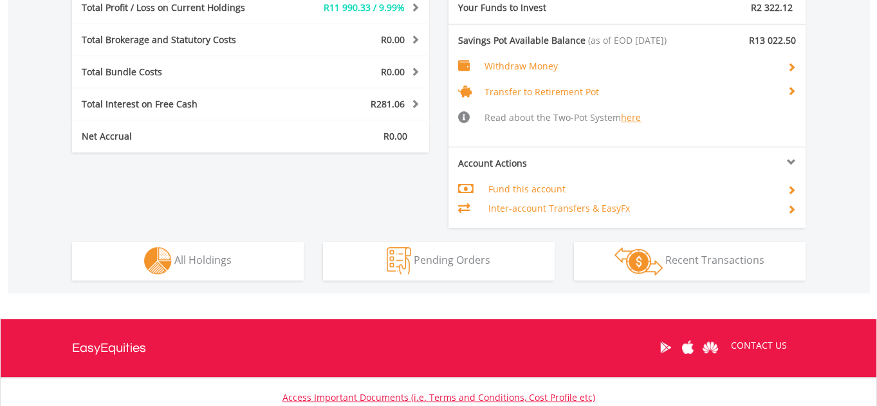
scroll to position [779, 0]
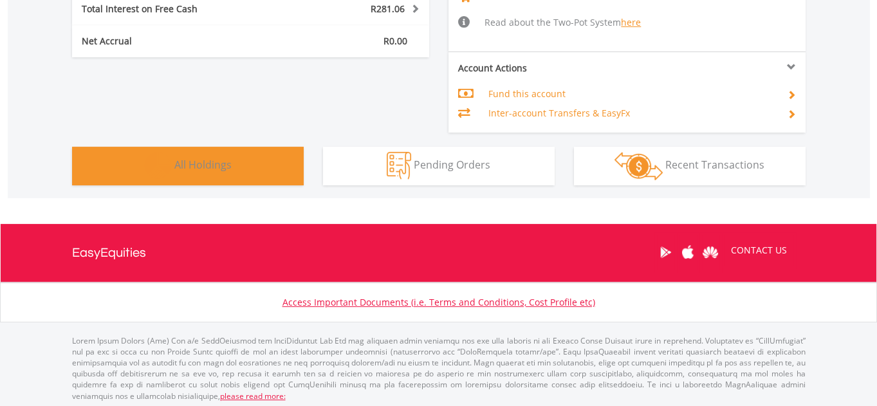
click at [188, 165] on span "All Holdings" at bounding box center [202, 165] width 57 height 14
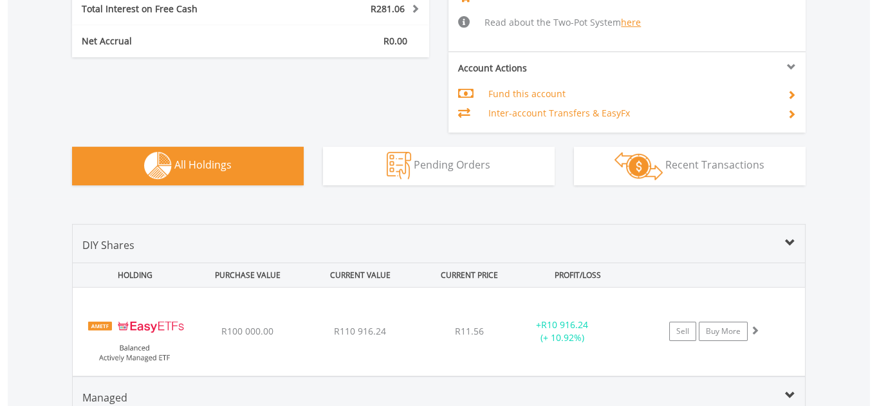
scroll to position [1000, 0]
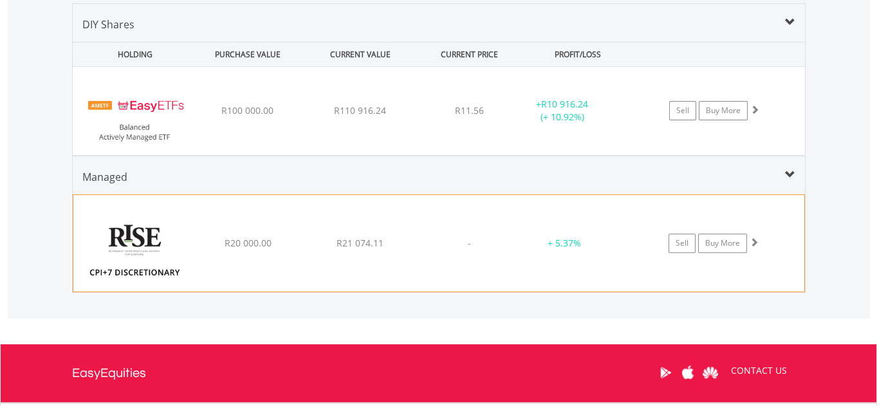
click at [756, 241] on span at bounding box center [753, 241] width 9 height 9
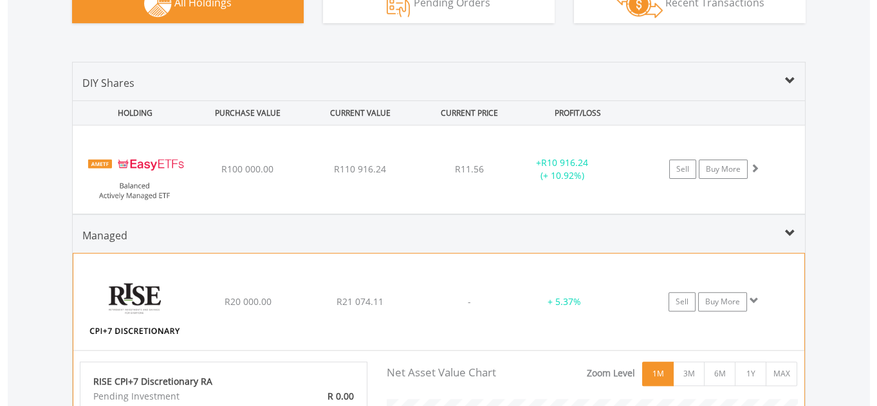
scroll to position [642869, 642700]
click at [749, 296] on span at bounding box center [753, 300] width 9 height 9
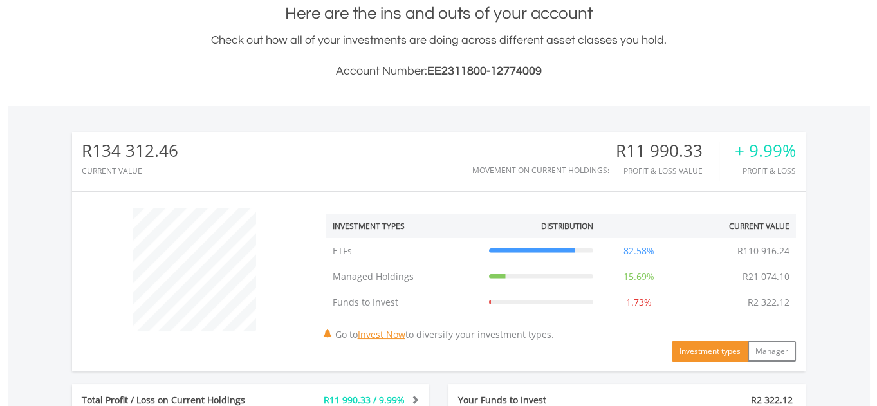
scroll to position [0, 0]
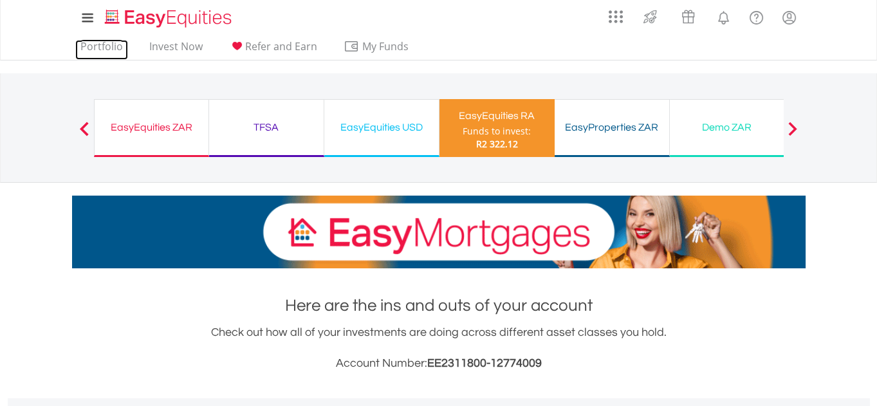
drag, startPoint x: 94, startPoint y: 51, endPoint x: 140, endPoint y: 73, distance: 51.2
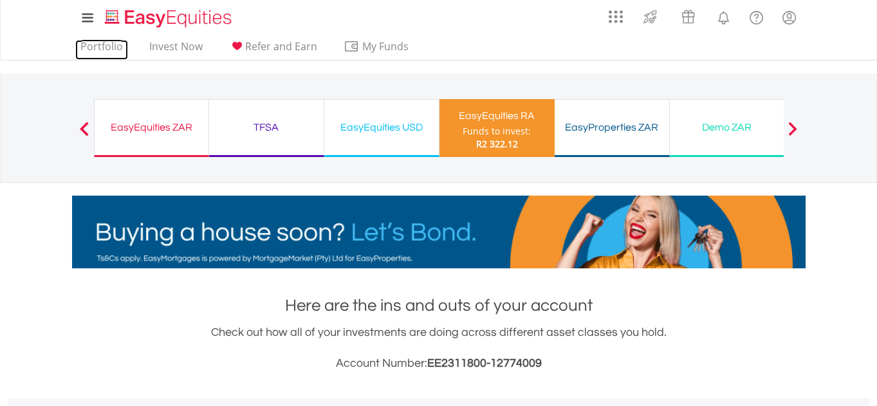
click at [94, 51] on link "Portfolio" at bounding box center [101, 50] width 53 height 20
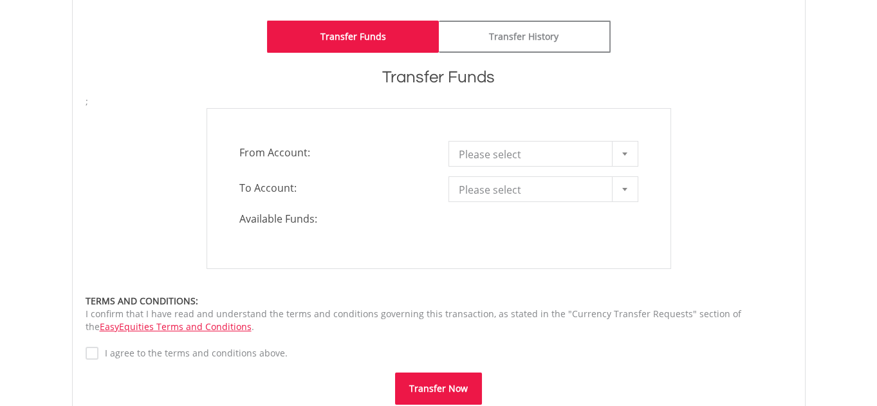
scroll to position [39, 0]
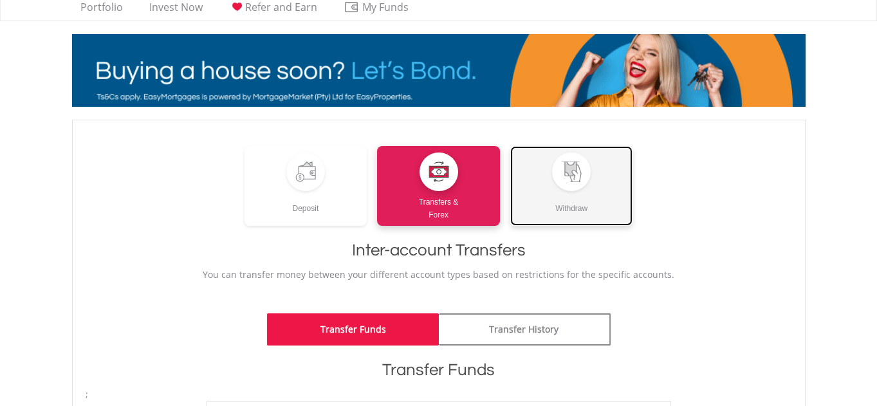
click at [562, 191] on div "Withdraw" at bounding box center [571, 203] width 123 height 24
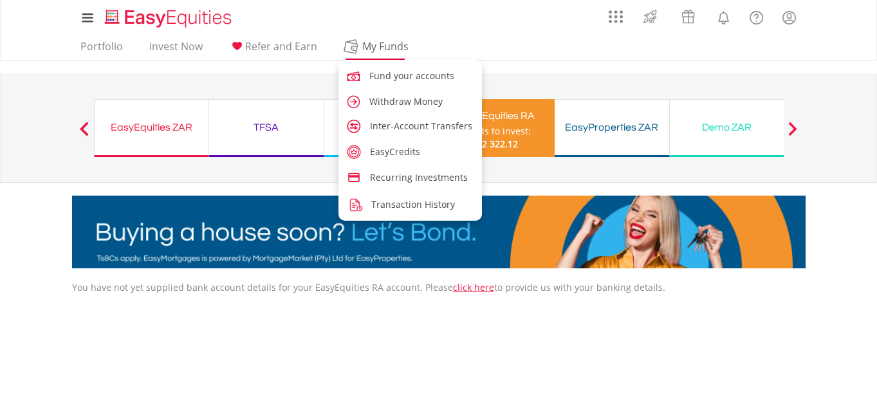
click at [370, 44] on span "My Funds" at bounding box center [385, 46] width 84 height 17
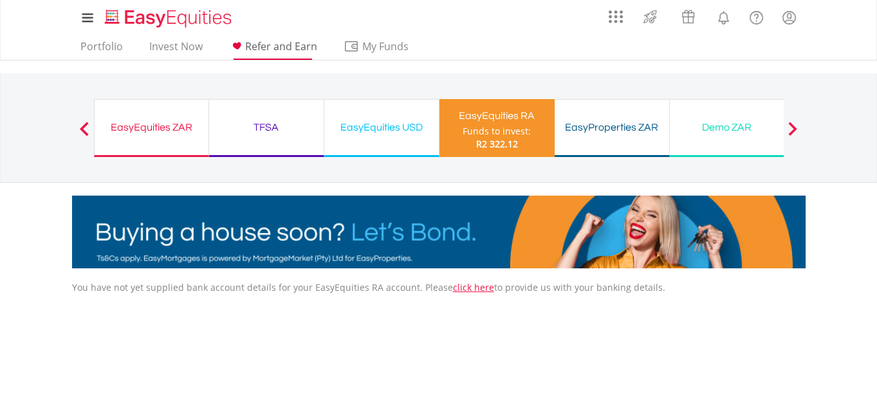
click at [259, 48] on span "Refer and Earn" at bounding box center [281, 46] width 72 height 14
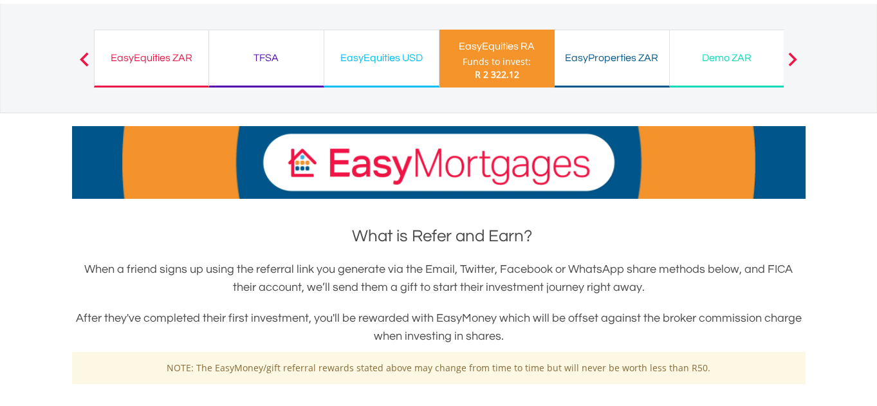
scroll to position [58, 0]
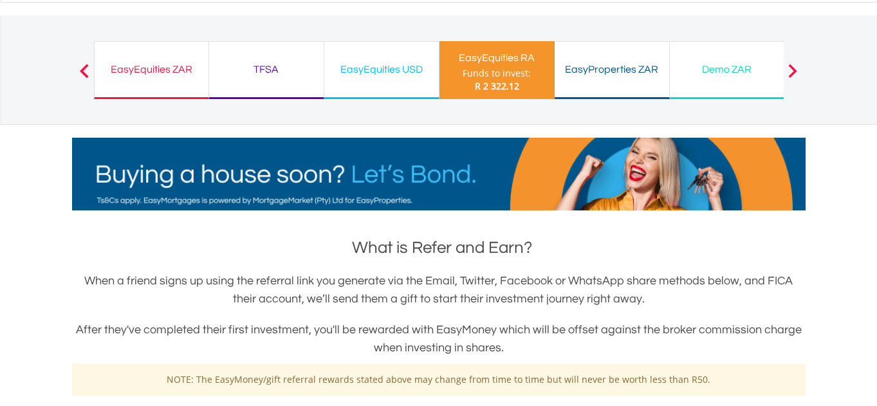
drag, startPoint x: 140, startPoint y: 63, endPoint x: 150, endPoint y: 70, distance: 13.0
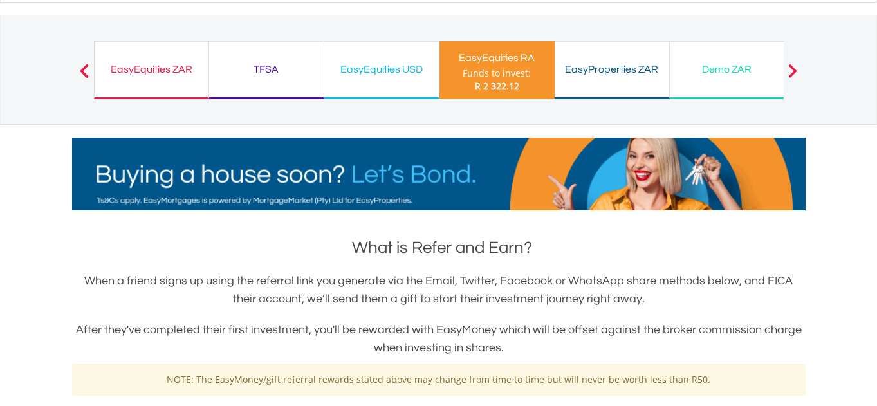
click at [140, 63] on div "EasyEquities ZAR" at bounding box center [151, 69] width 98 height 18
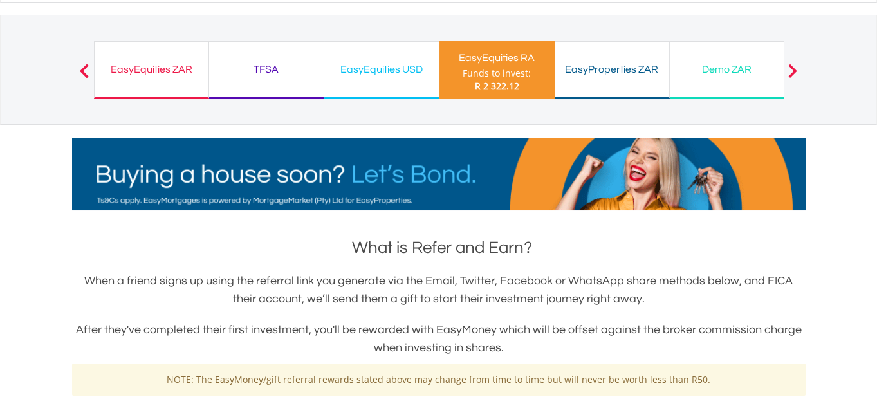
scroll to position [20, 0]
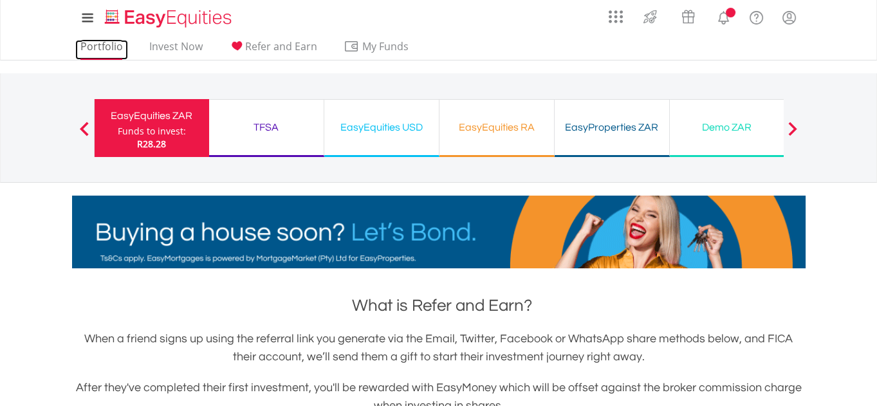
click at [101, 46] on link "Portfolio" at bounding box center [101, 50] width 53 height 20
